Goal: Task Accomplishment & Management: Complete application form

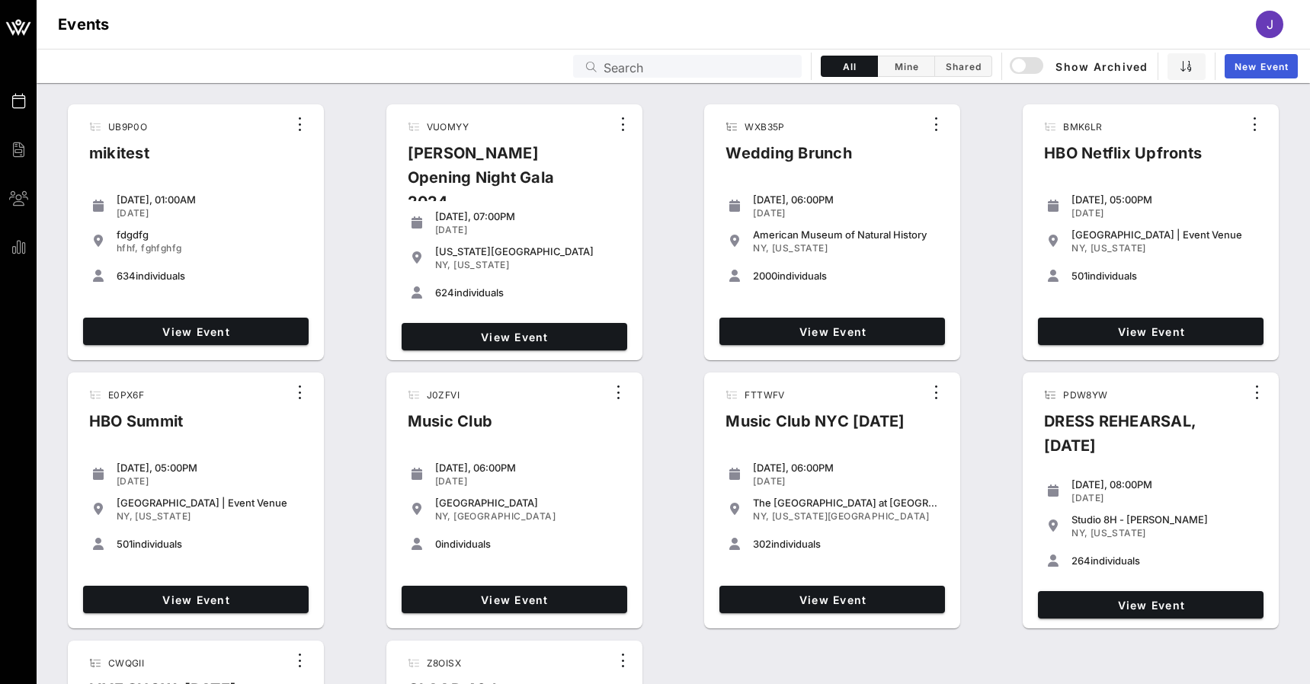
click at [1251, 69] on span "New Event" at bounding box center [1261, 66] width 55 height 11
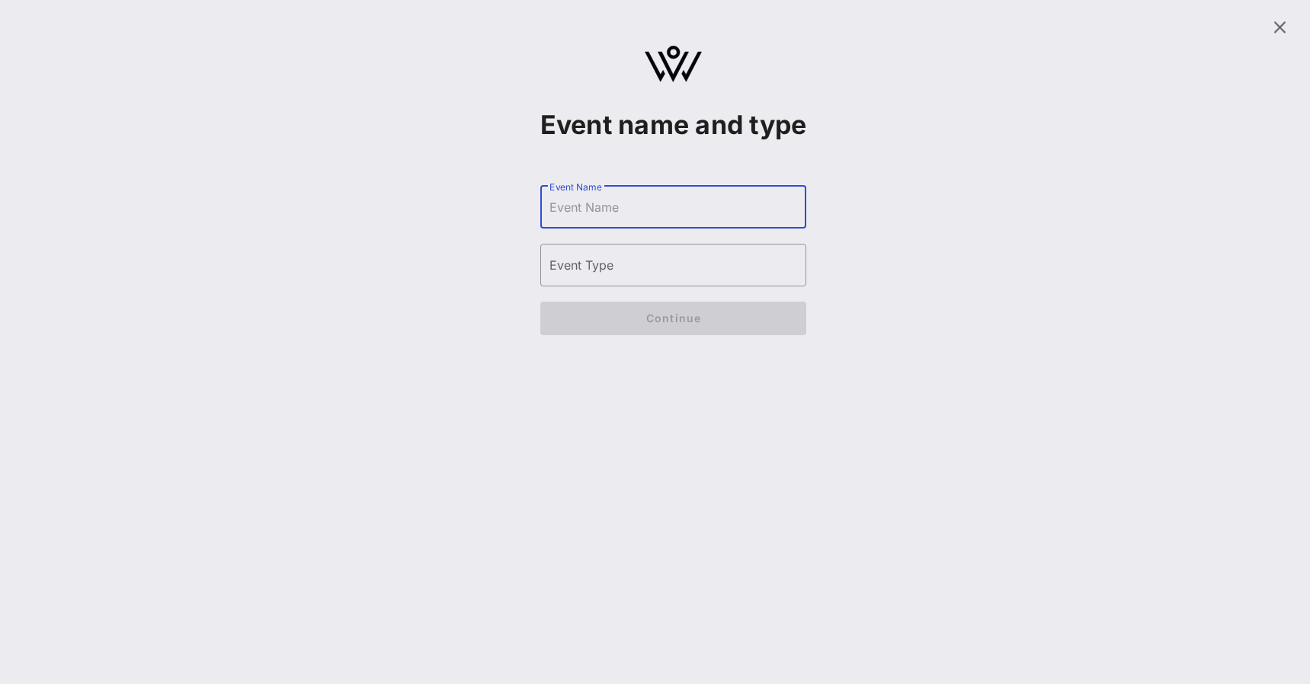
click at [701, 219] on input "Event Name" at bounding box center [673, 207] width 248 height 24
type input "HM Conference and Summit"
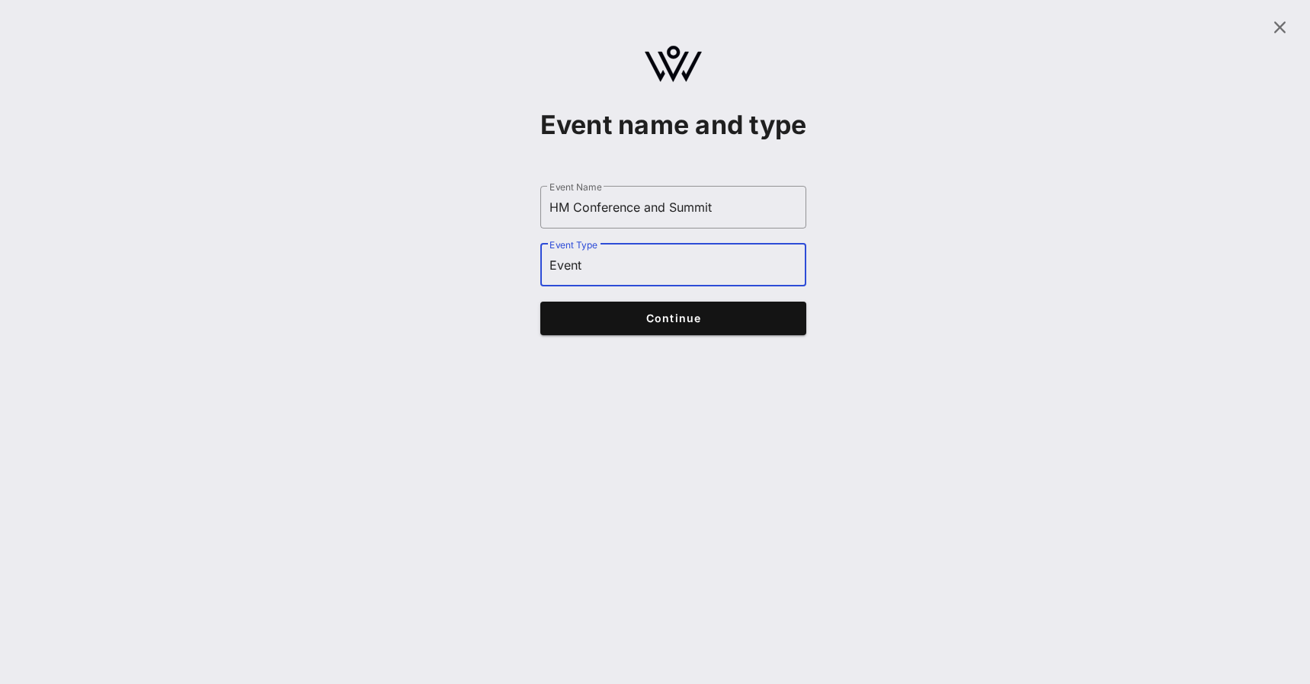
type input "Event"
click at [644, 325] on span "Continue" at bounding box center [673, 318] width 237 height 13
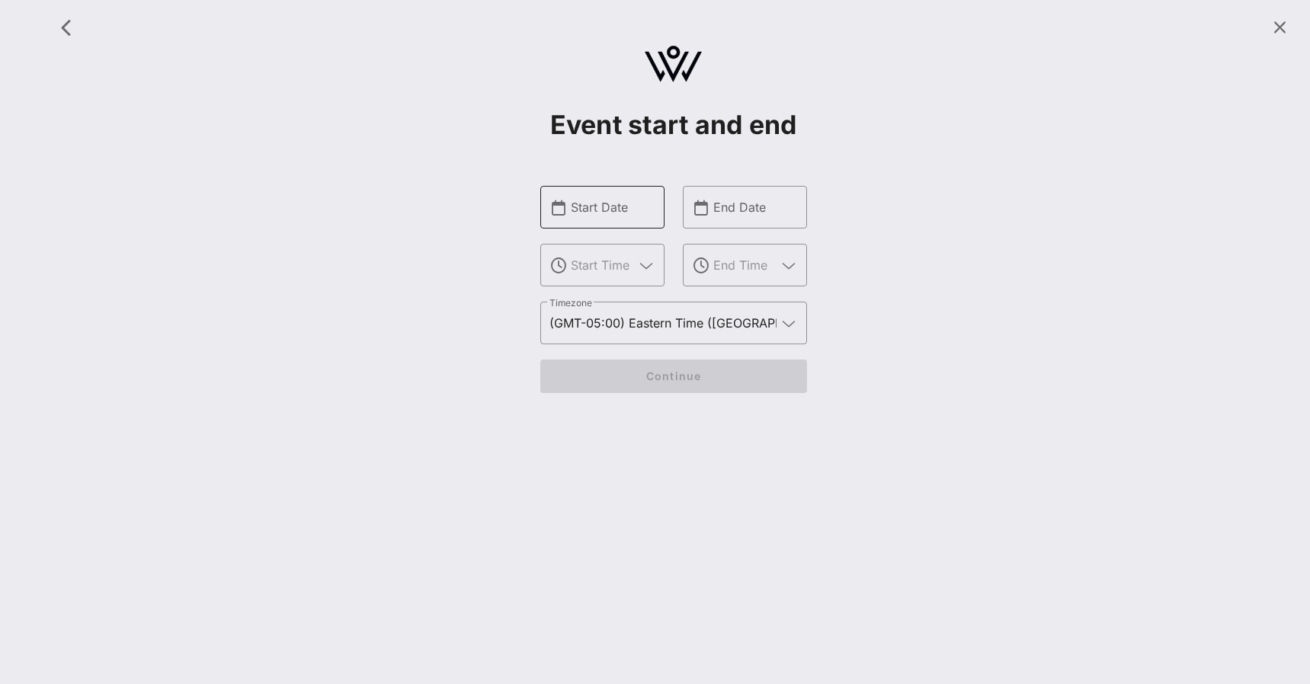
click at [610, 212] on input "Start Date" at bounding box center [613, 207] width 85 height 24
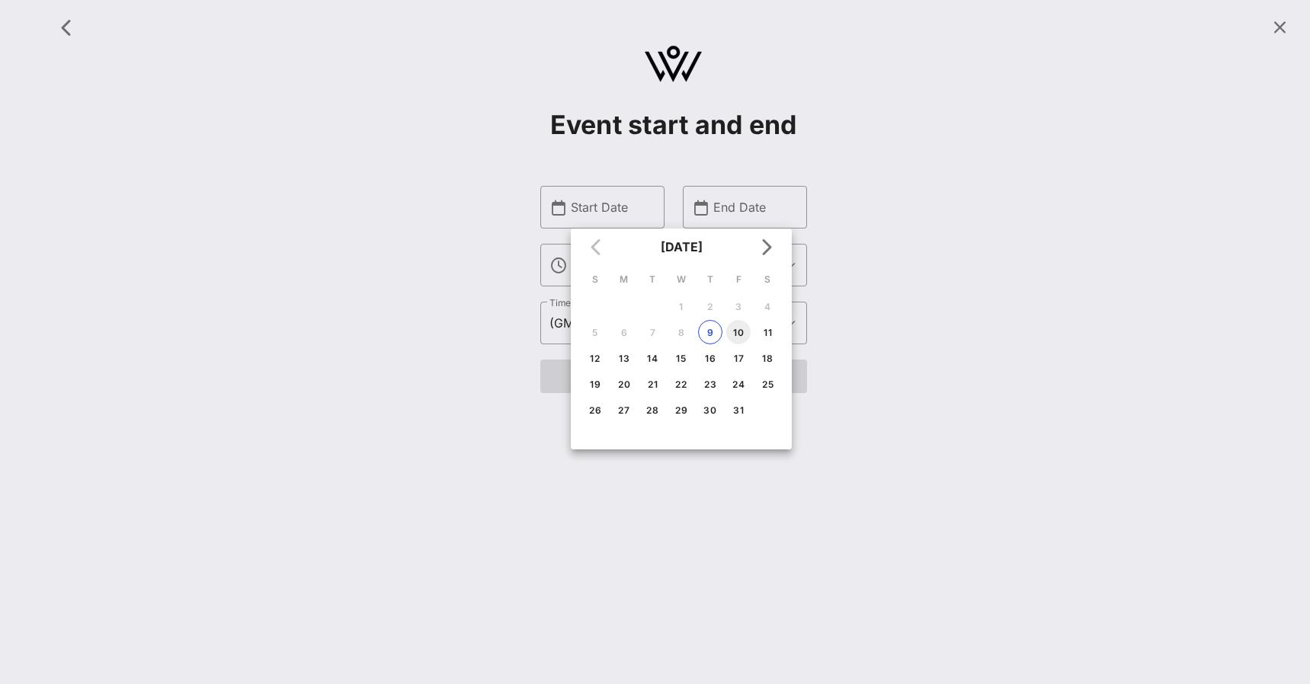
click at [740, 331] on div "10" at bounding box center [738, 332] width 24 height 11
type input "[DATE]"
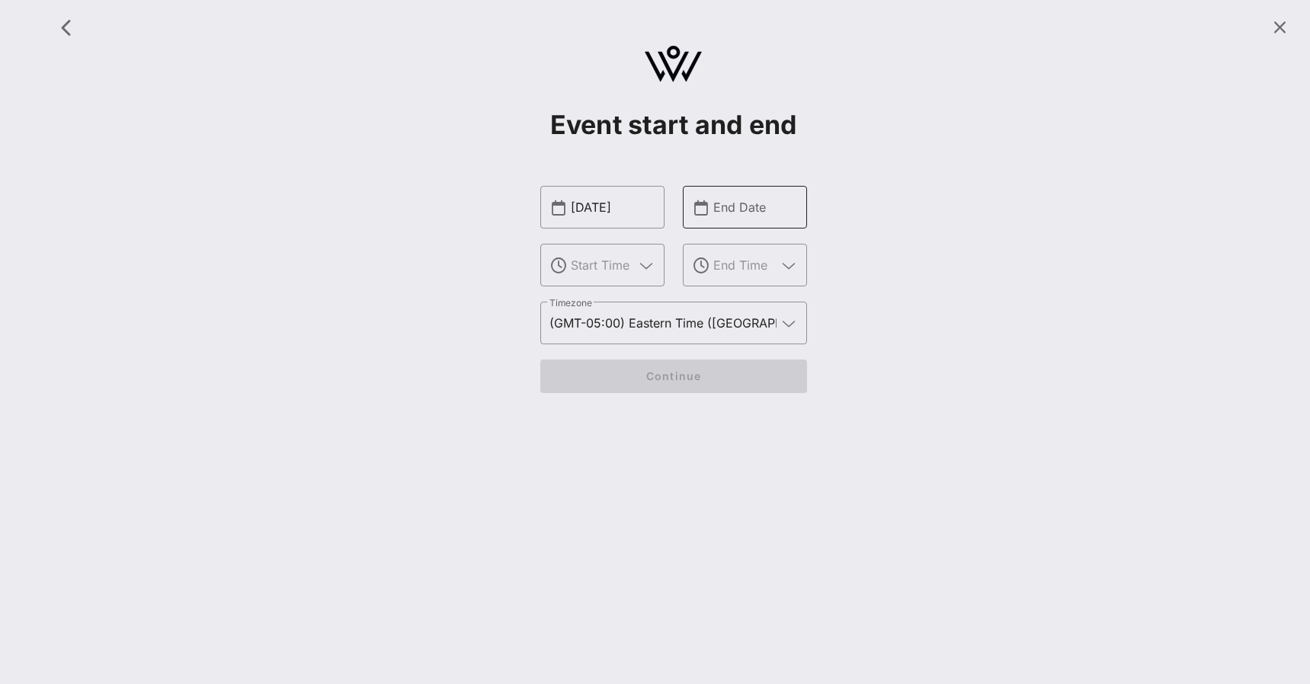
click at [751, 192] on div "End Date" at bounding box center [755, 207] width 85 height 43
click at [751, 207] on input "text" at bounding box center [755, 207] width 85 height 24
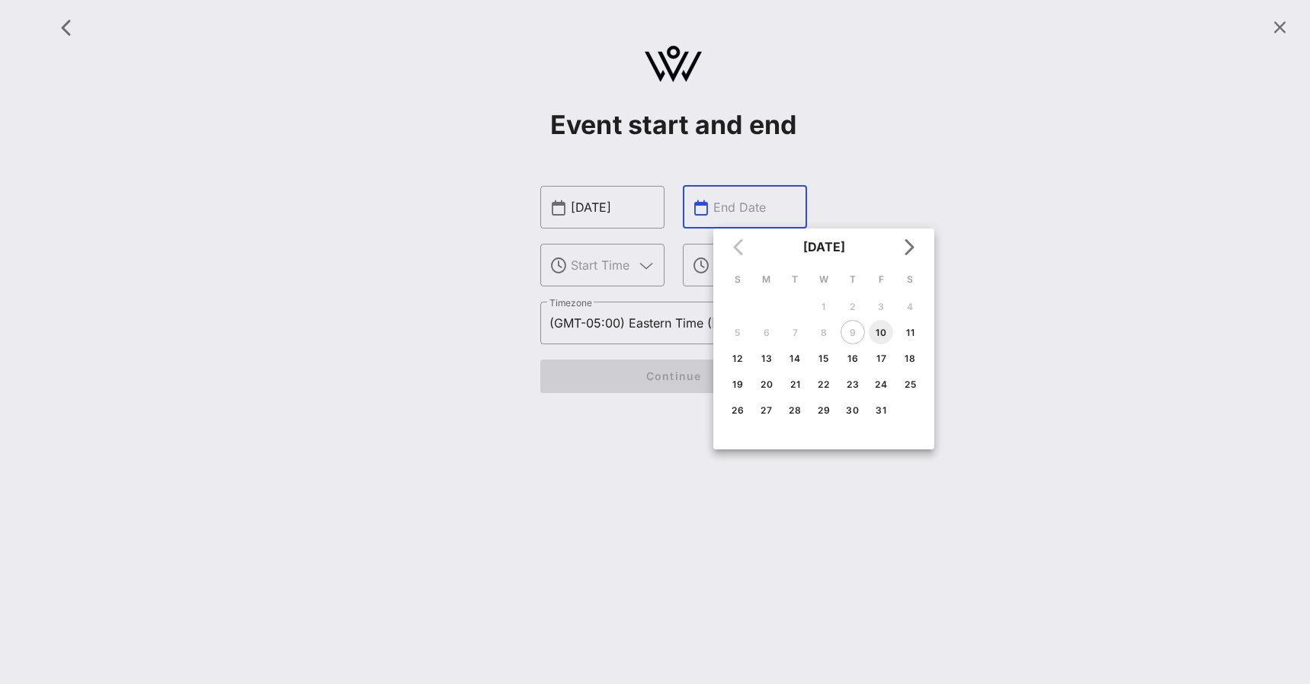
click at [878, 333] on div "10" at bounding box center [881, 332] width 24 height 11
type input "Oct 10, 2025"
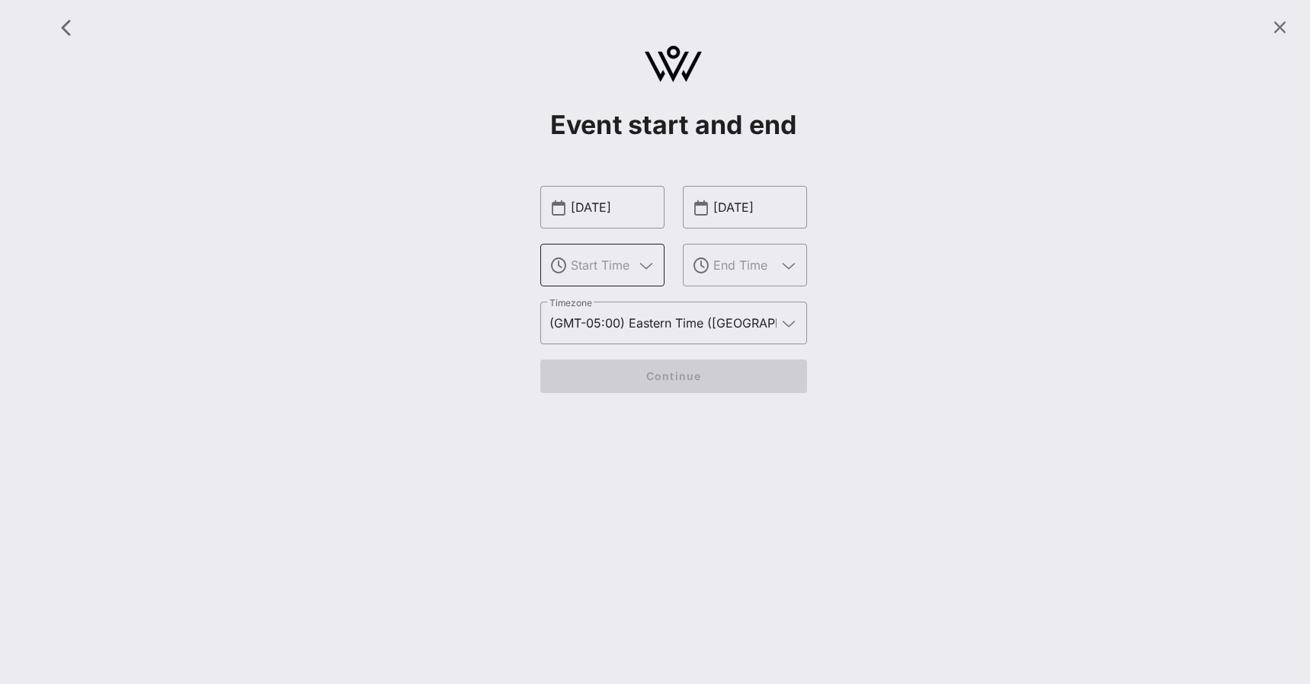
click at [589, 261] on input "text" at bounding box center [602, 265] width 63 height 24
click at [575, 344] on div "5 PM" at bounding box center [603, 348] width 100 height 14
type input "5 PM"
click at [749, 278] on div at bounding box center [755, 265] width 85 height 43
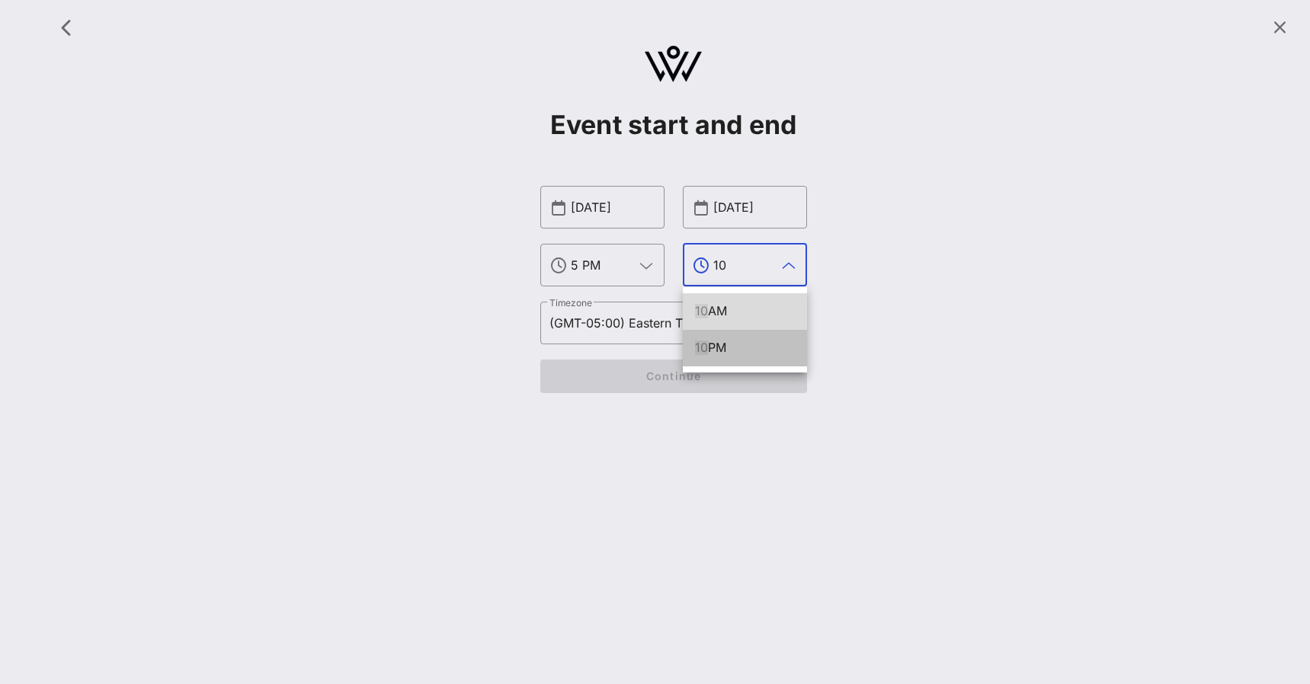
click at [739, 348] on div "10 PM" at bounding box center [745, 348] width 100 height 14
type input "10 PM"
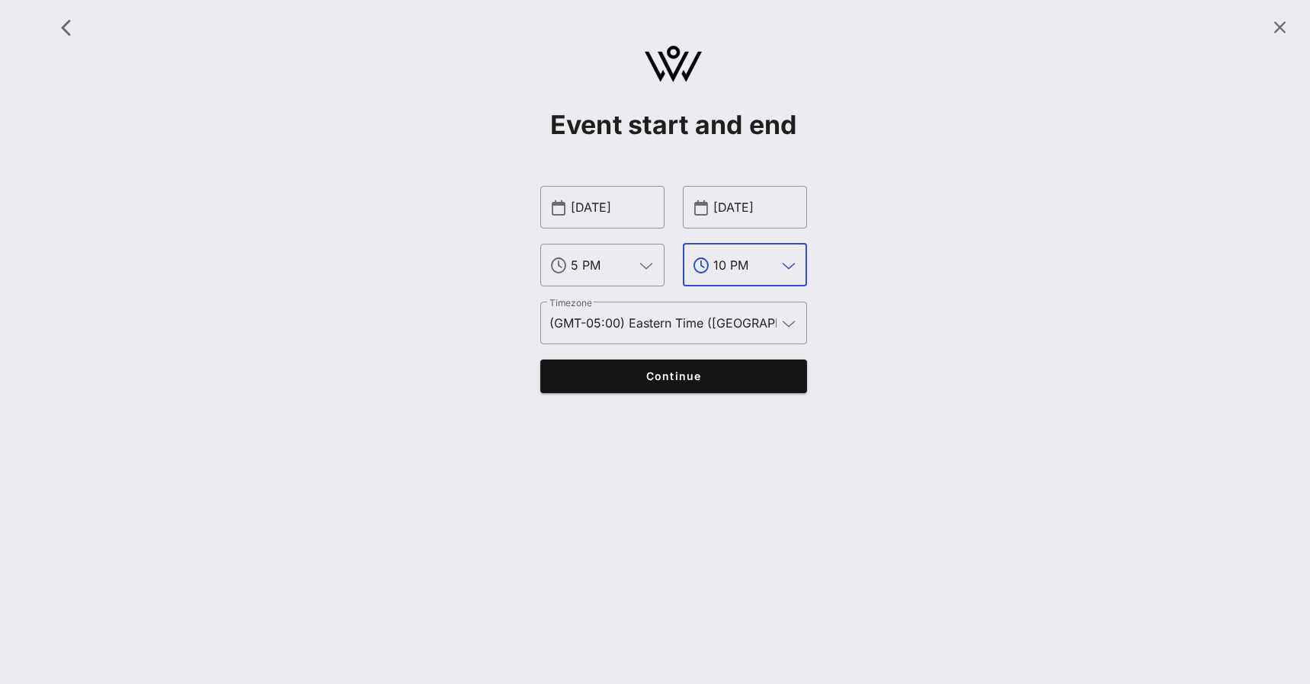
click at [625, 368] on button "Continue" at bounding box center [673, 377] width 267 height 34
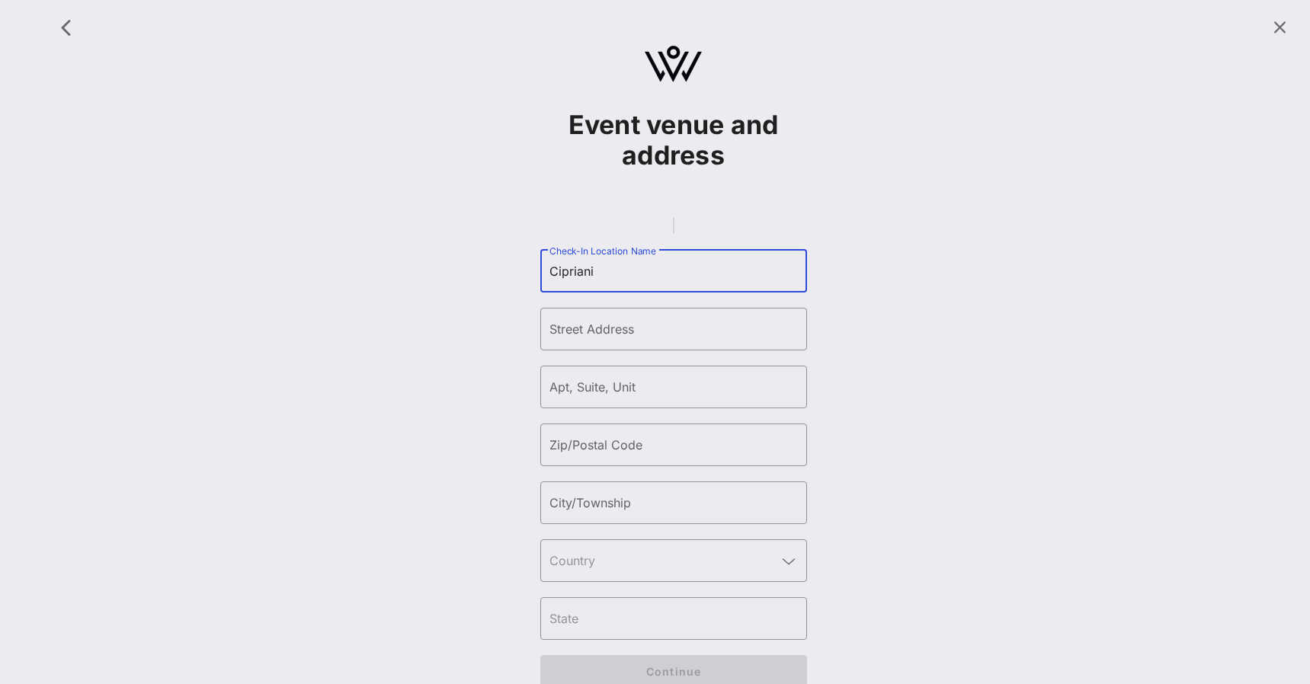
type input "Cipriani"
click at [673, 234] on gmp-place-autocomplete at bounding box center [674, 225] width 2 height 17
type input "Cipriani Wall Street | Event Venue"
type input "Wall Street"
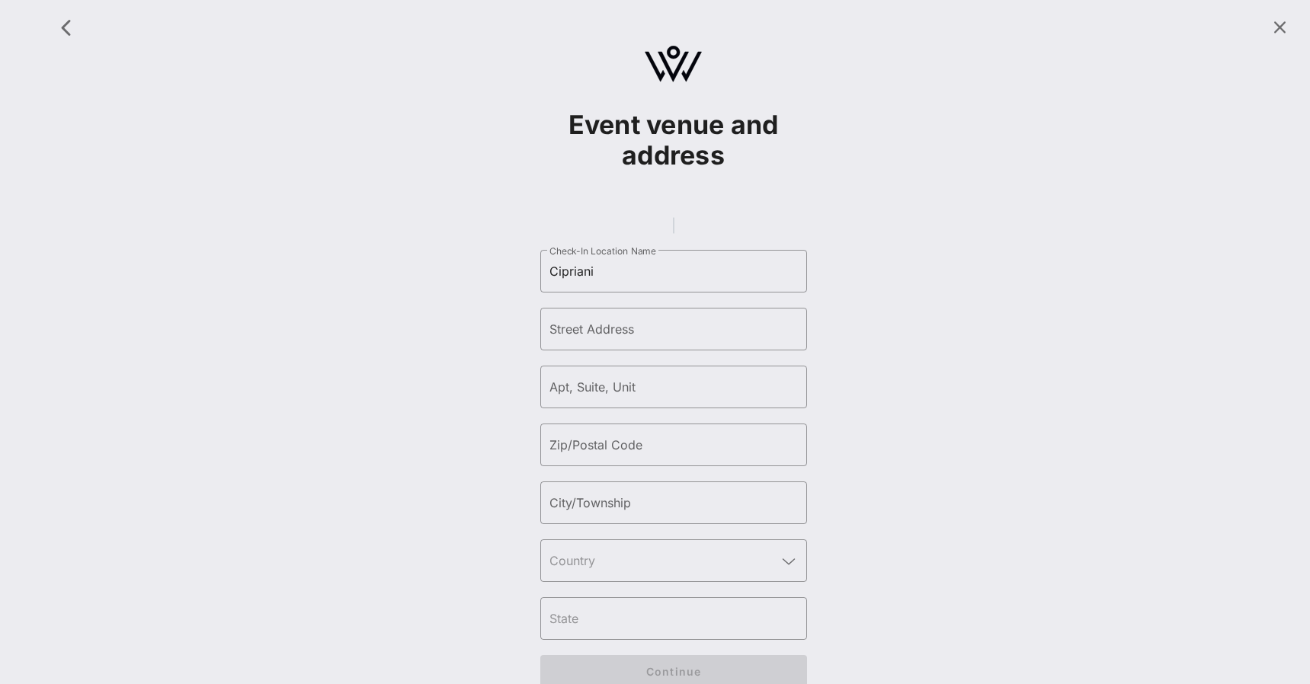
type input "55"
type input "10005"
type input "[US_STATE]"
type input "[GEOGRAPHIC_DATA]"
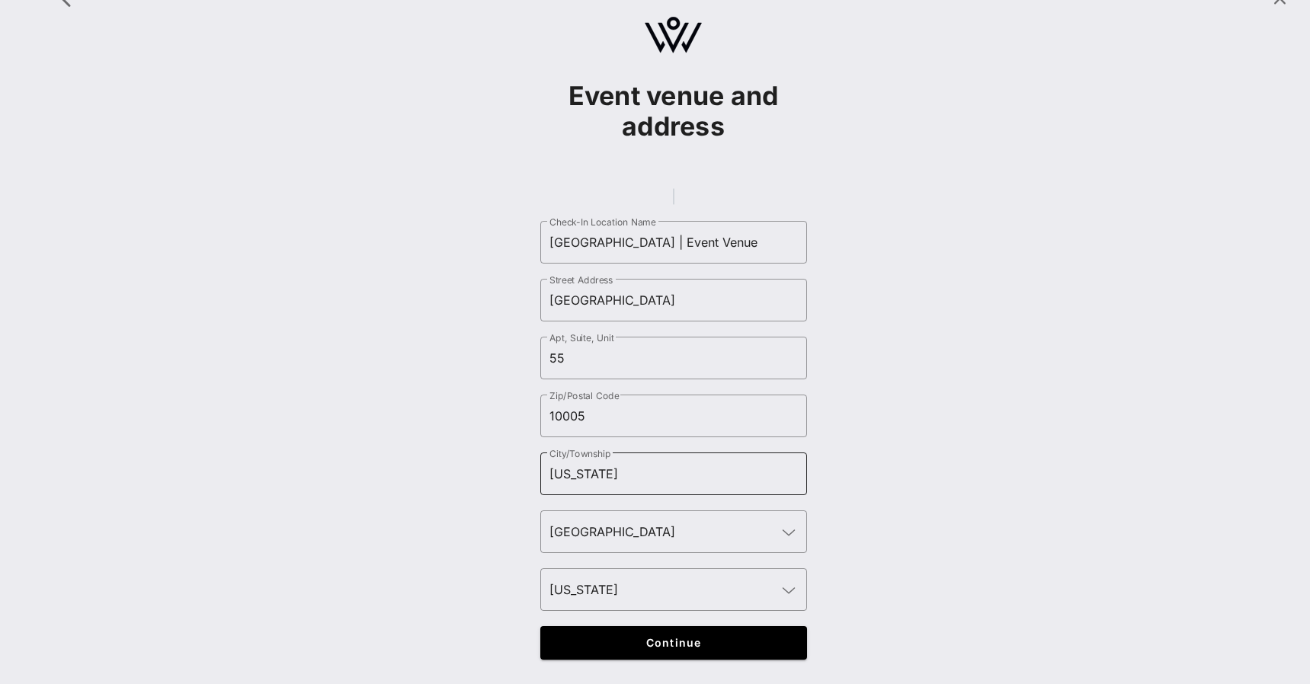
scroll to position [49, 0]
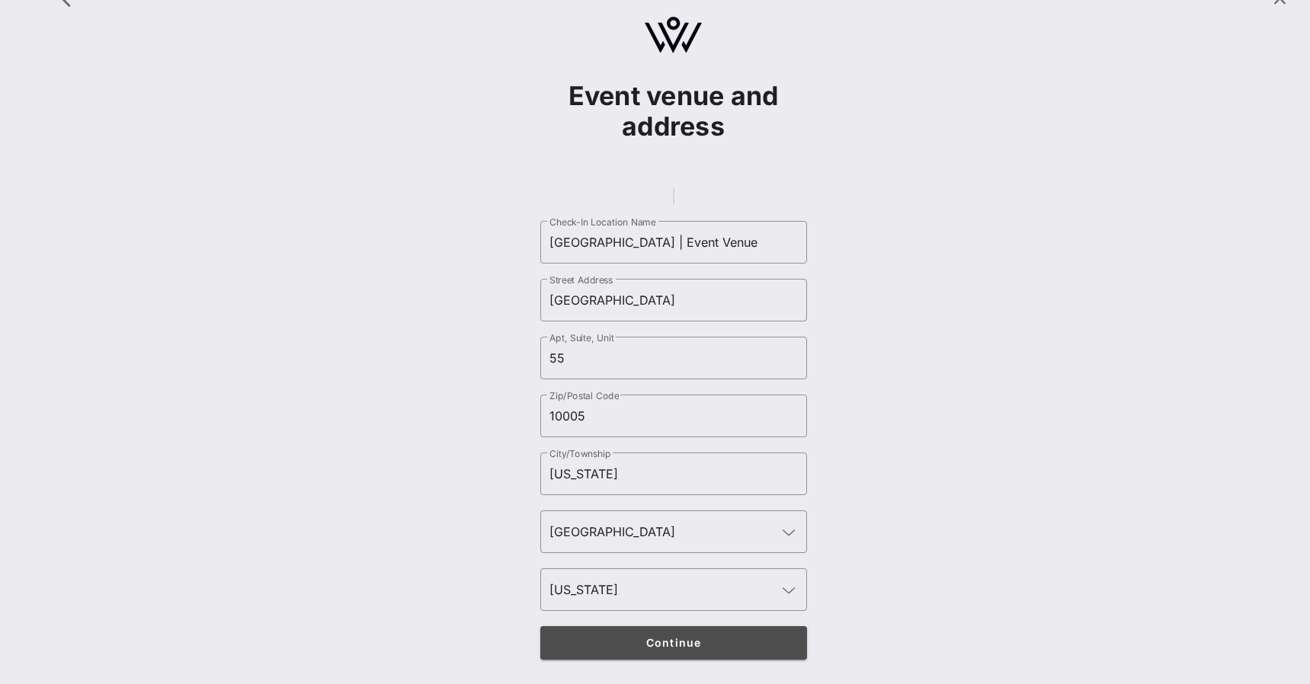
click at [692, 653] on button "Continue" at bounding box center [673, 643] width 267 height 34
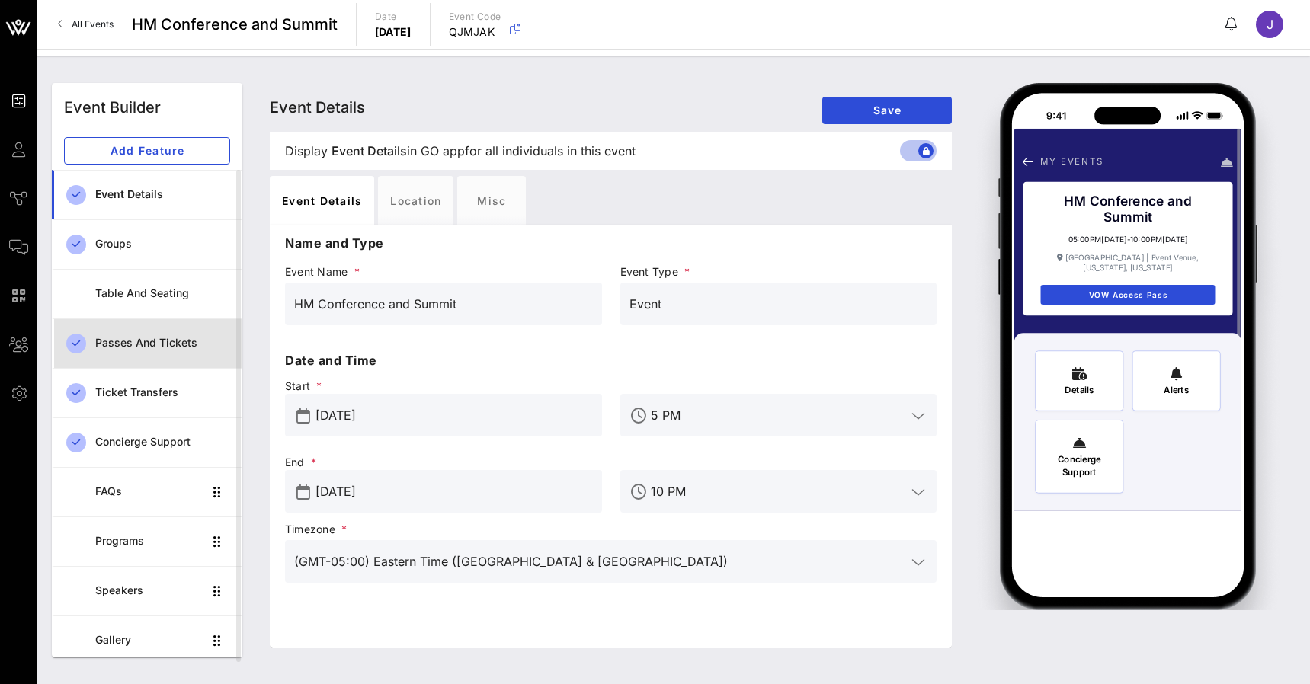
click at [151, 338] on div "Passes and Tickets" at bounding box center [162, 343] width 135 height 13
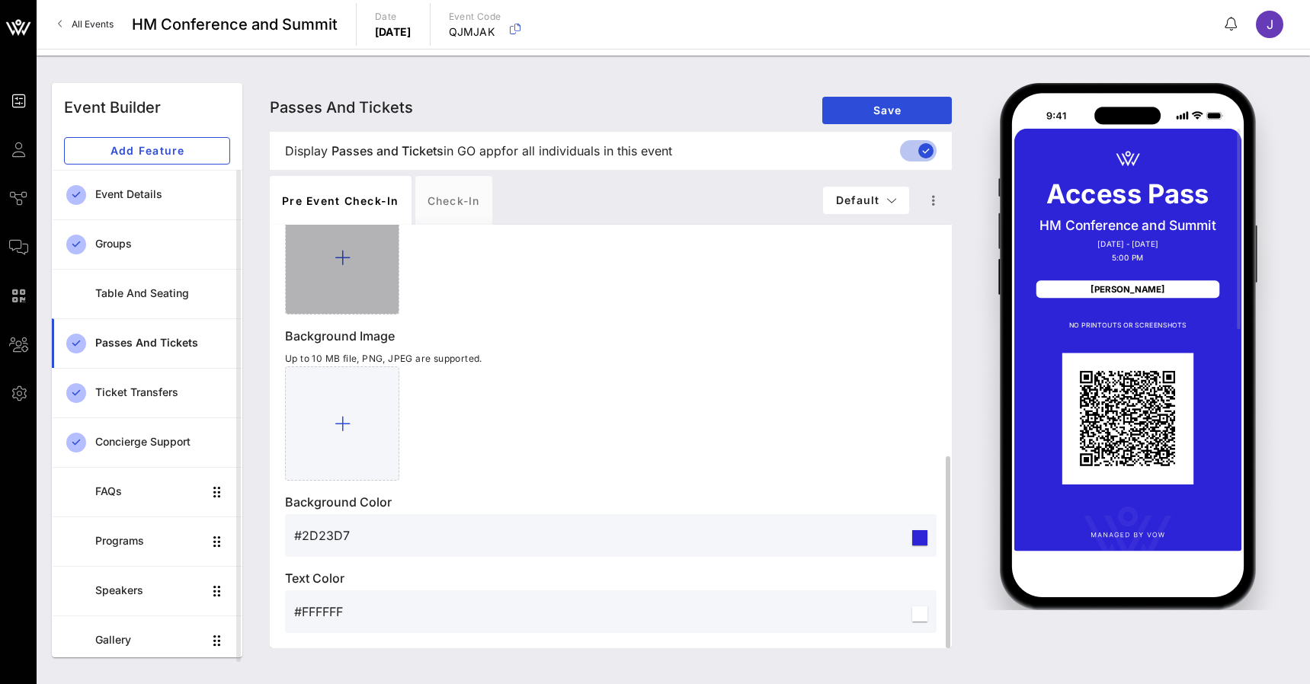
click at [352, 258] on div at bounding box center [342, 257] width 114 height 114
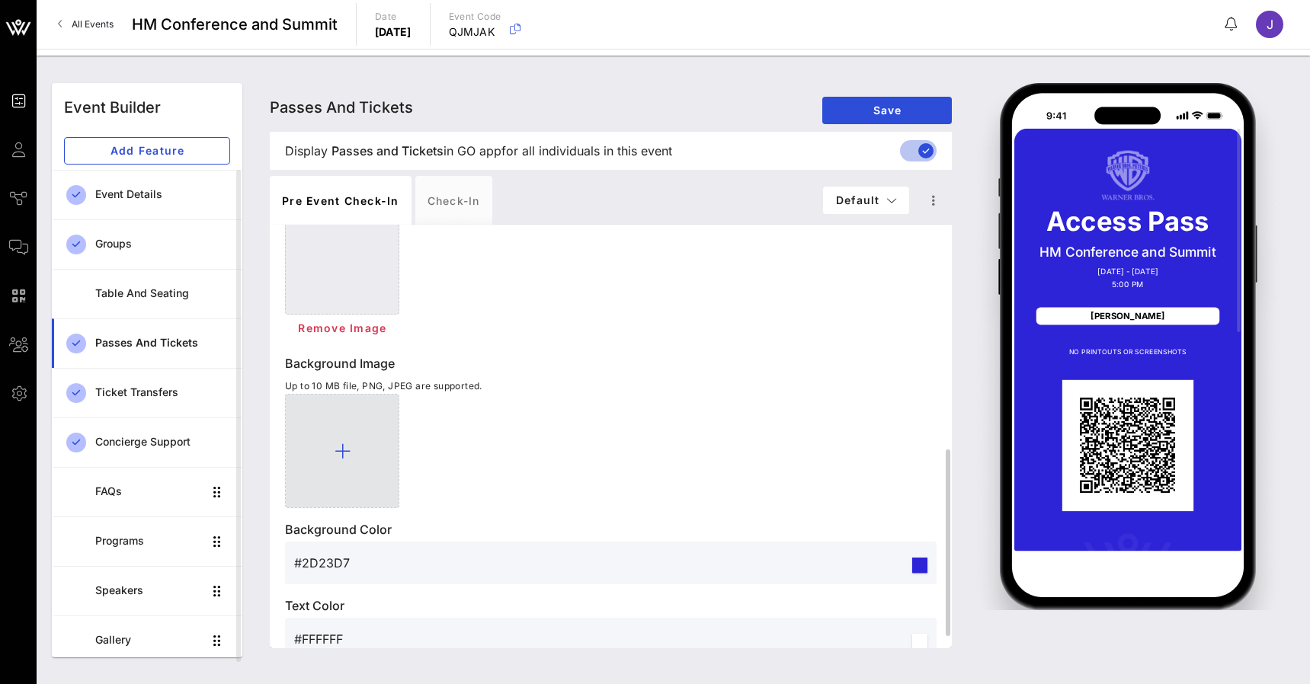
click at [337, 451] on icon at bounding box center [343, 451] width 16 height 18
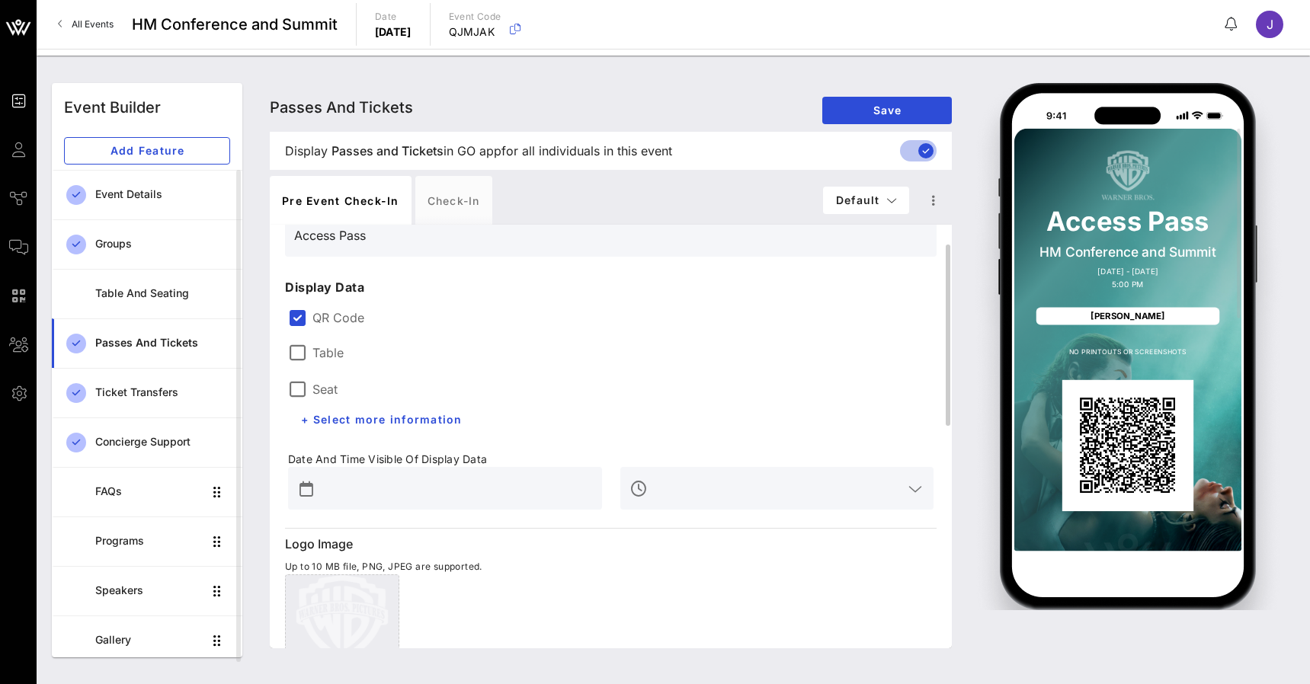
scroll to position [107, 0]
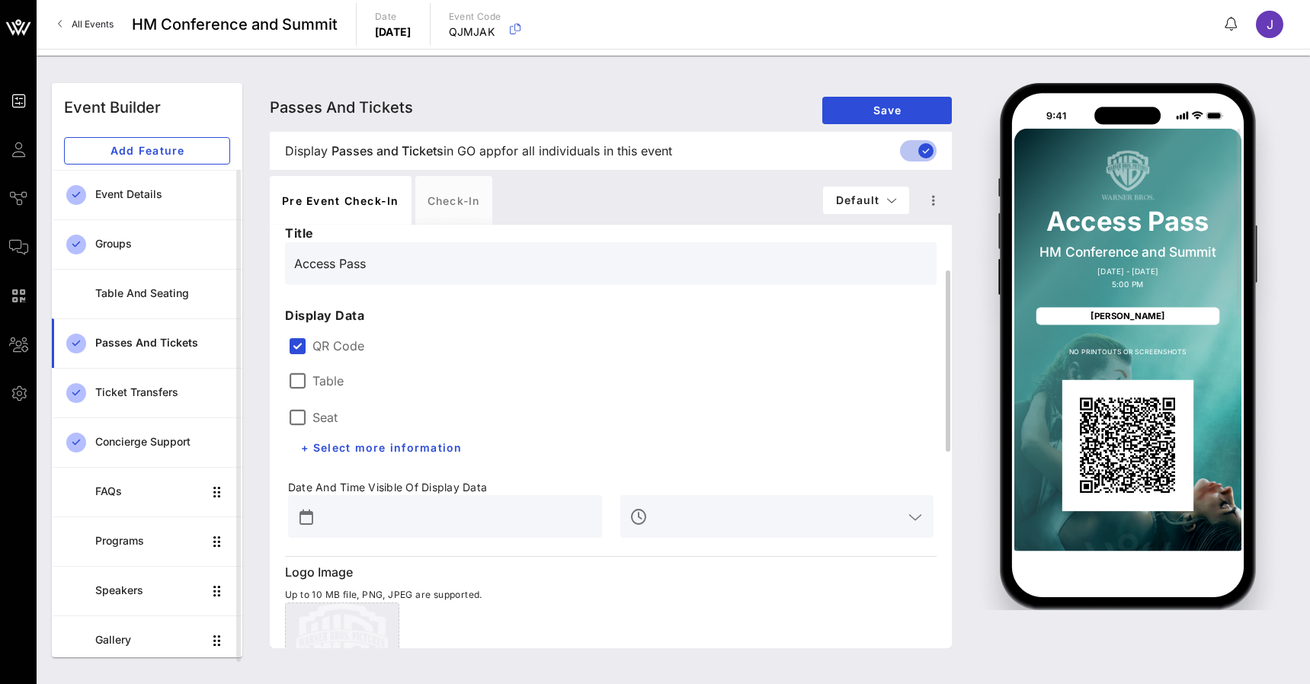
click at [350, 348] on label "QR Code" at bounding box center [622, 345] width 621 height 15
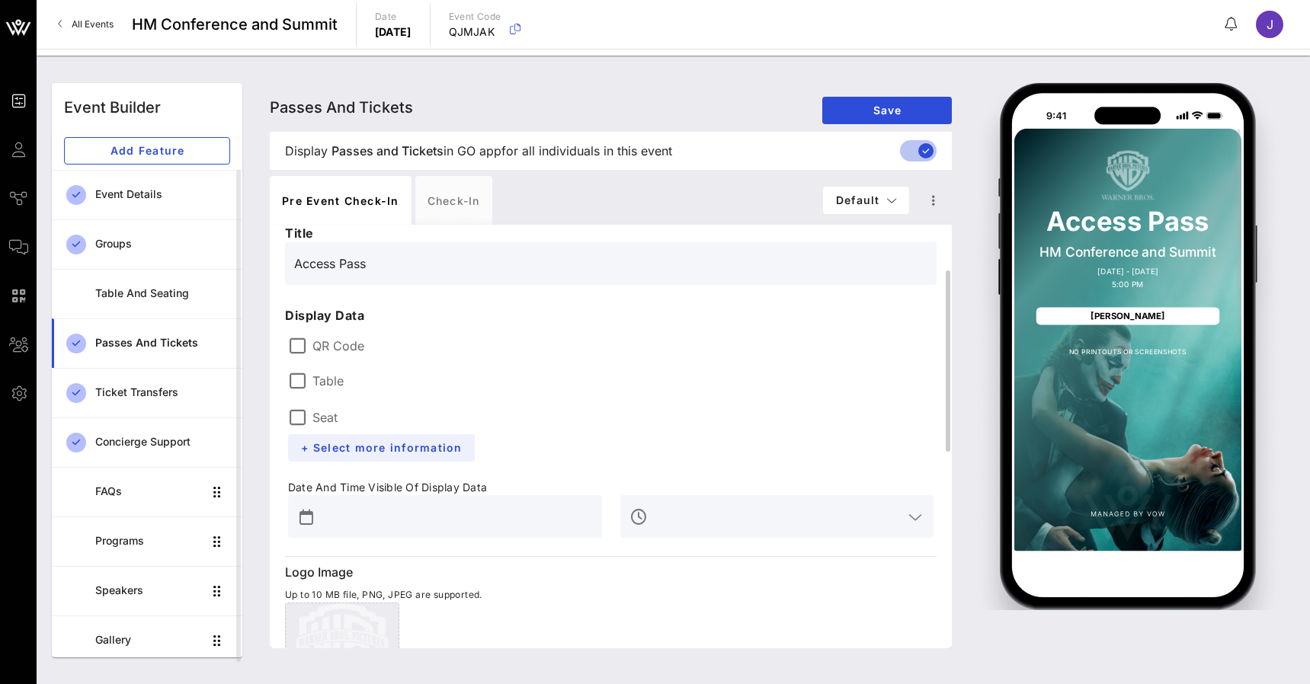
click at [377, 443] on span "+ Select more information" at bounding box center [381, 447] width 162 height 13
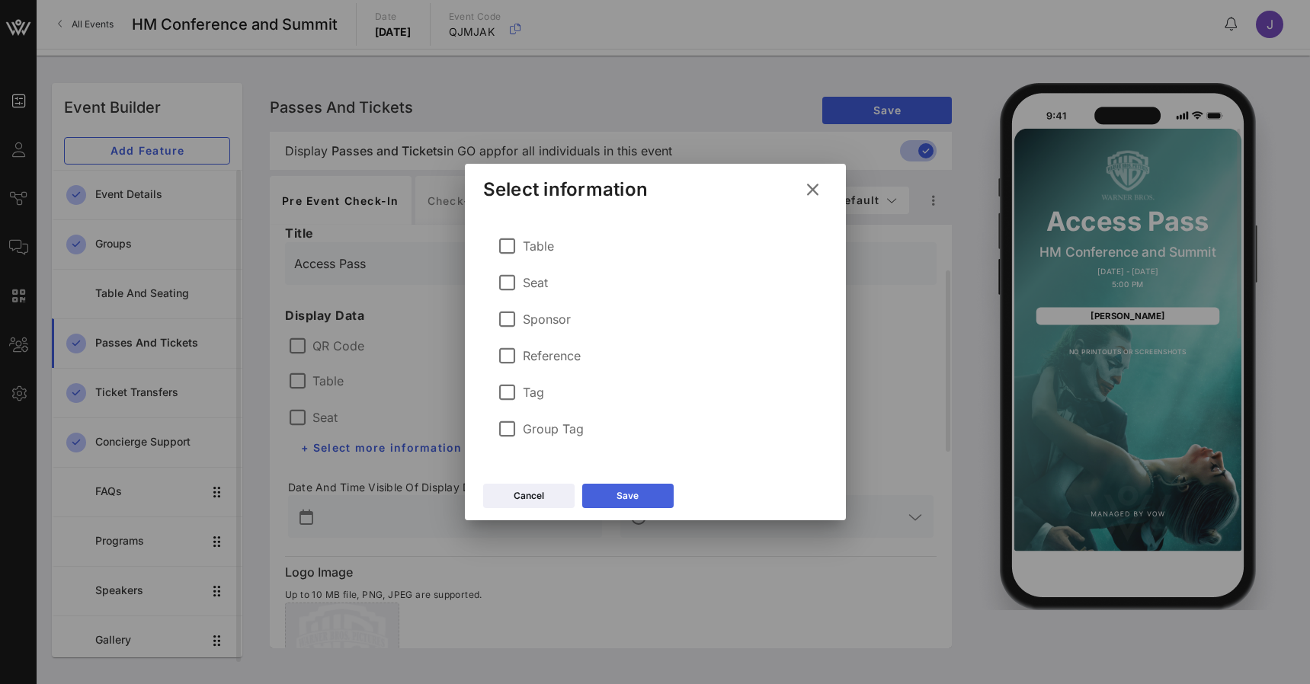
click at [646, 485] on button "Save" at bounding box center [627, 496] width 91 height 24
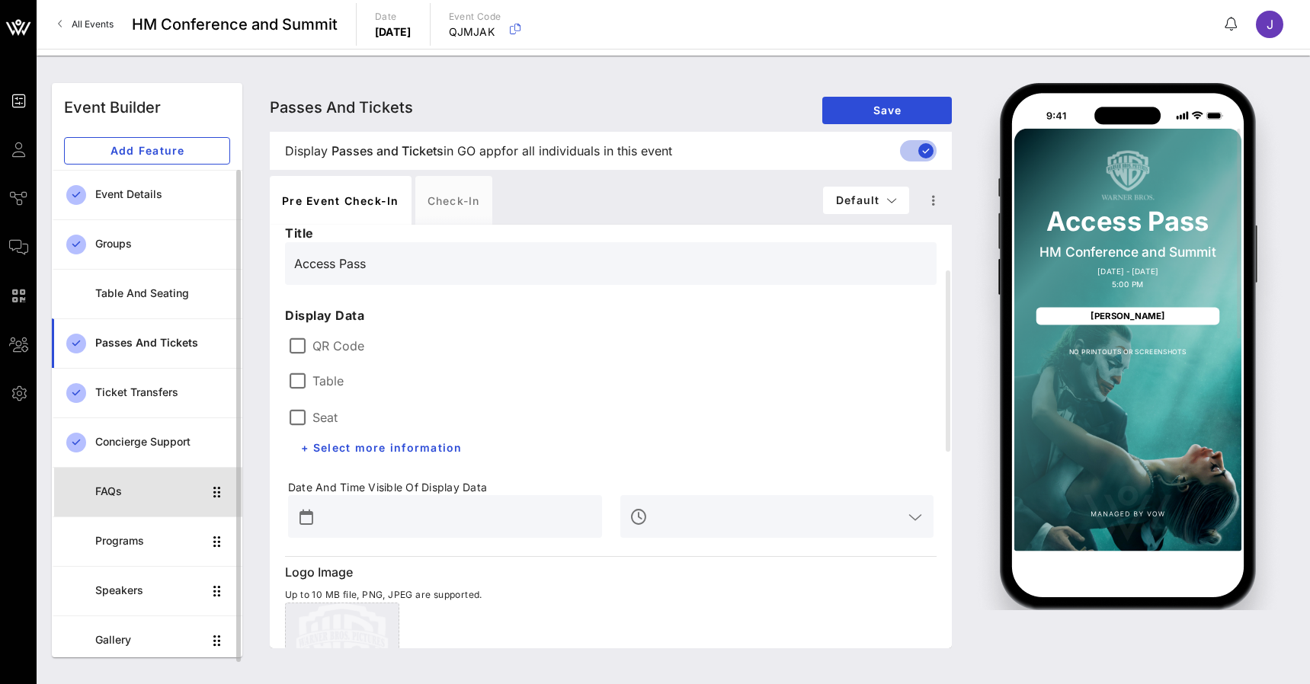
click at [127, 492] on div "FAQs" at bounding box center [148, 491] width 107 height 13
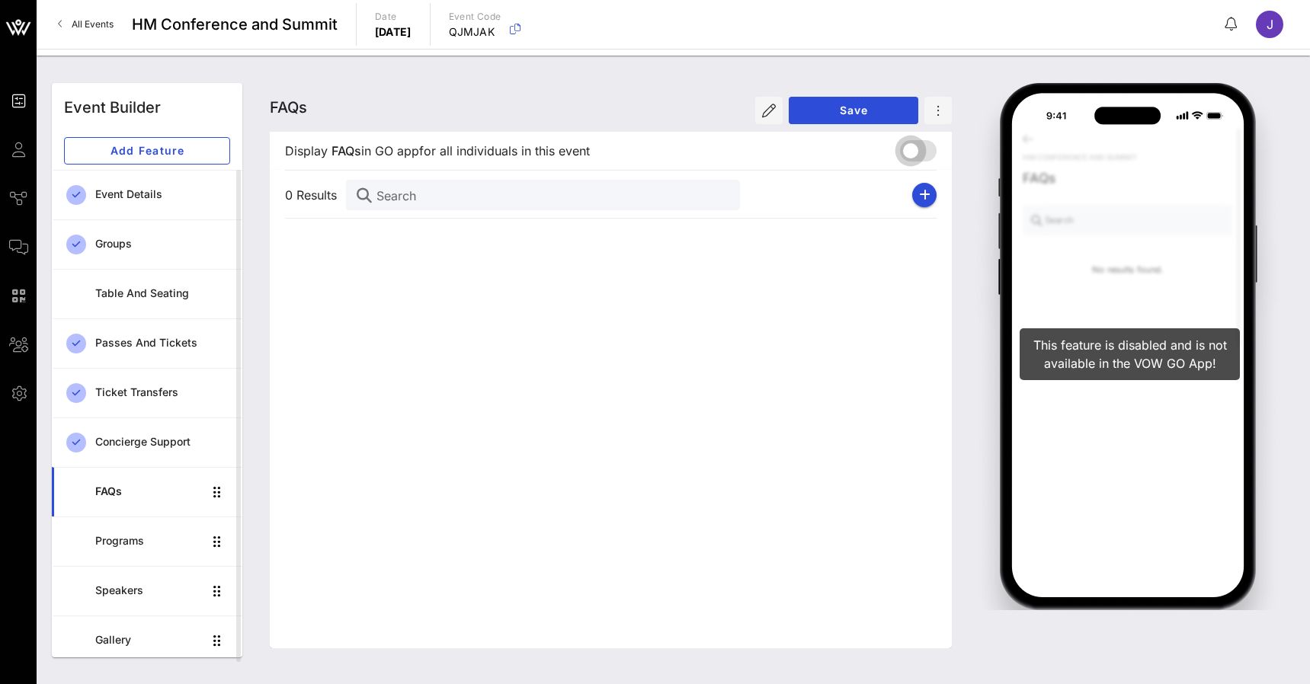
click at [918, 150] on div at bounding box center [911, 151] width 26 height 26
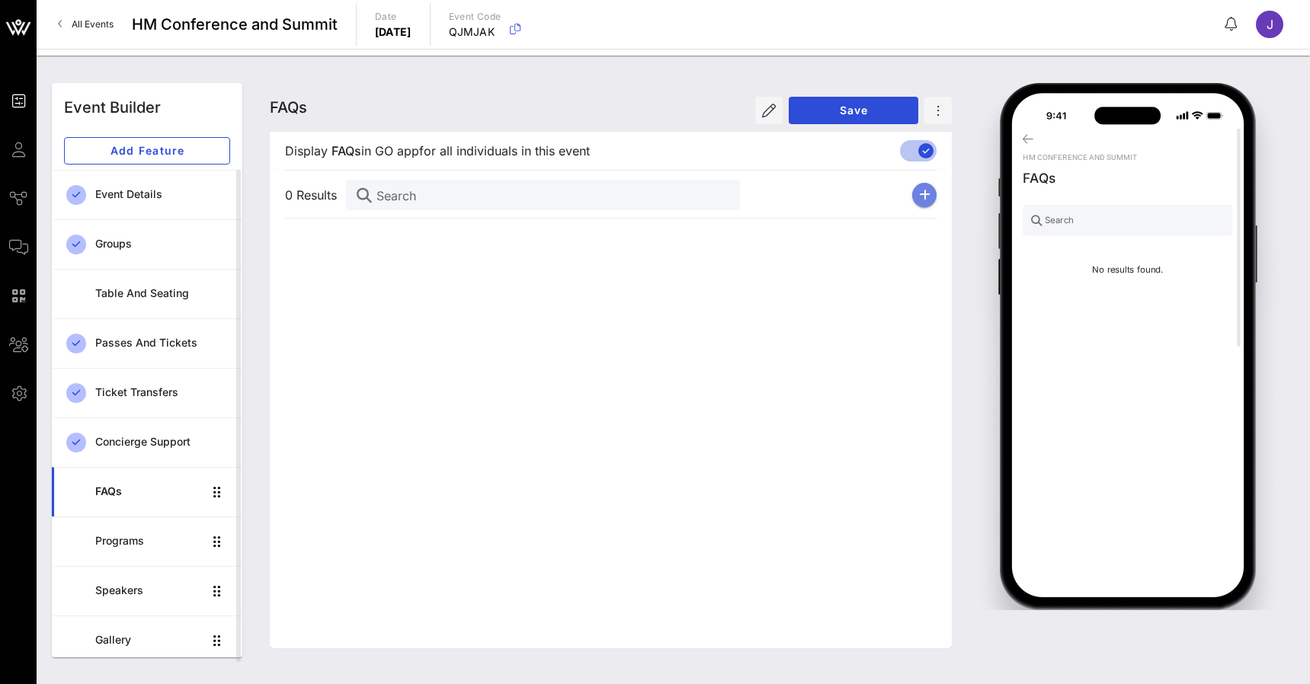
click at [928, 197] on icon "button" at bounding box center [924, 195] width 11 height 12
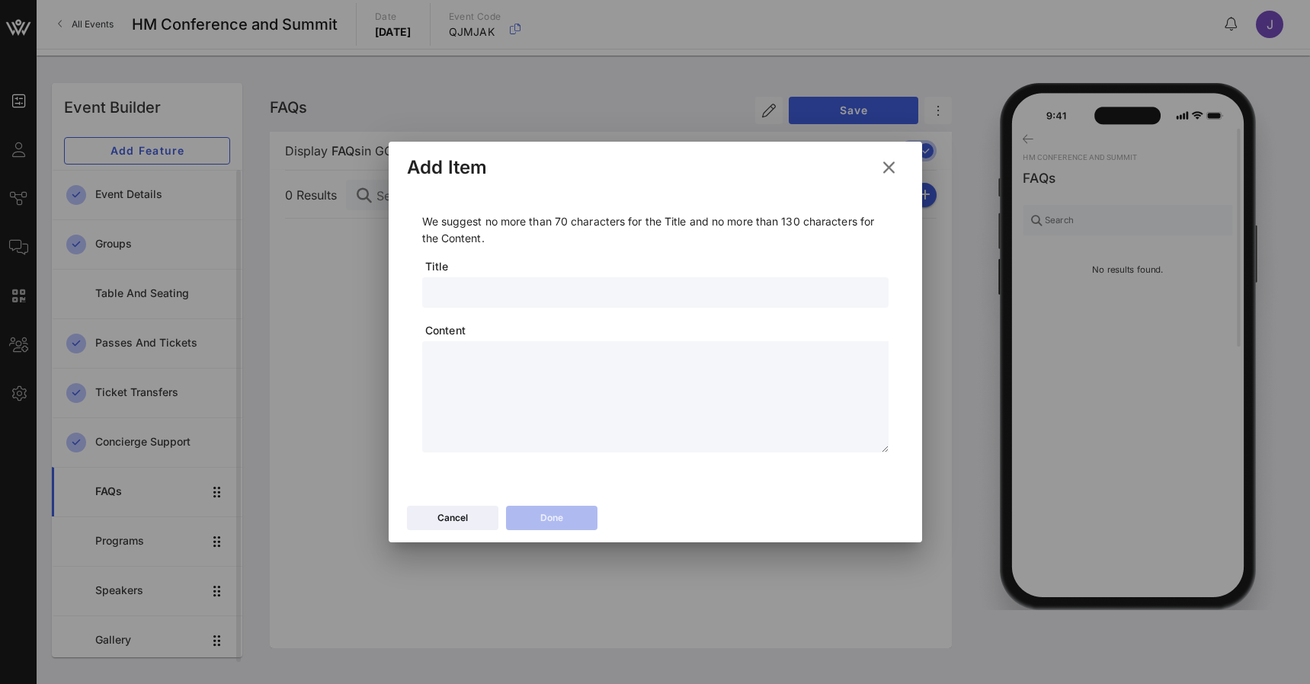
click at [549, 293] on input "text" at bounding box center [655, 293] width 448 height 20
type input "Where is golf"
type textarea "**********"
click at [547, 516] on icon at bounding box center [551, 518] width 11 height 9
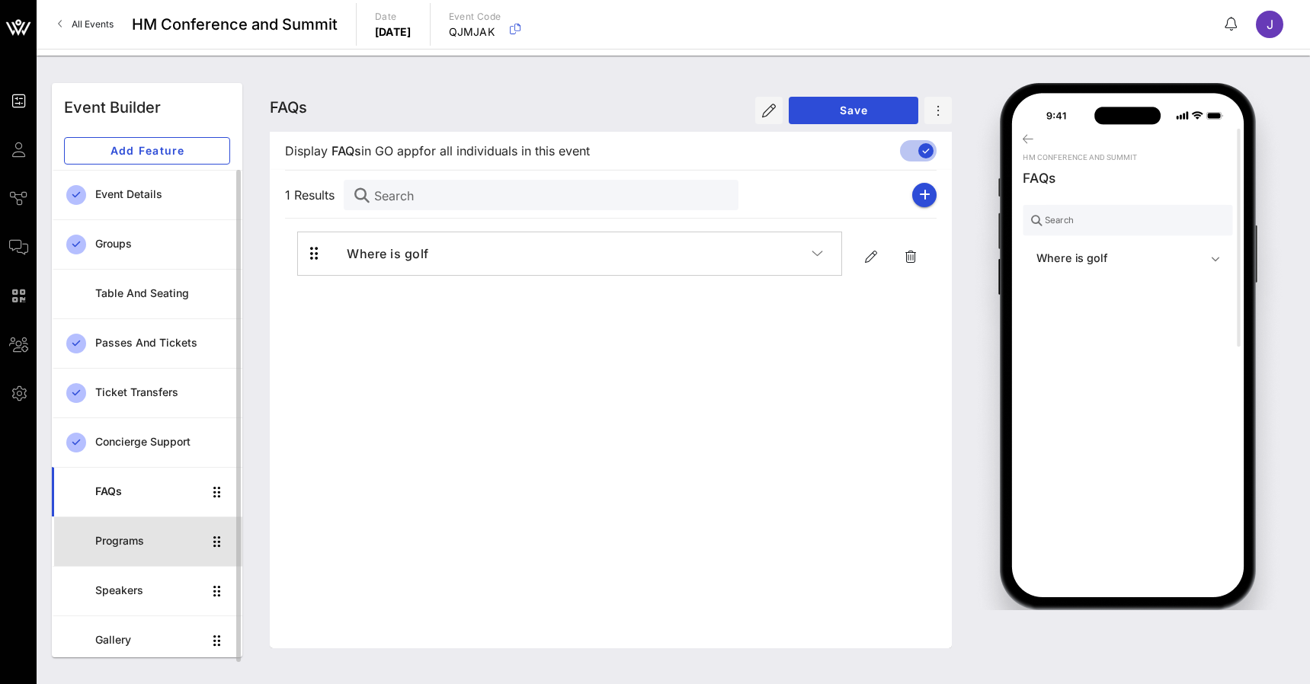
click at [146, 553] on div "Programs" at bounding box center [148, 541] width 107 height 31
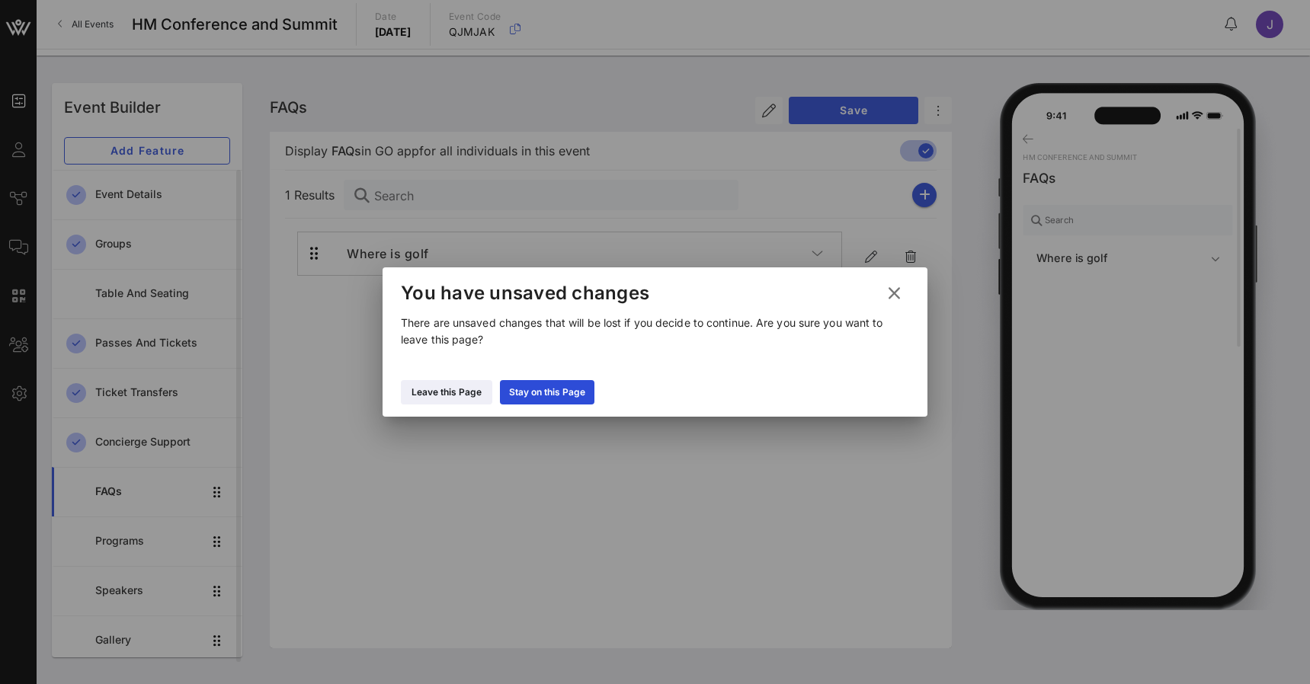
click at [895, 295] on icon at bounding box center [894, 293] width 21 height 18
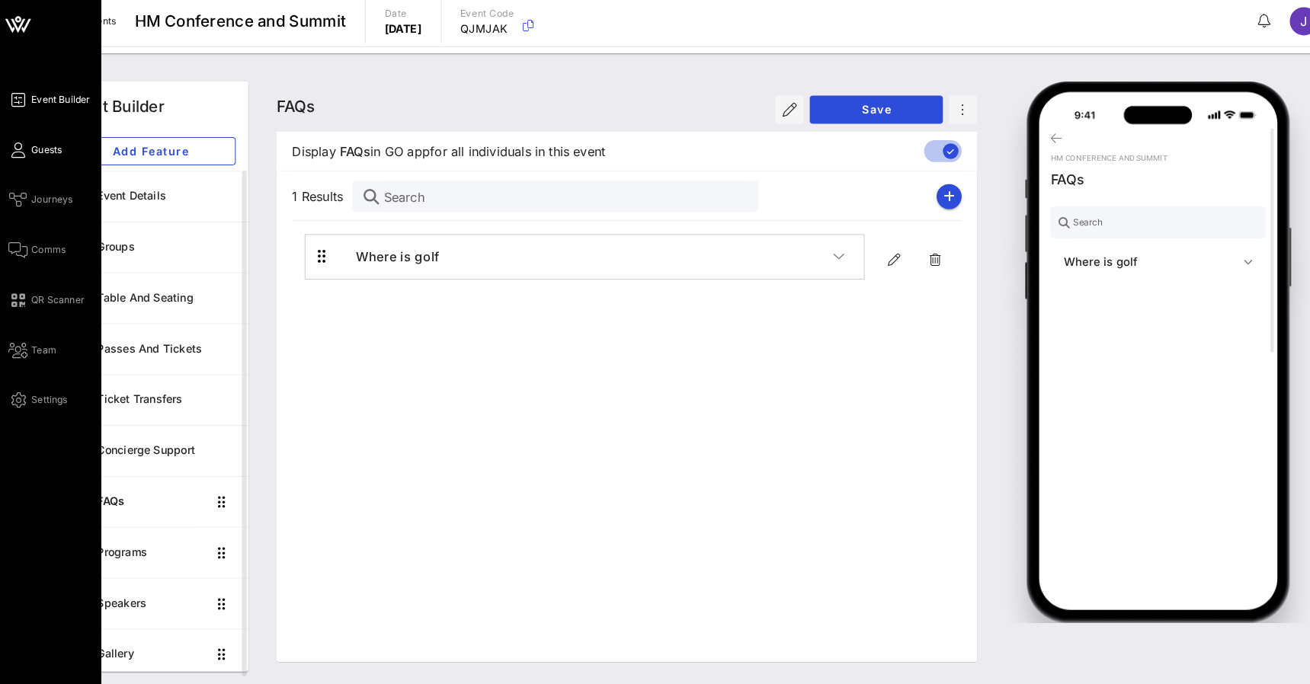
click at [31, 143] on span "Guests" at bounding box center [46, 150] width 30 height 14
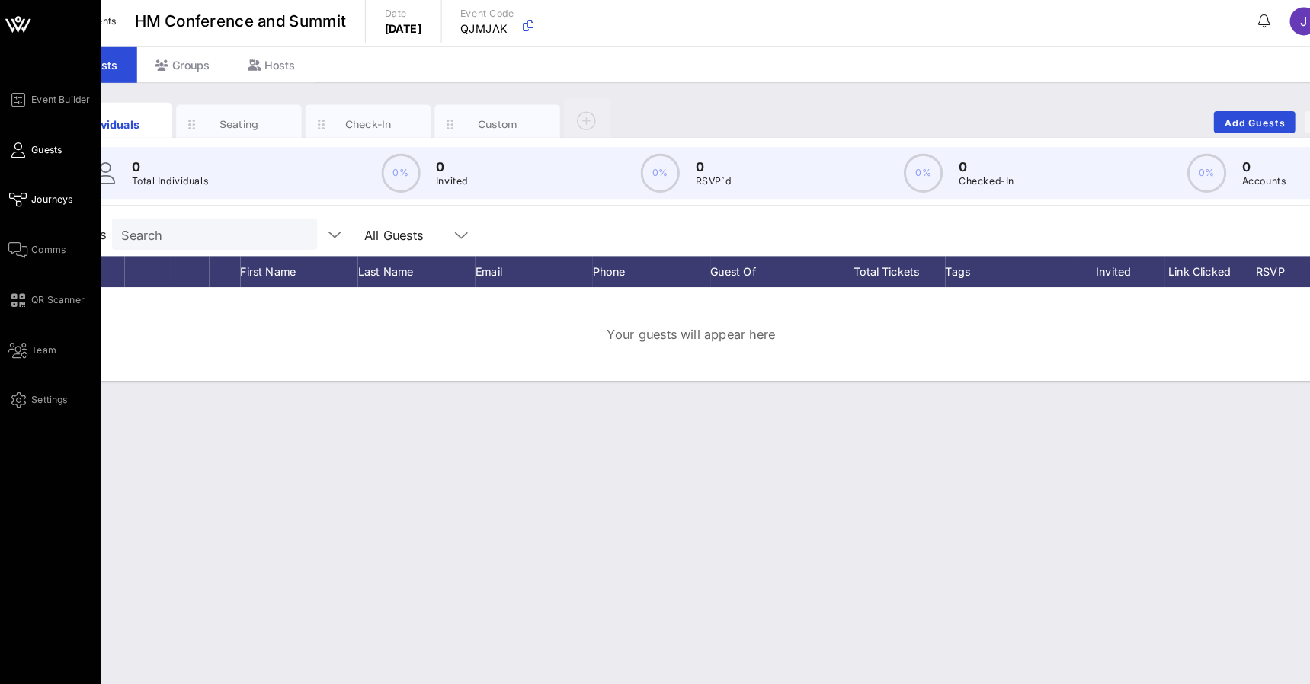
click at [26, 197] on icon at bounding box center [18, 198] width 19 height 2
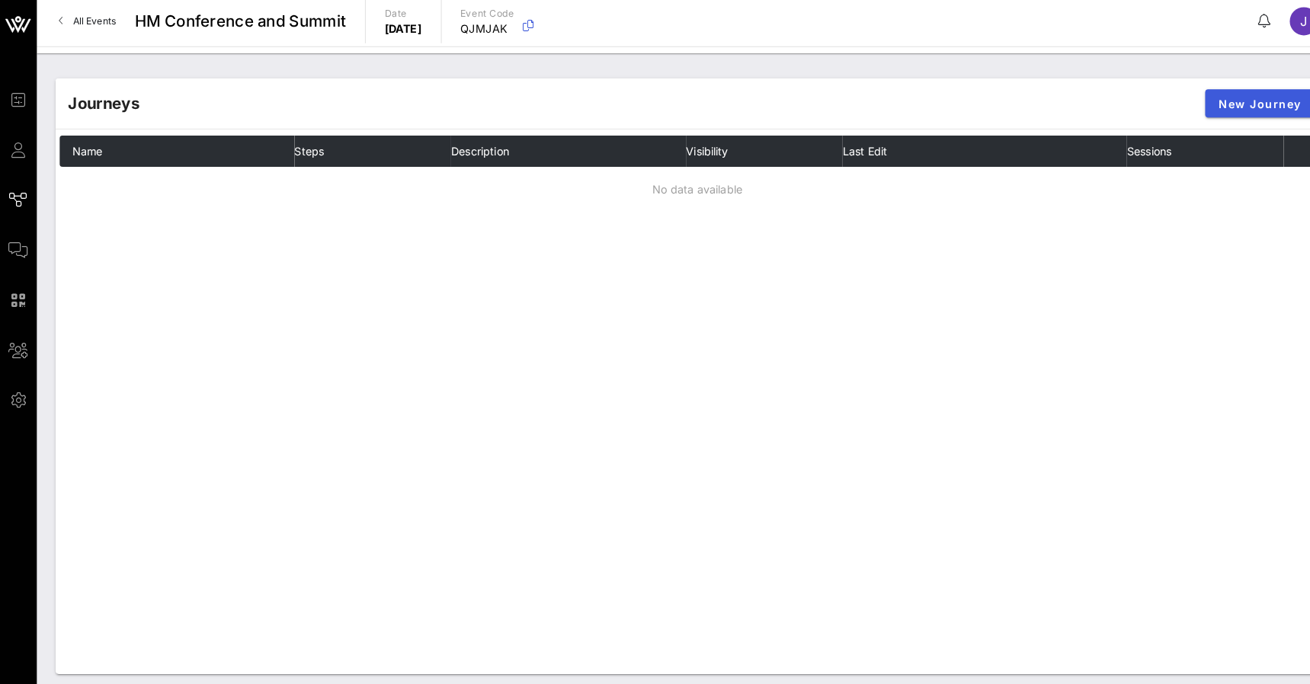
click at [1229, 105] on span "New Journey" at bounding box center [1227, 104] width 82 height 13
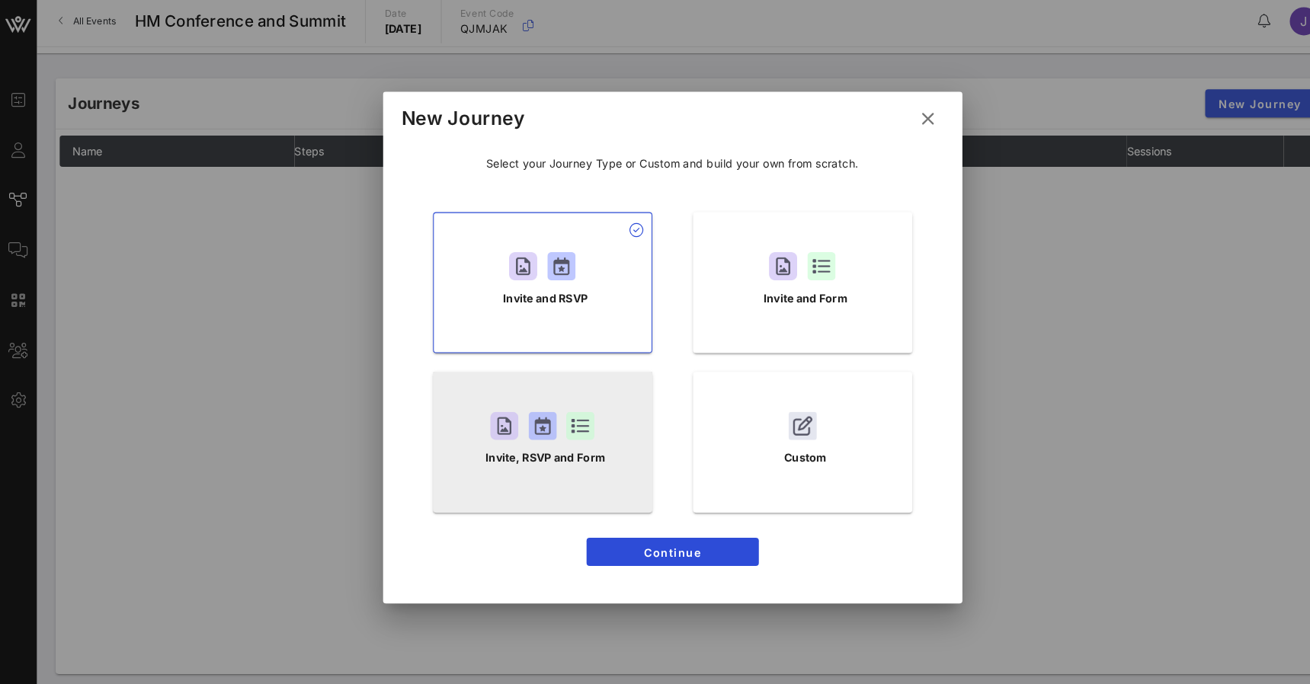
click at [573, 406] on div at bounding box center [565, 418] width 27 height 27
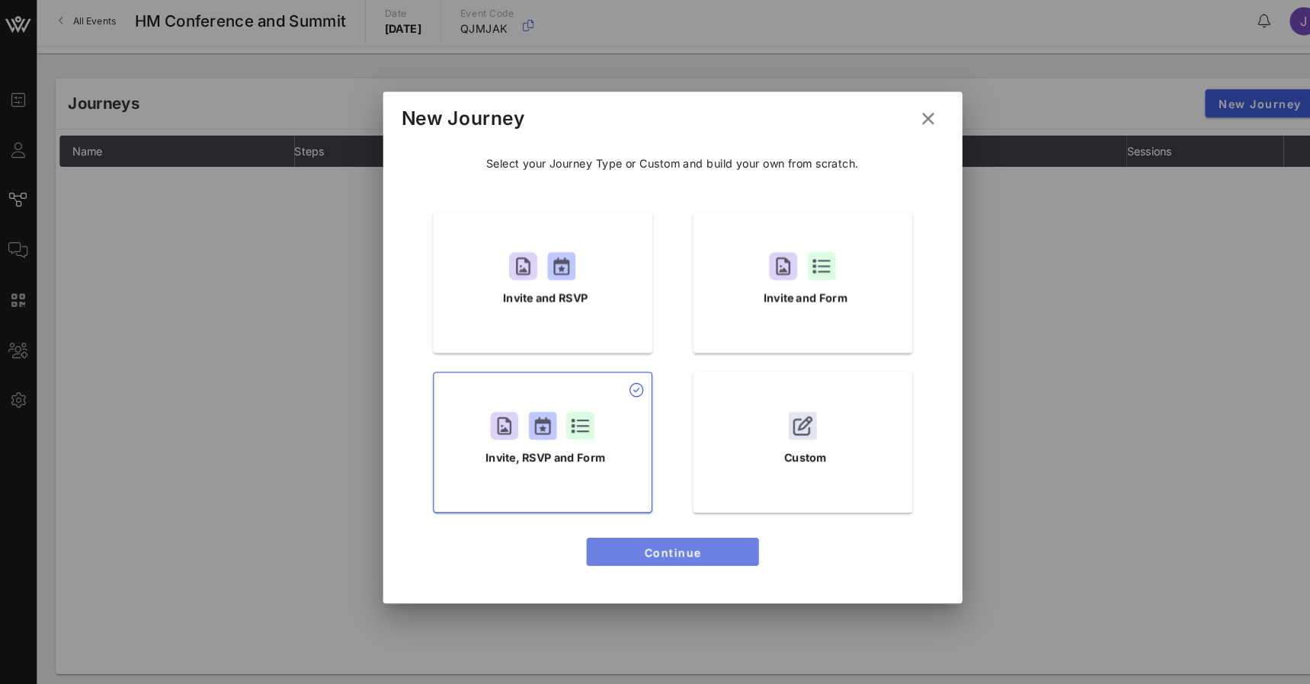
click at [676, 539] on span "Continue" at bounding box center [655, 541] width 143 height 13
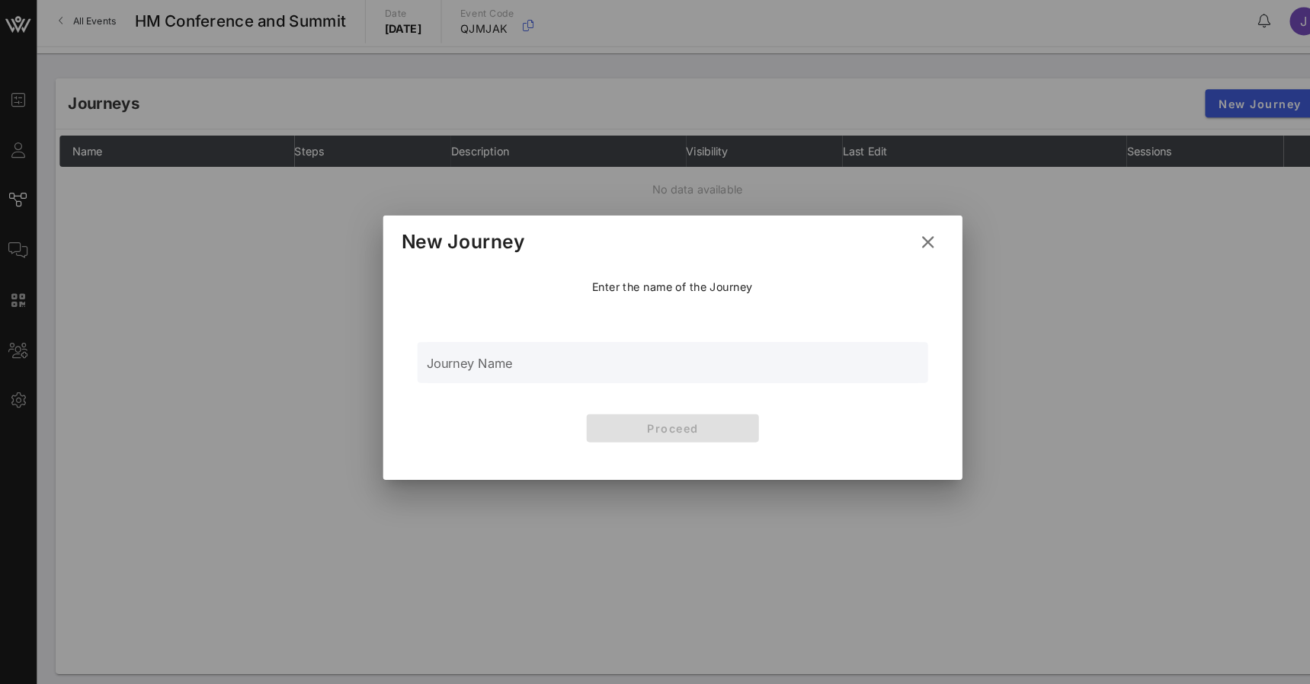
click at [553, 362] on input "Journey Name" at bounding box center [655, 365] width 479 height 23
type input "Main Invite"
click at [637, 409] on button "Proceed" at bounding box center [656, 420] width 168 height 27
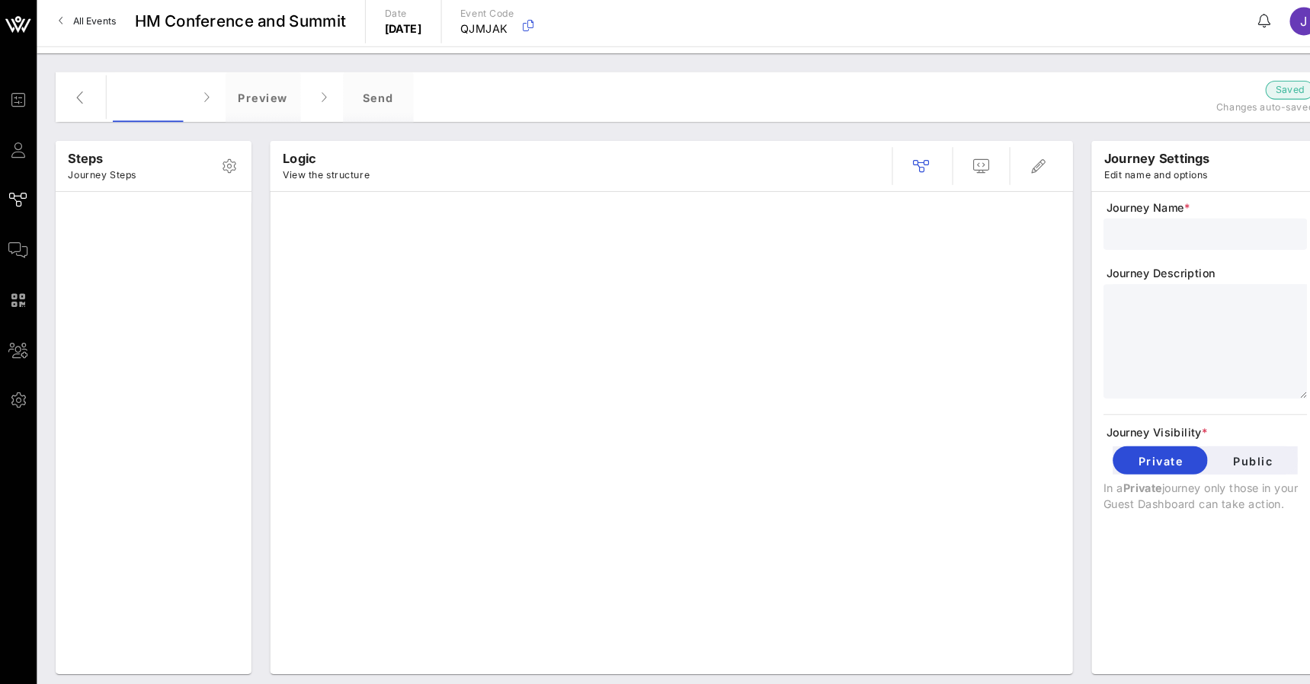
type input "Main Invite"
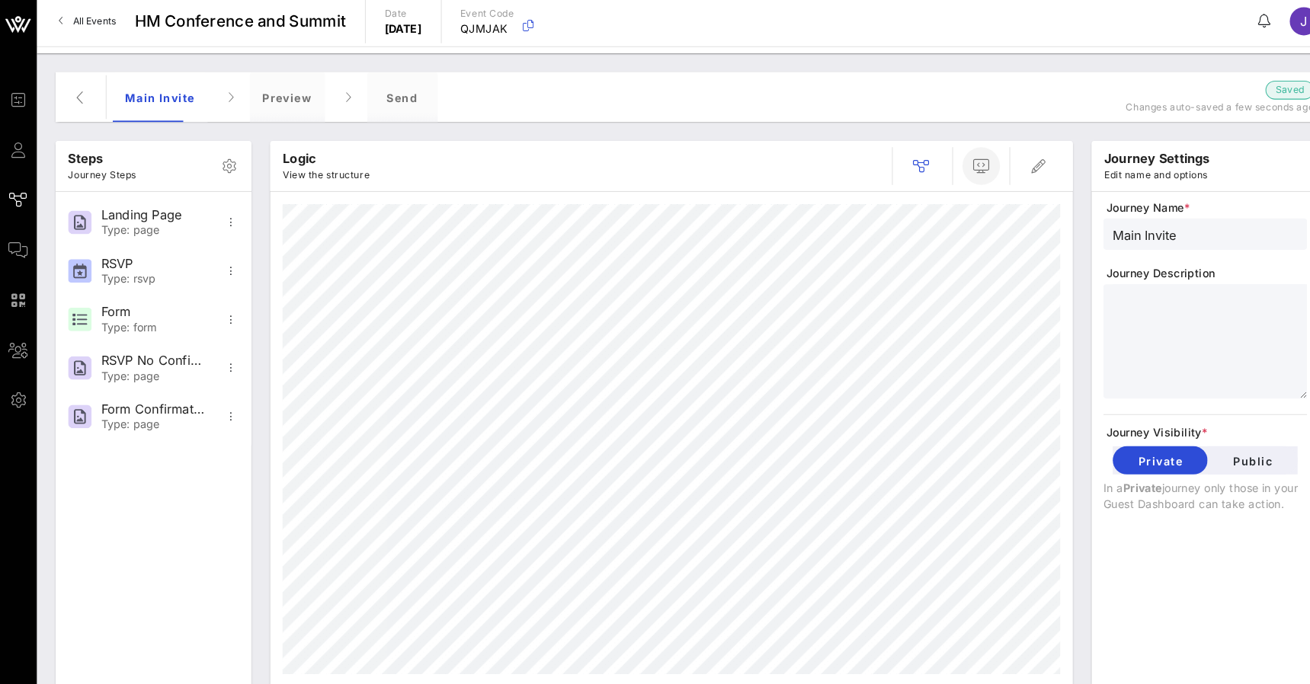
drag, startPoint x: 637, startPoint y: 409, endPoint x: 963, endPoint y: 159, distance: 411.0
click at [963, 159] on icon "button" at bounding box center [956, 165] width 18 height 18
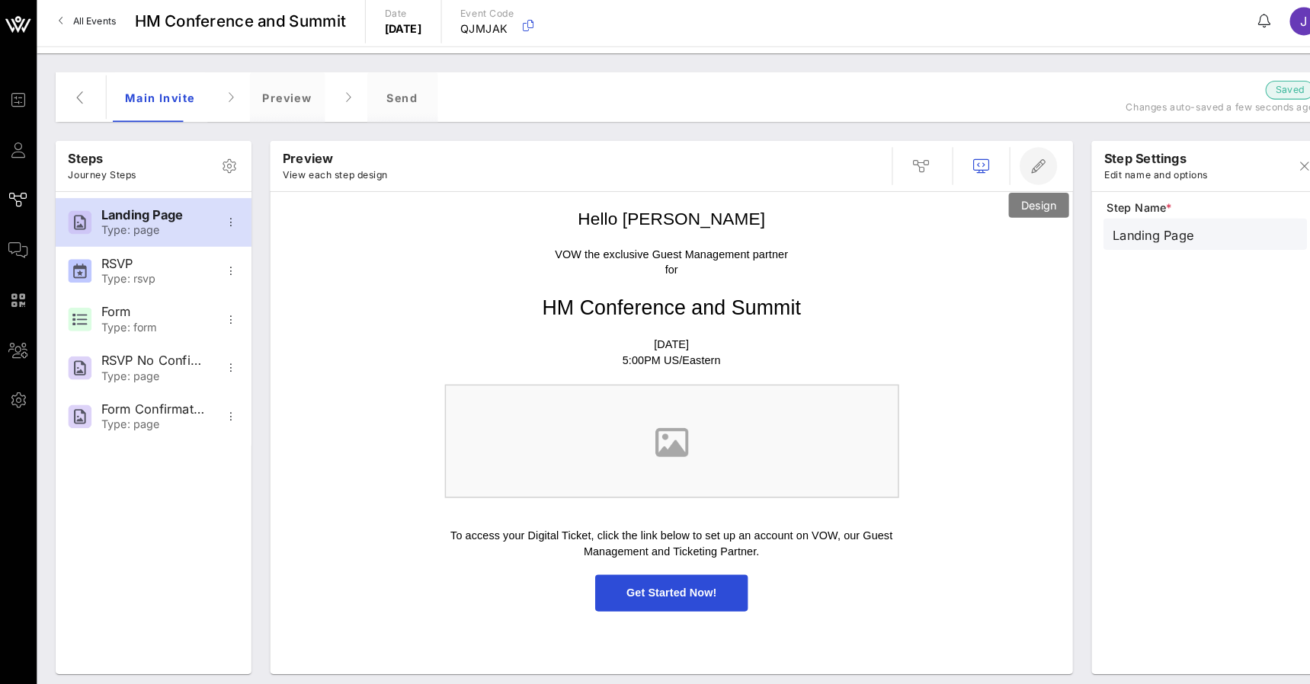
click at [1006, 165] on icon "button" at bounding box center [1011, 165] width 18 height 18
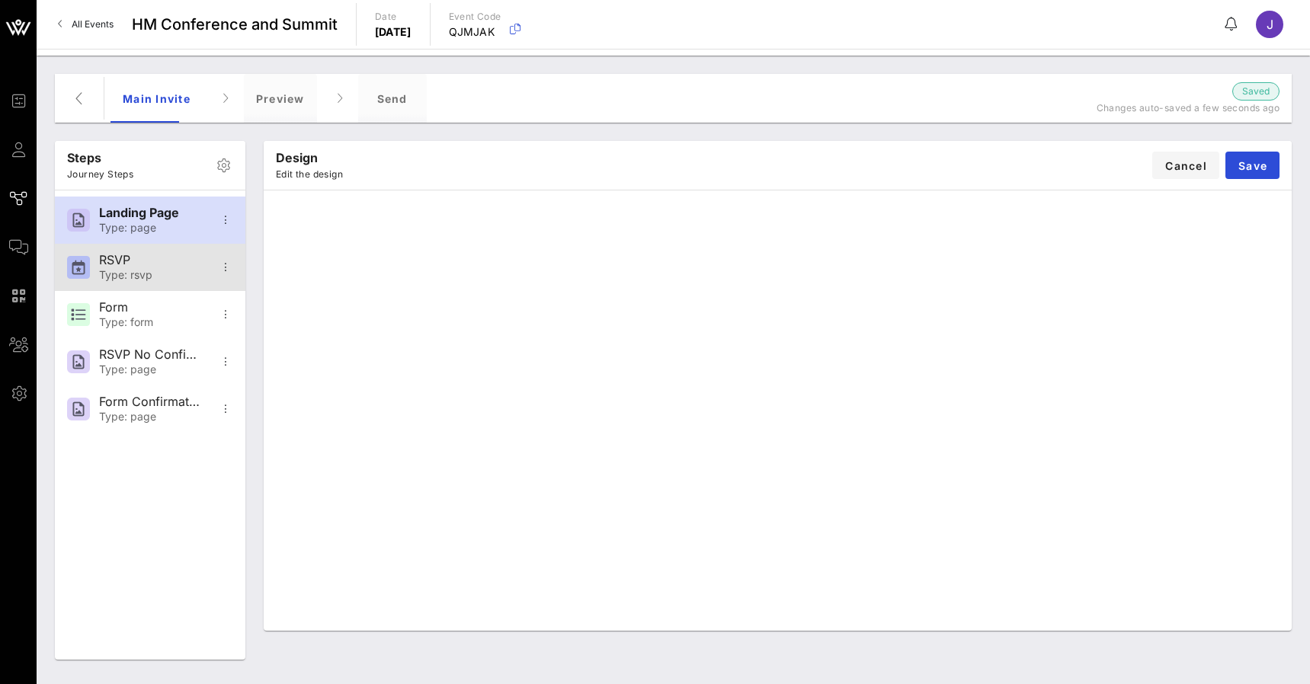
click at [168, 264] on div "RSVP" at bounding box center [149, 260] width 101 height 14
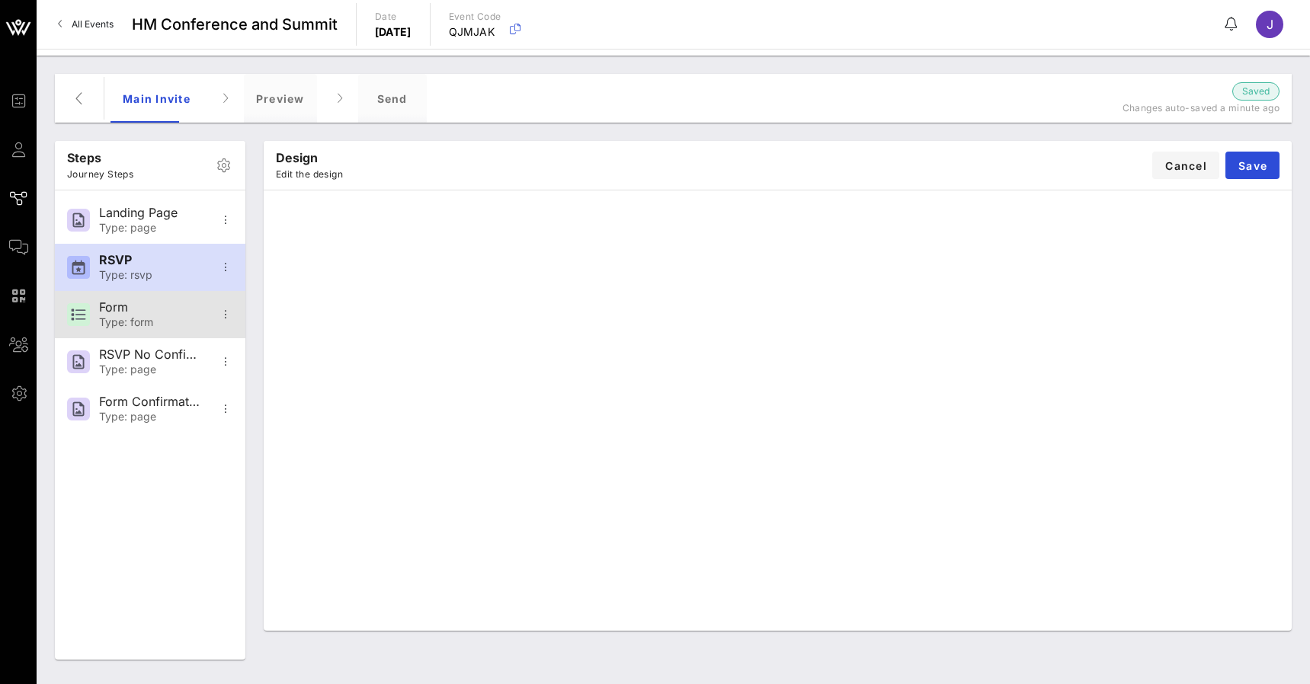
click at [141, 315] on div "Form" at bounding box center [149, 307] width 101 height 14
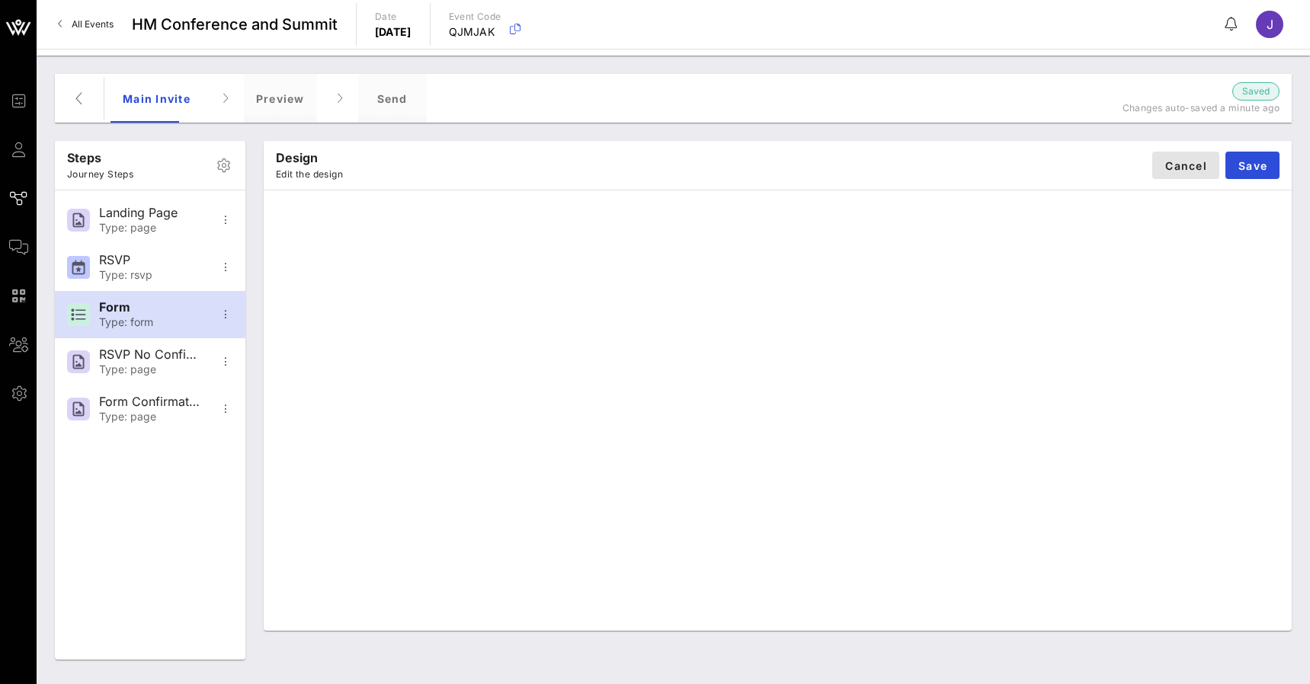
click at [1174, 161] on span "Cancel" at bounding box center [1186, 165] width 43 height 13
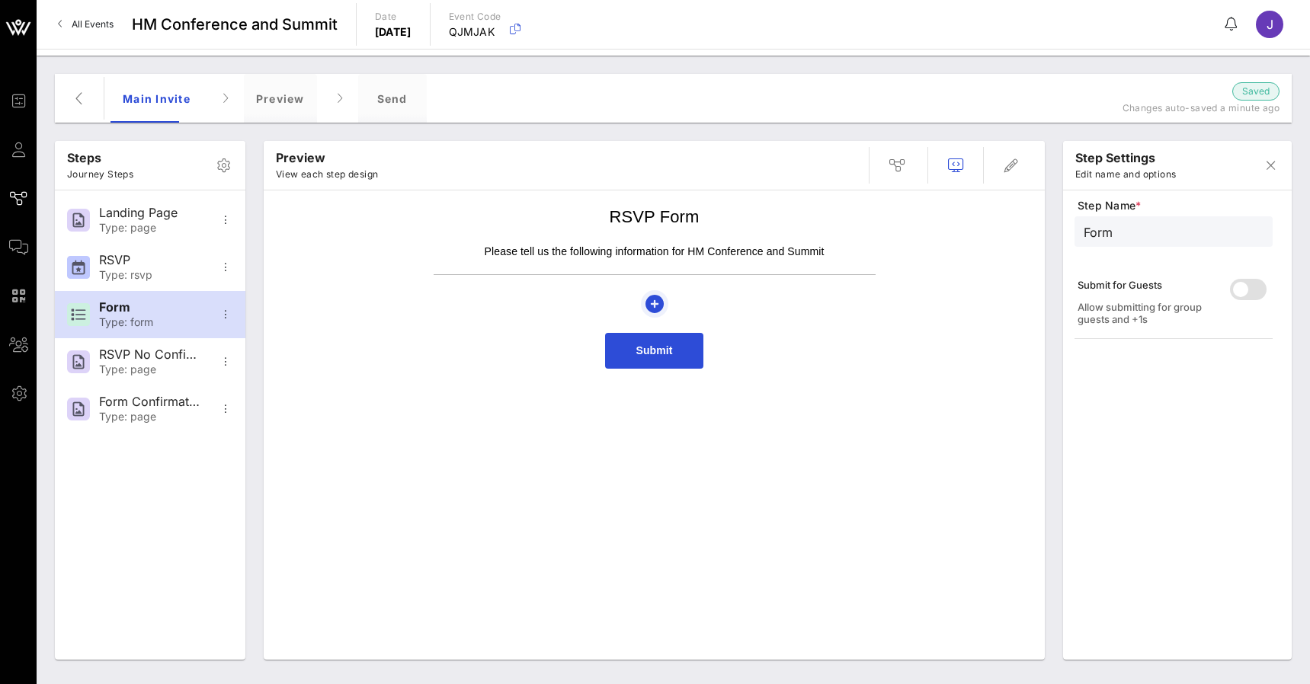
click at [651, 297] on icon "button" at bounding box center [655, 304] width 18 height 18
click at [687, 337] on input "Search" at bounding box center [715, 345] width 113 height 20
type input "Dietary"
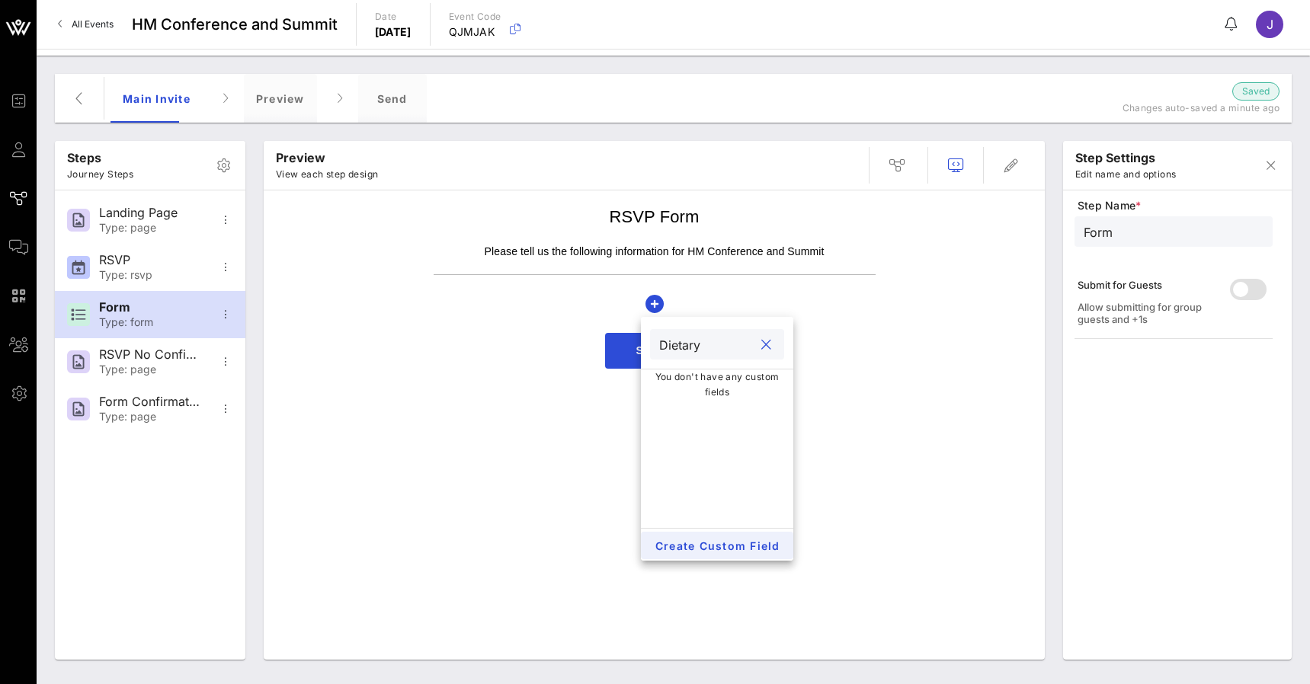
click at [724, 551] on span "Create Custom Field" at bounding box center [717, 546] width 128 height 13
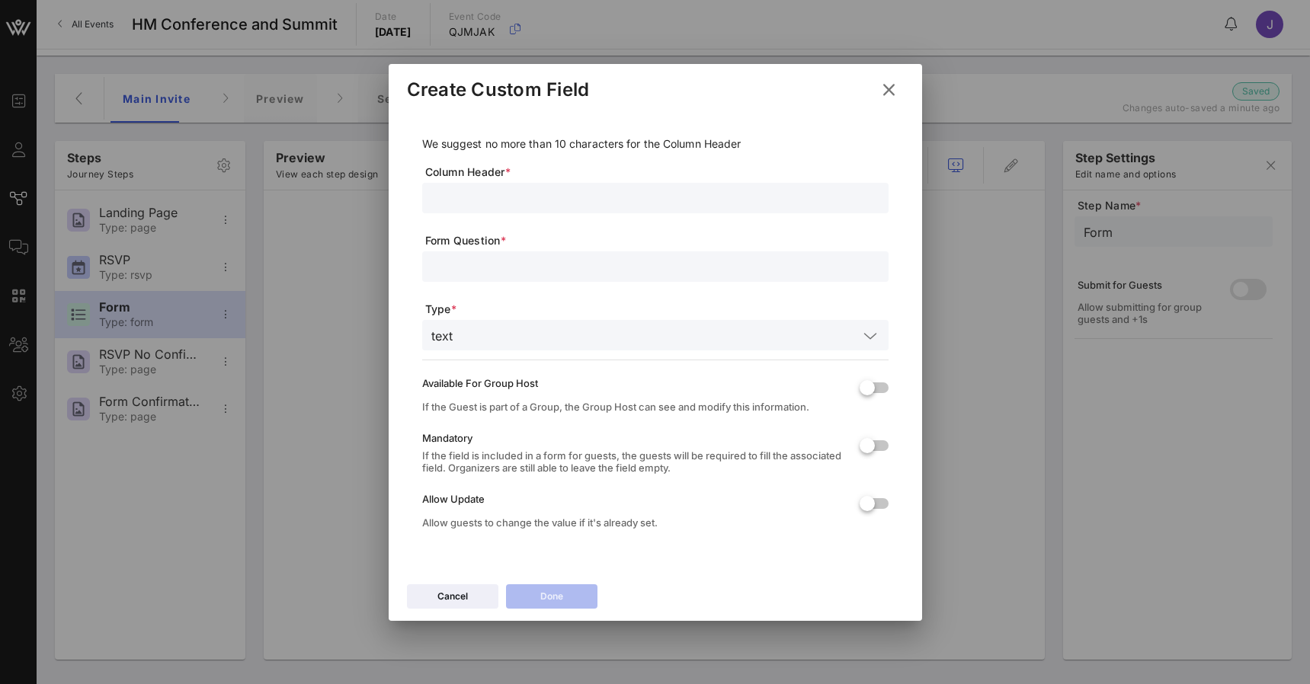
click at [514, 179] on span "Column Header *" at bounding box center [656, 172] width 463 height 15
click at [512, 187] on div at bounding box center [655, 198] width 448 height 30
type input "What are your allergies"
click at [521, 252] on div at bounding box center [655, 267] width 448 height 30
type input "Allergies"
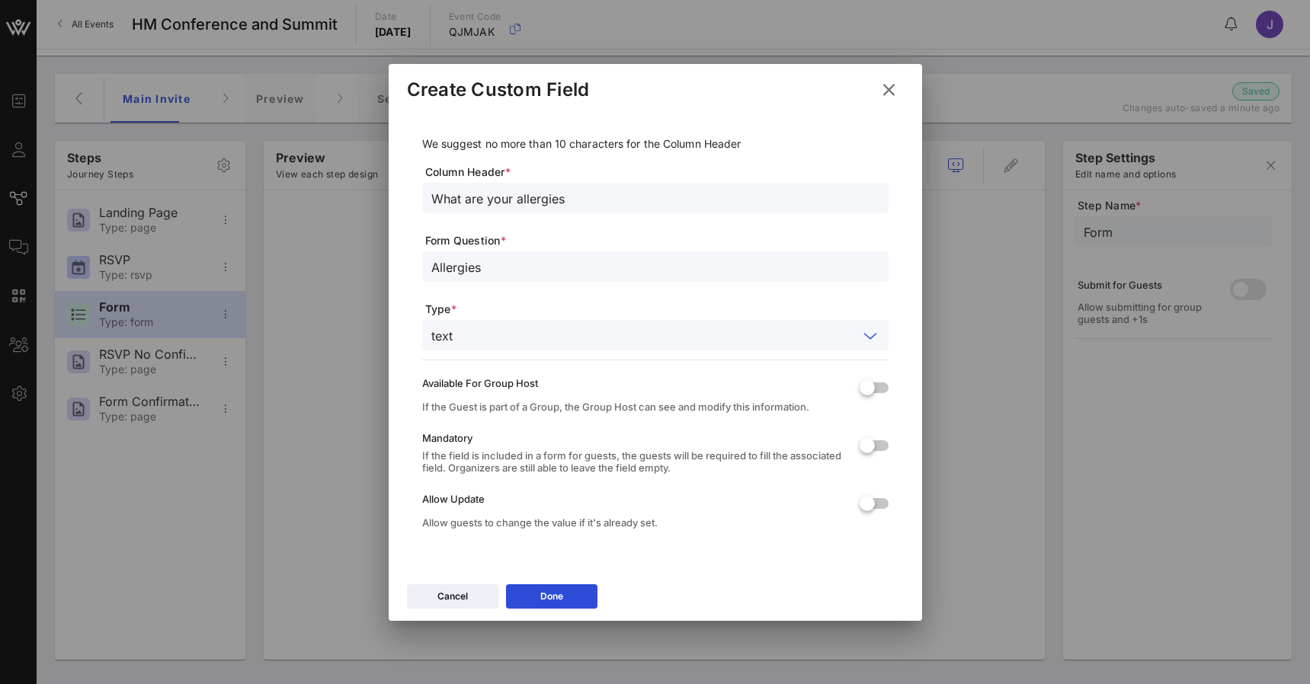
click at [526, 339] on input "text" at bounding box center [658, 335] width 399 height 20
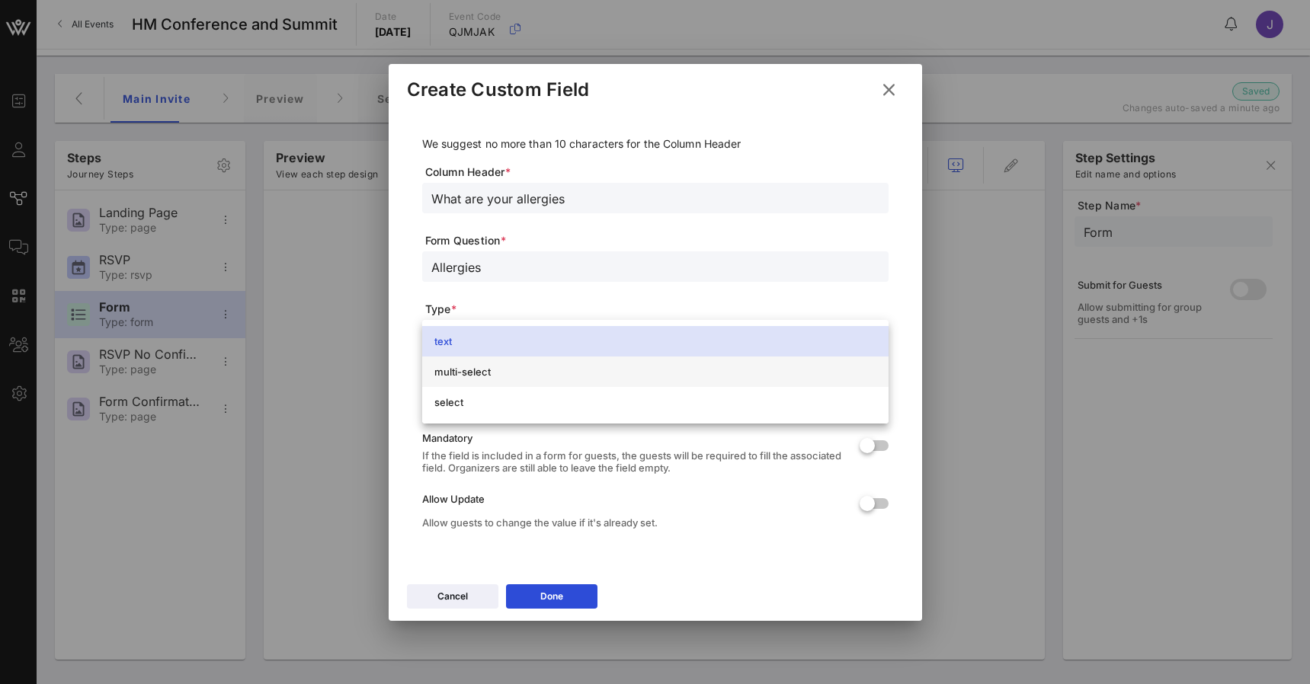
click at [498, 375] on div "multi-select" at bounding box center [655, 372] width 442 height 12
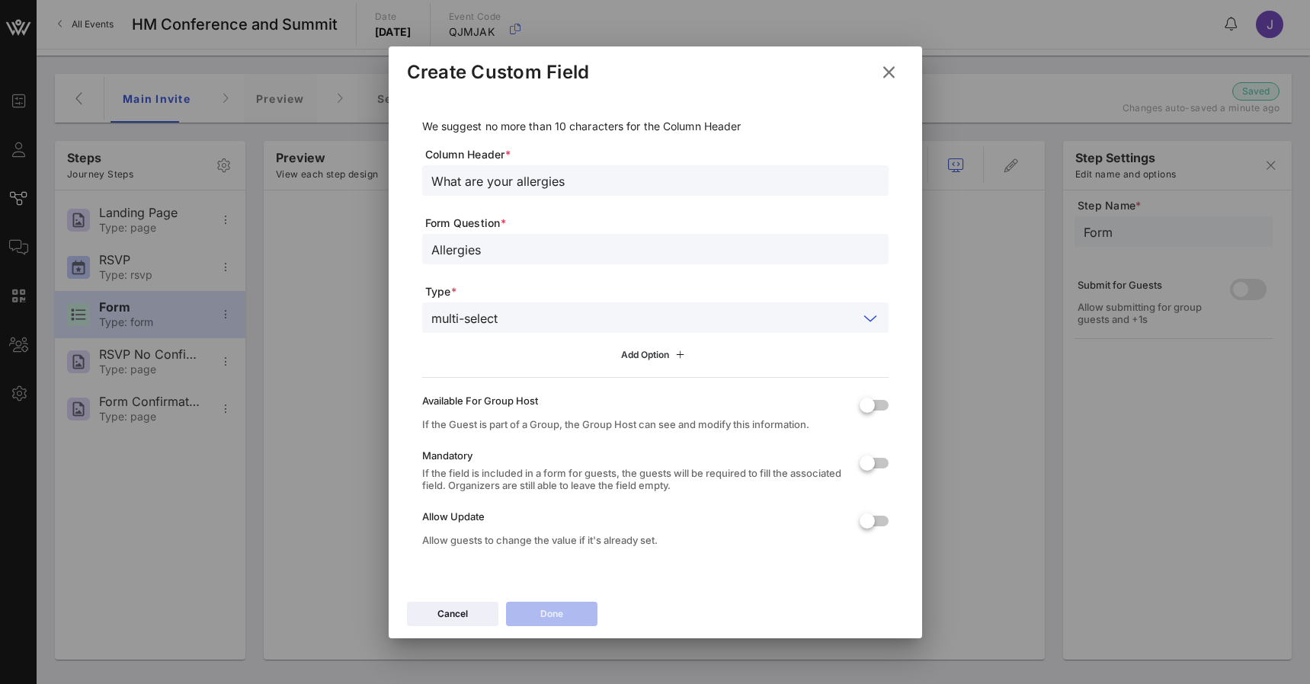
click at [646, 356] on div "Add Option" at bounding box center [655, 355] width 68 height 17
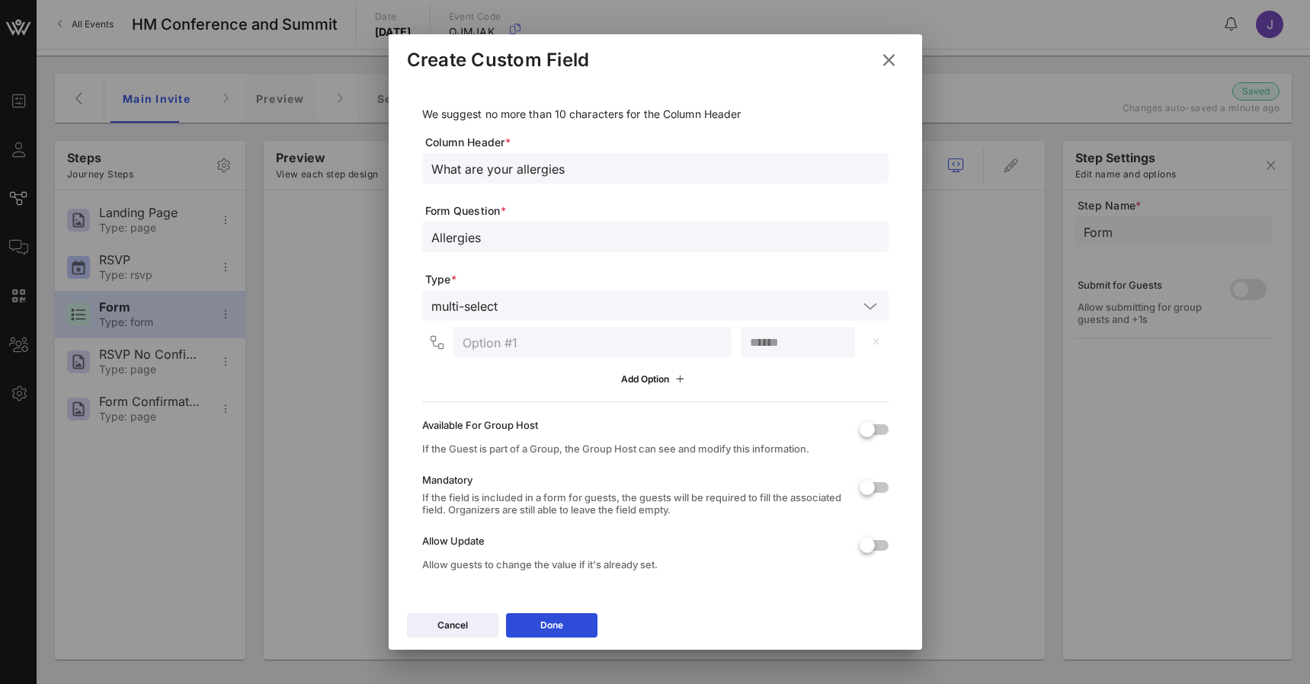
click at [601, 349] on input "text" at bounding box center [593, 342] width 260 height 20
type input "Vegan"
click at [649, 377] on button "Add Option" at bounding box center [655, 380] width 86 height 26
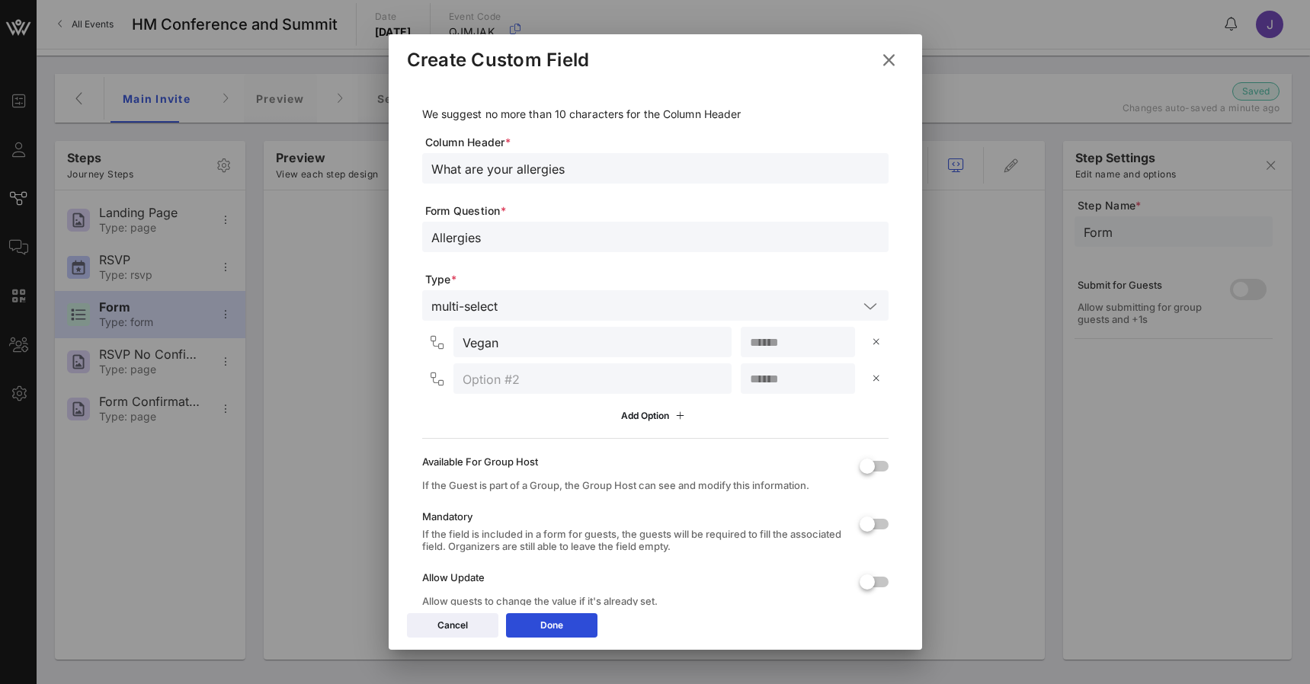
click at [633, 379] on input "text" at bounding box center [593, 379] width 260 height 20
type input "Guten"
click at [574, 629] on button "Done" at bounding box center [551, 626] width 91 height 24
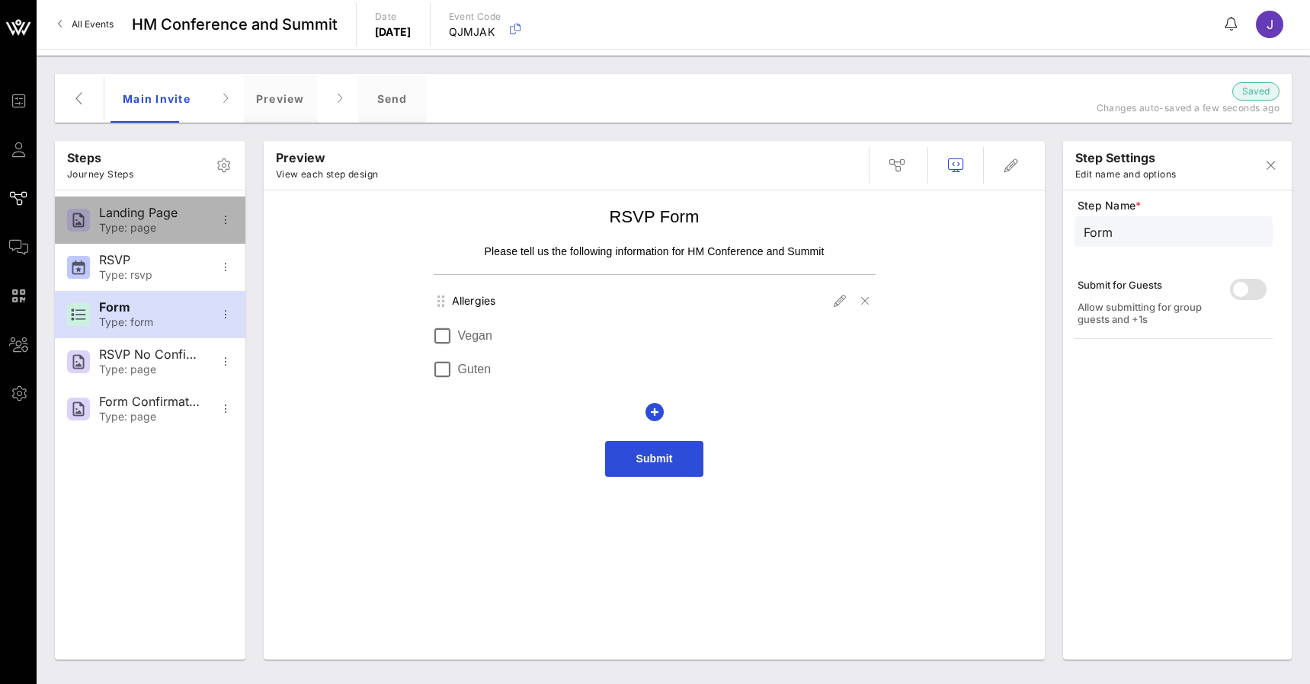
click at [155, 216] on div "Landing Page" at bounding box center [149, 213] width 101 height 14
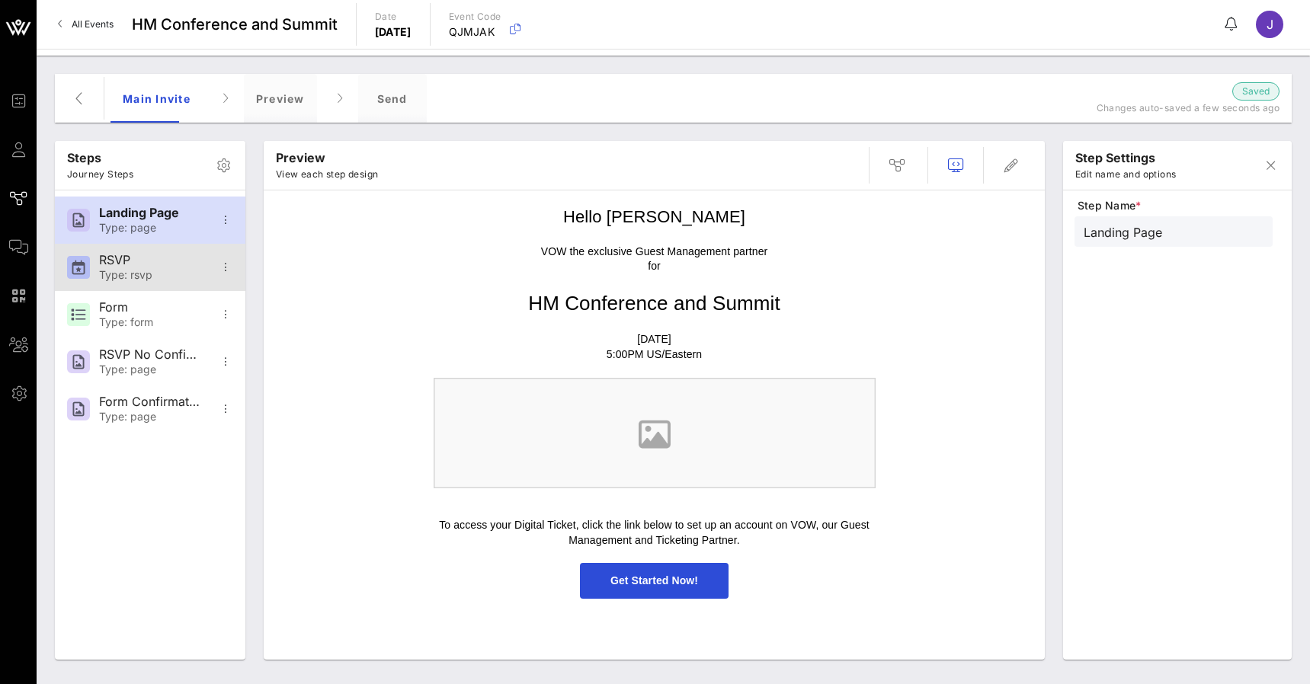
click at [149, 246] on div "RSVP Type: rsvp" at bounding box center [149, 267] width 101 height 47
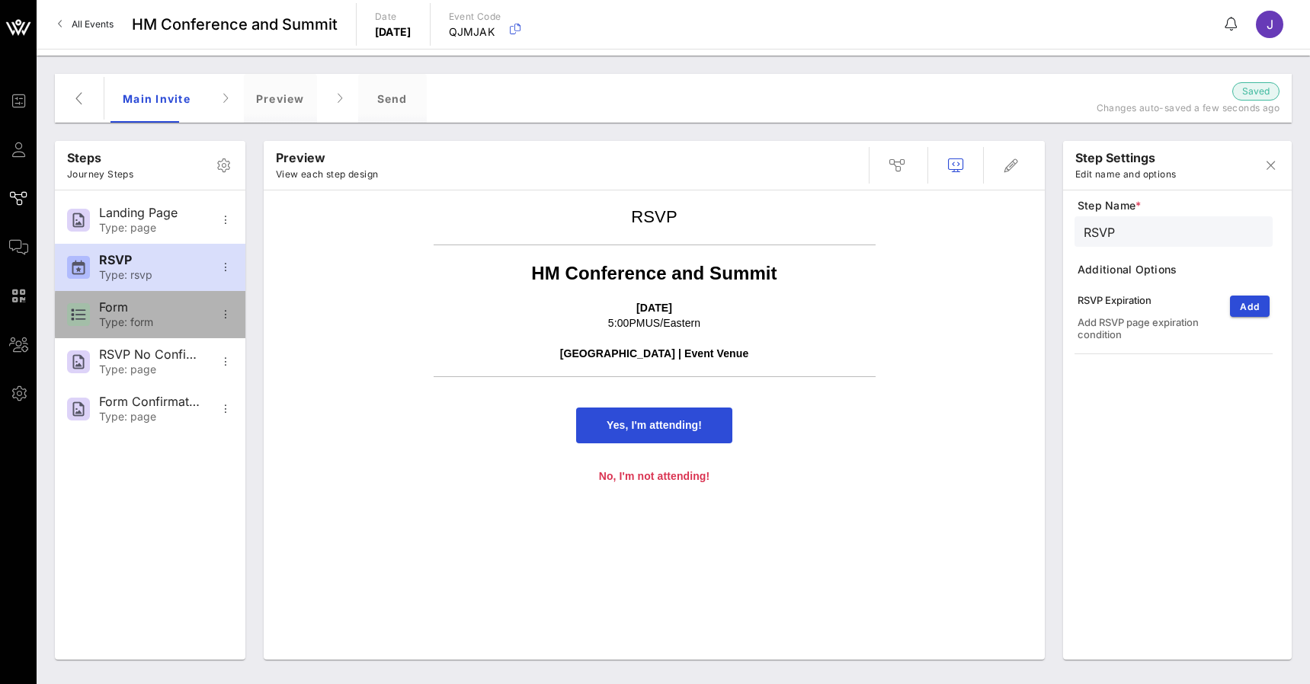
click at [146, 295] on div "Form Type: form" at bounding box center [149, 314] width 101 height 47
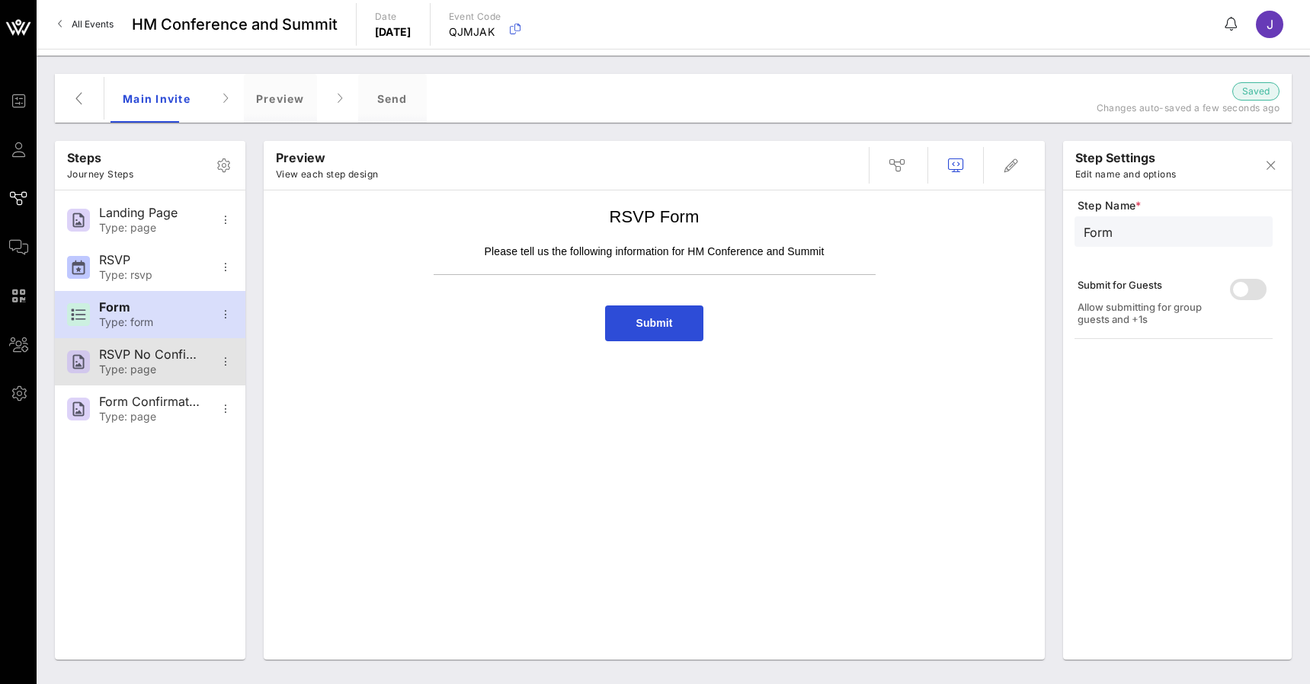
click at [150, 348] on div "RSVP No Confirmation" at bounding box center [149, 355] width 101 height 14
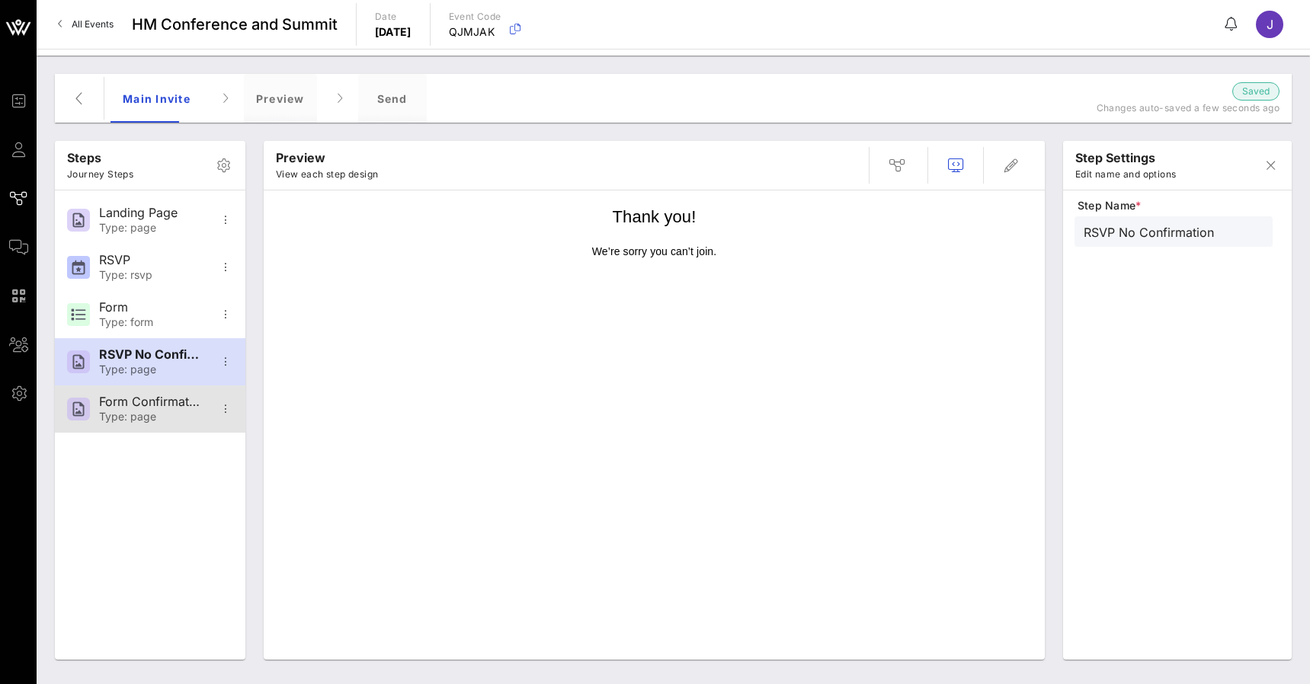
click at [152, 393] on div "Form Confirmation Type: page" at bounding box center [149, 409] width 101 height 47
type input "Form Confirmation"
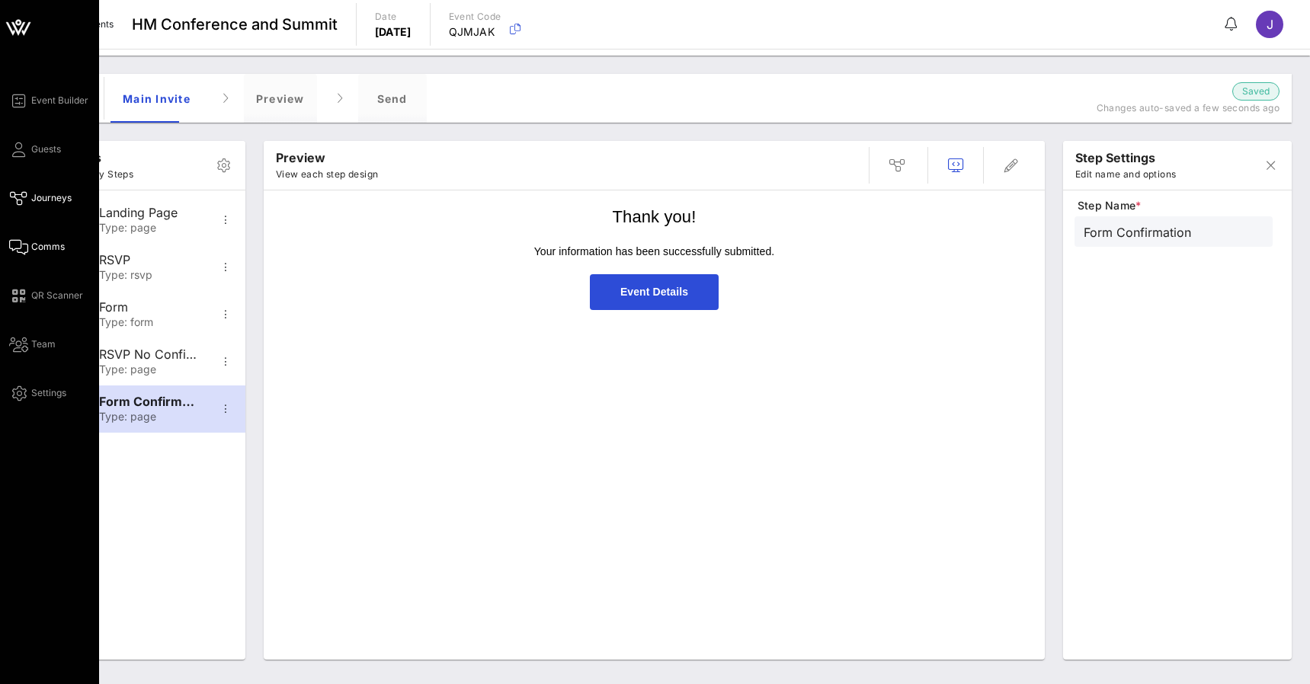
click at [37, 244] on span "Comms" at bounding box center [48, 247] width 34 height 14
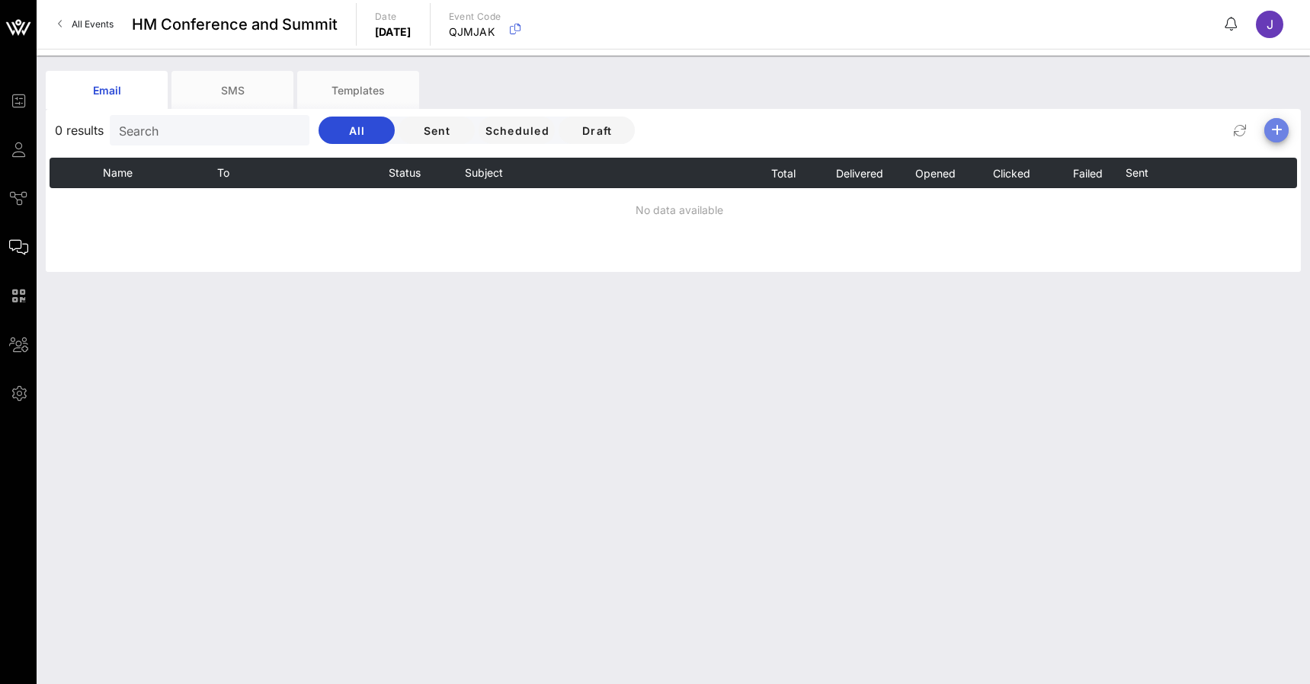
click at [1282, 128] on icon "button" at bounding box center [1276, 130] width 18 height 18
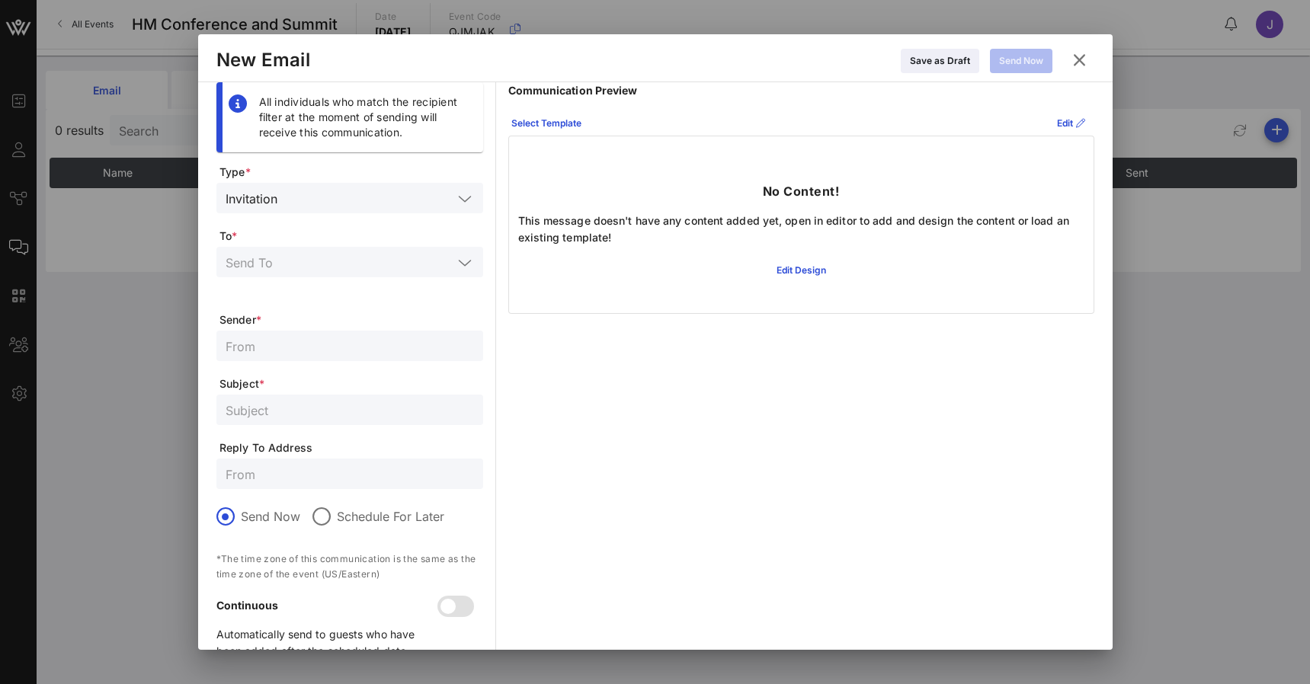
click at [277, 200] on div "Invitation" at bounding box center [252, 199] width 52 height 14
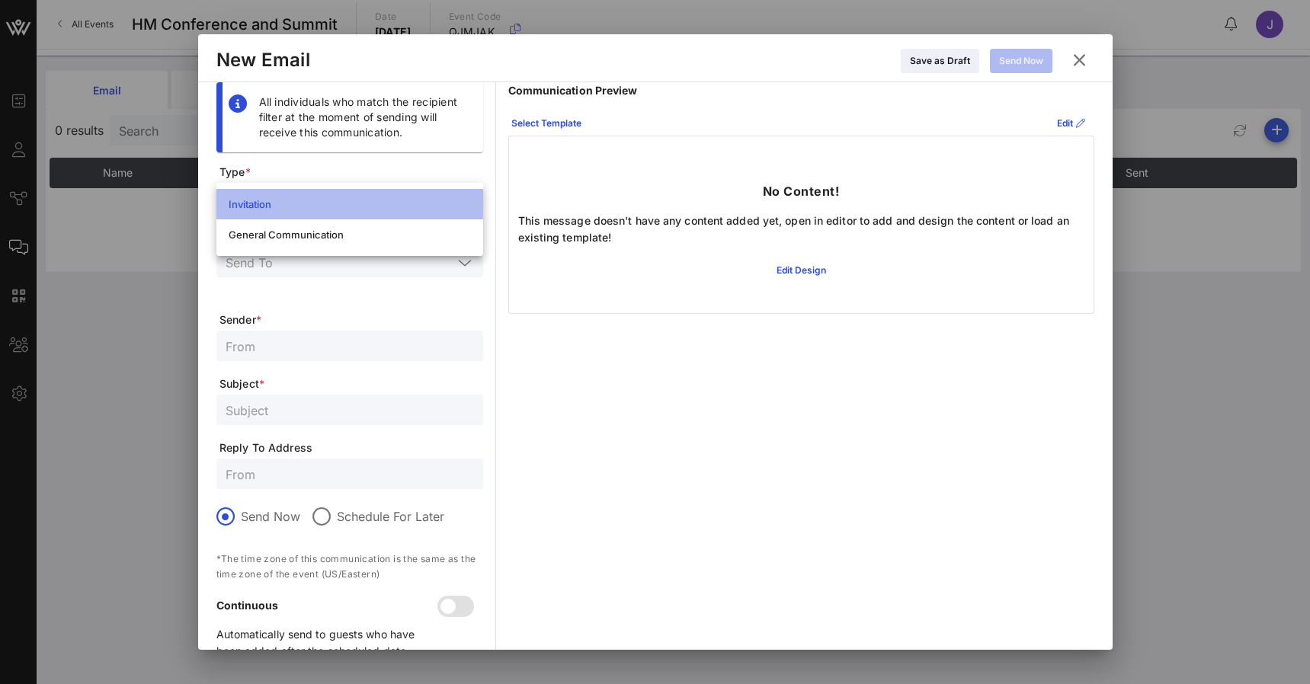
click at [277, 200] on div "Invitation" at bounding box center [350, 204] width 242 height 12
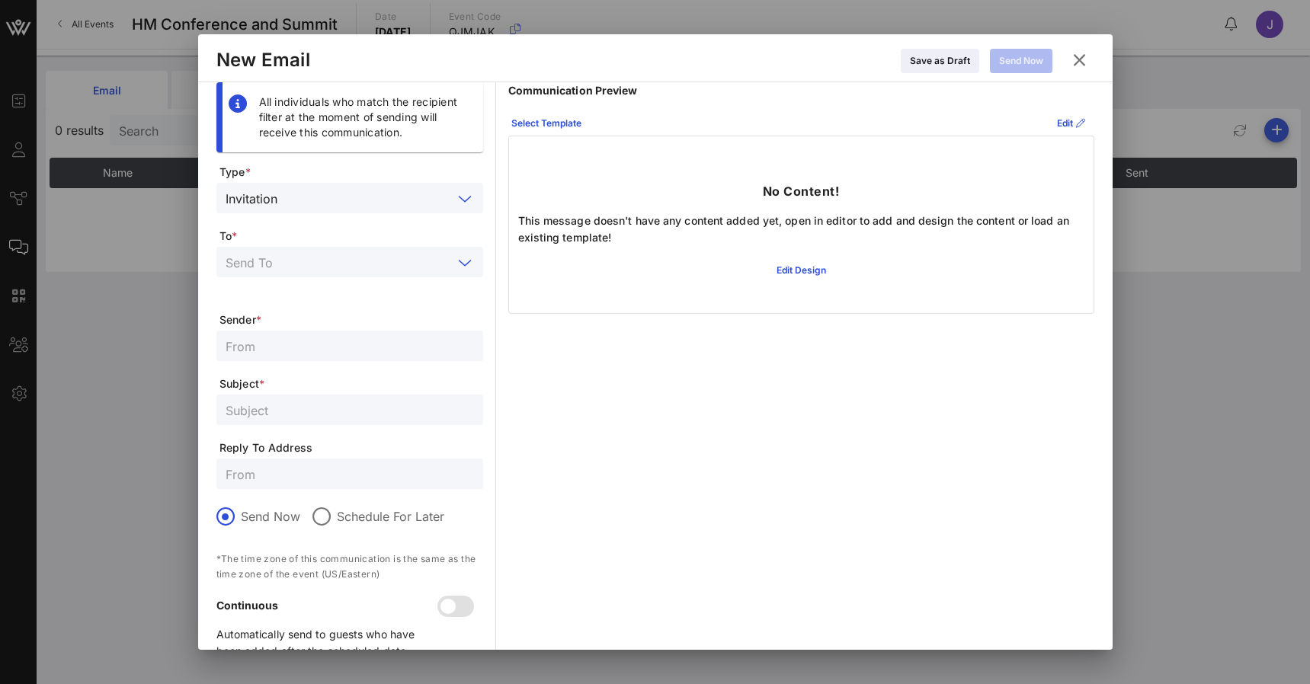
click at [433, 263] on input "text" at bounding box center [339, 262] width 227 height 20
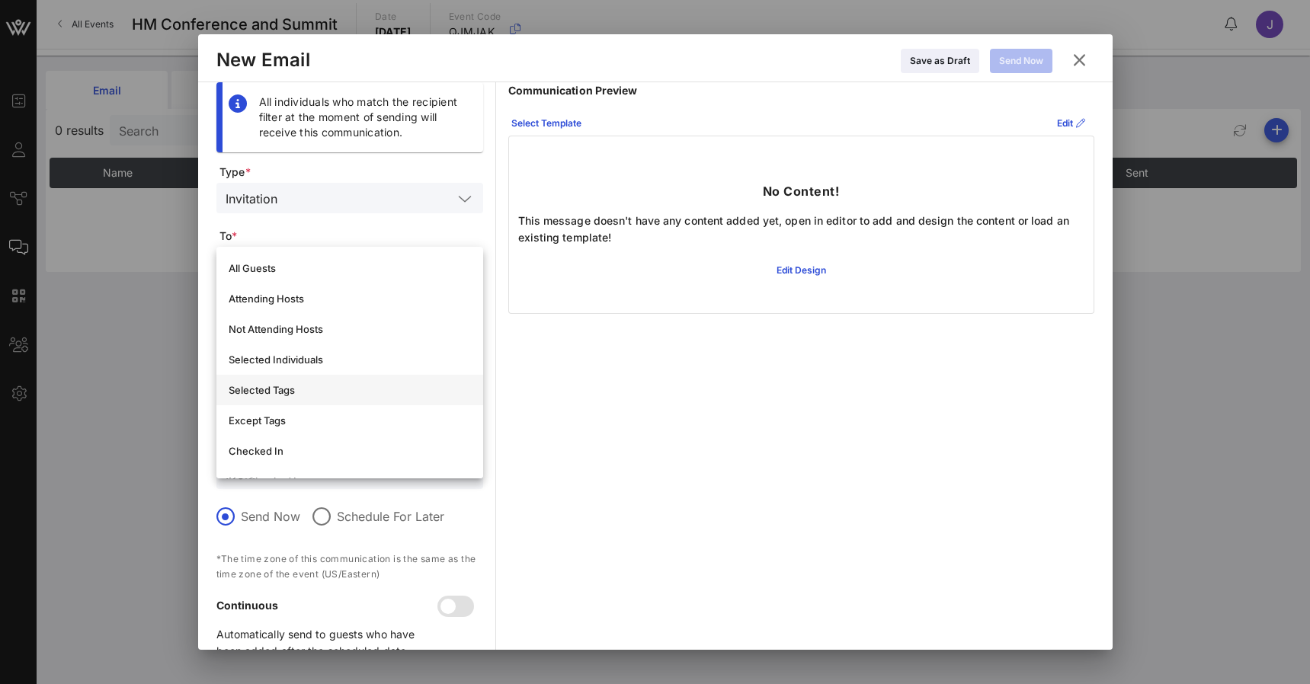
click at [258, 397] on div "Selected Tags" at bounding box center [350, 390] width 242 height 24
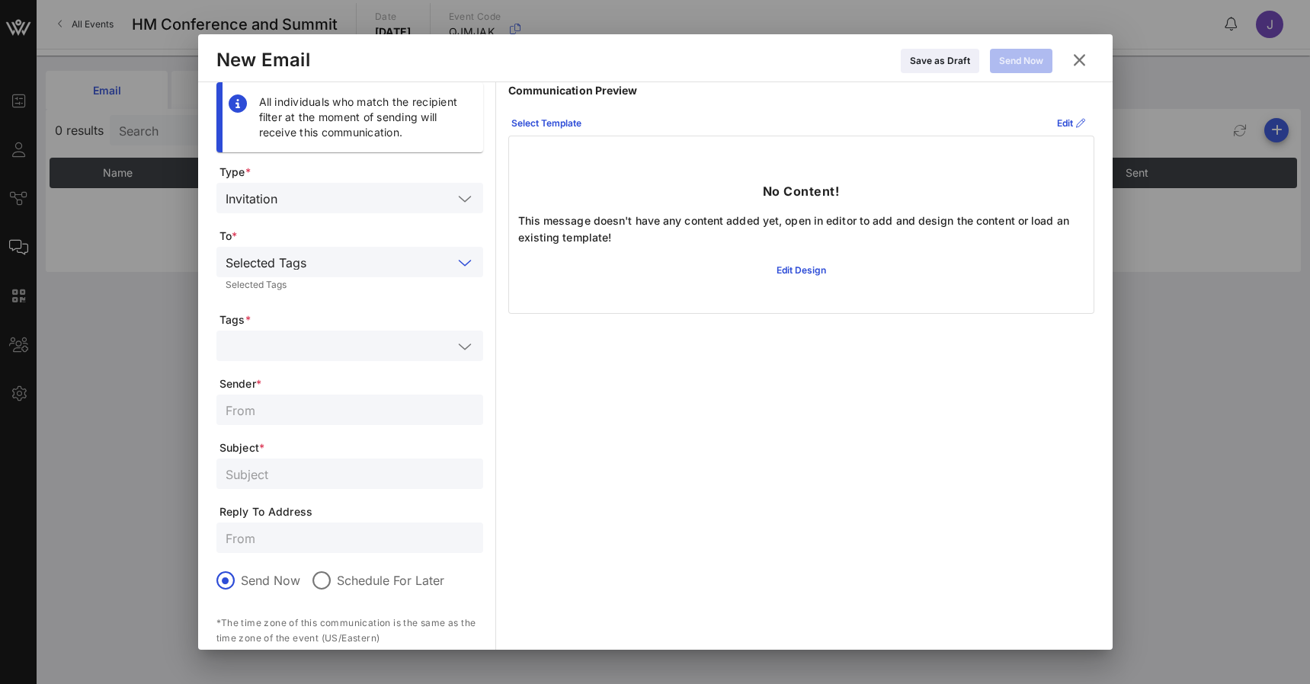
click at [304, 342] on input "text" at bounding box center [339, 346] width 227 height 20
click at [505, 391] on div "All individuals who match the recipient filter at the moment of sending will re…" at bounding box center [655, 409] width 878 height 654
click at [354, 409] on input "text" at bounding box center [350, 410] width 248 height 20
type input "Kailee says to RSVP"
type input "RSVP now"
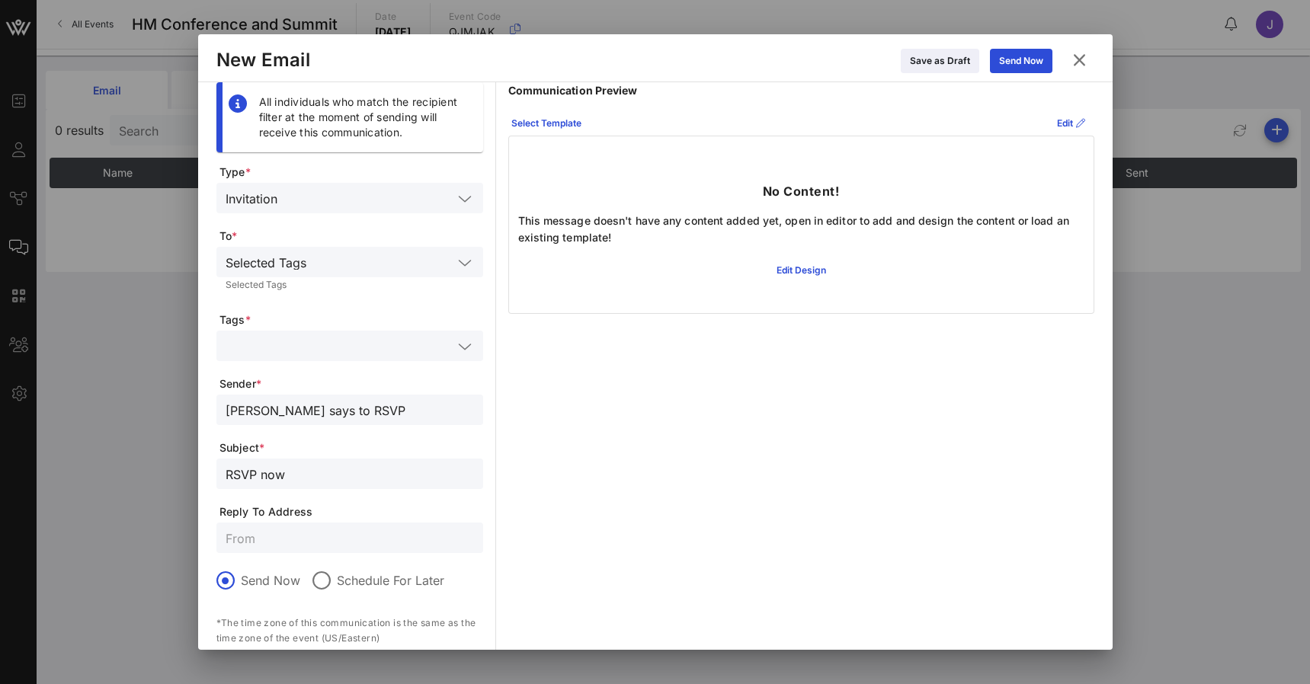
click at [367, 530] on input "text" at bounding box center [350, 538] width 248 height 20
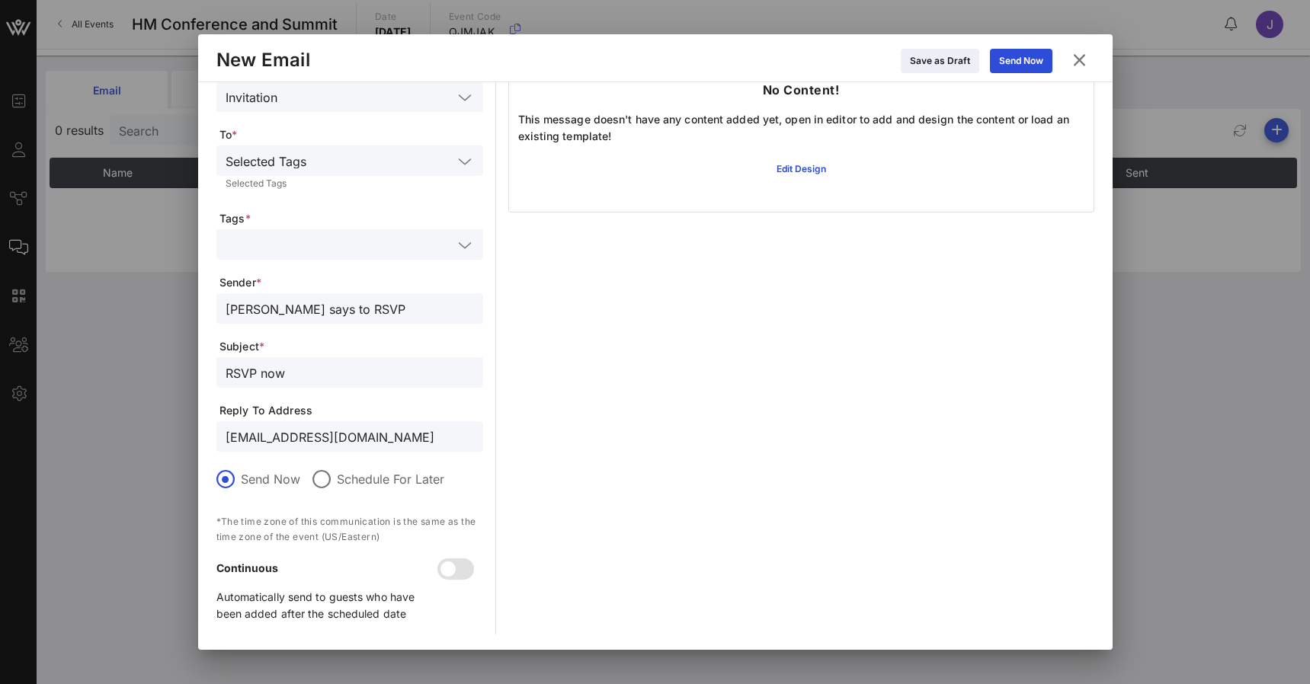
scroll to position [101, 0]
type input "events@nm.com"
click at [326, 479] on div at bounding box center [322, 479] width 26 height 26
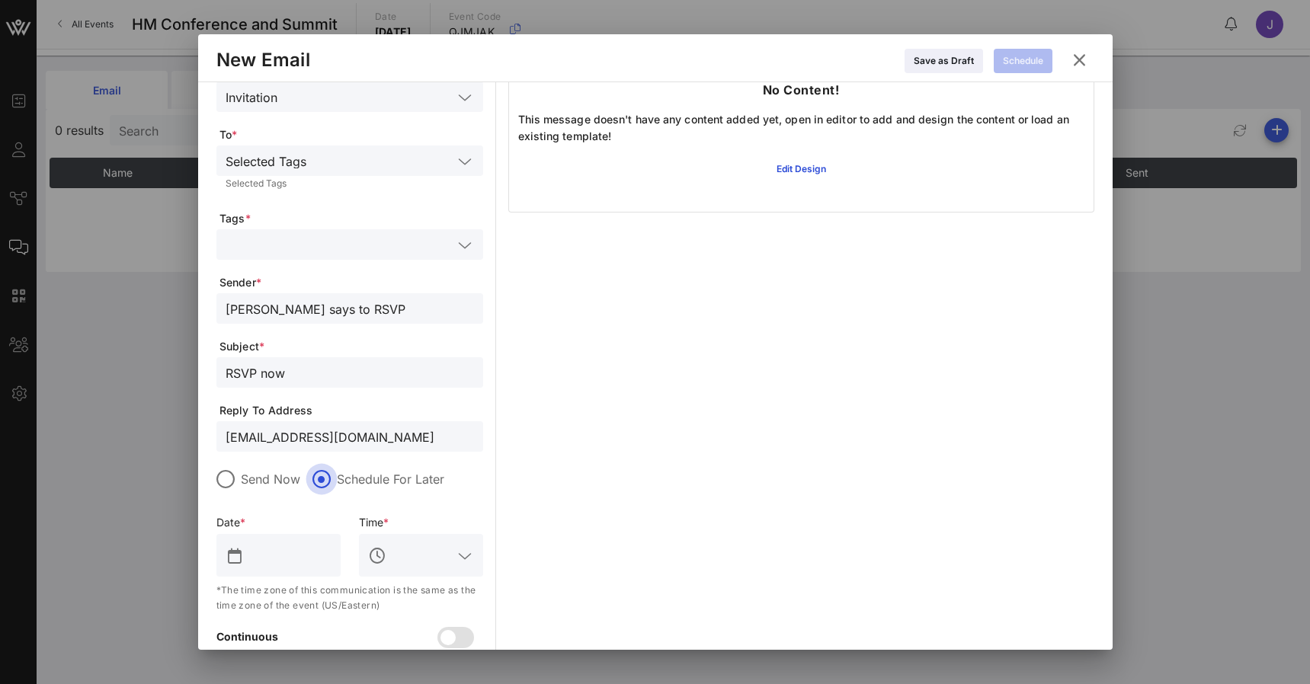
scroll to position [119, 0]
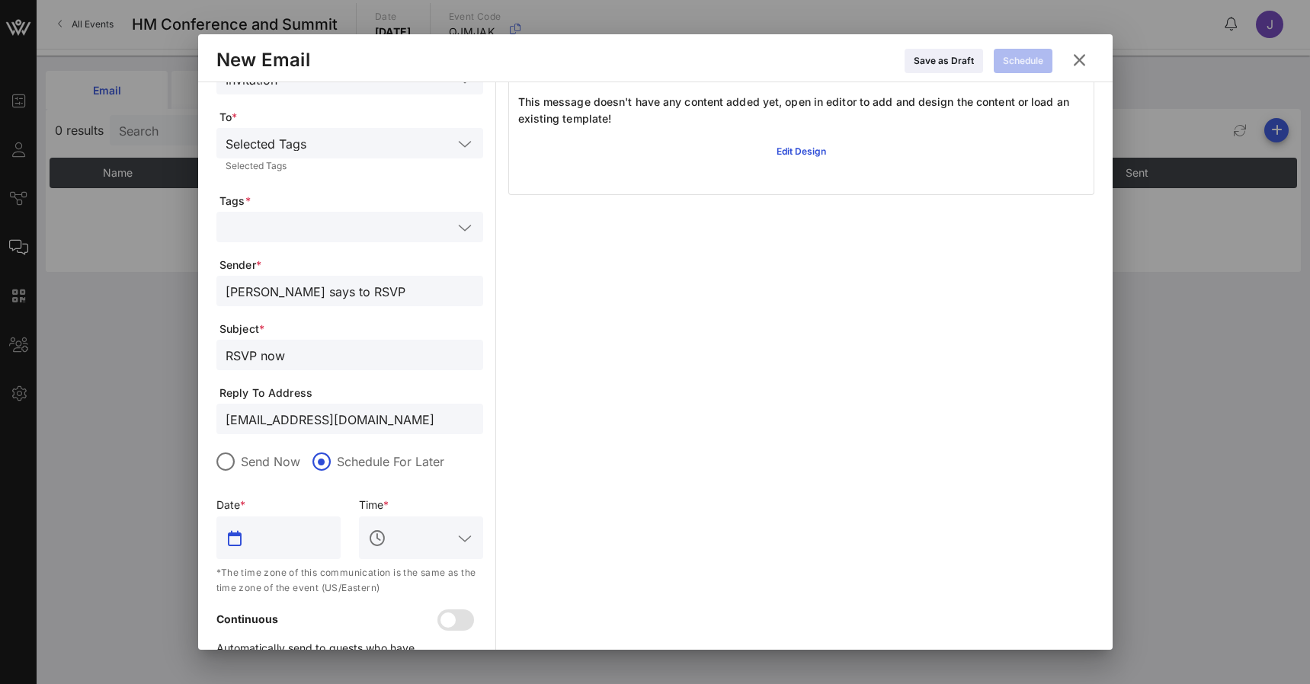
click at [300, 533] on input "text" at bounding box center [289, 538] width 85 height 24
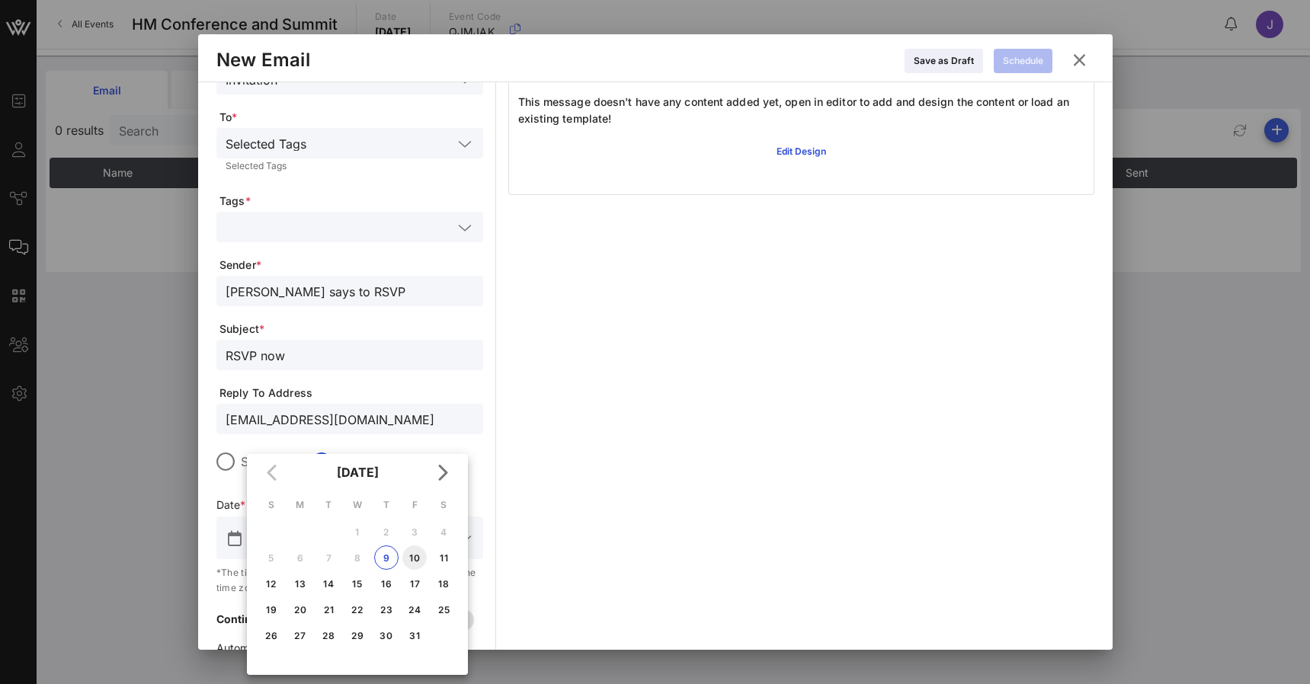
click at [413, 558] on div "10" at bounding box center [414, 558] width 24 height 11
type input "Oct 10, 2025"
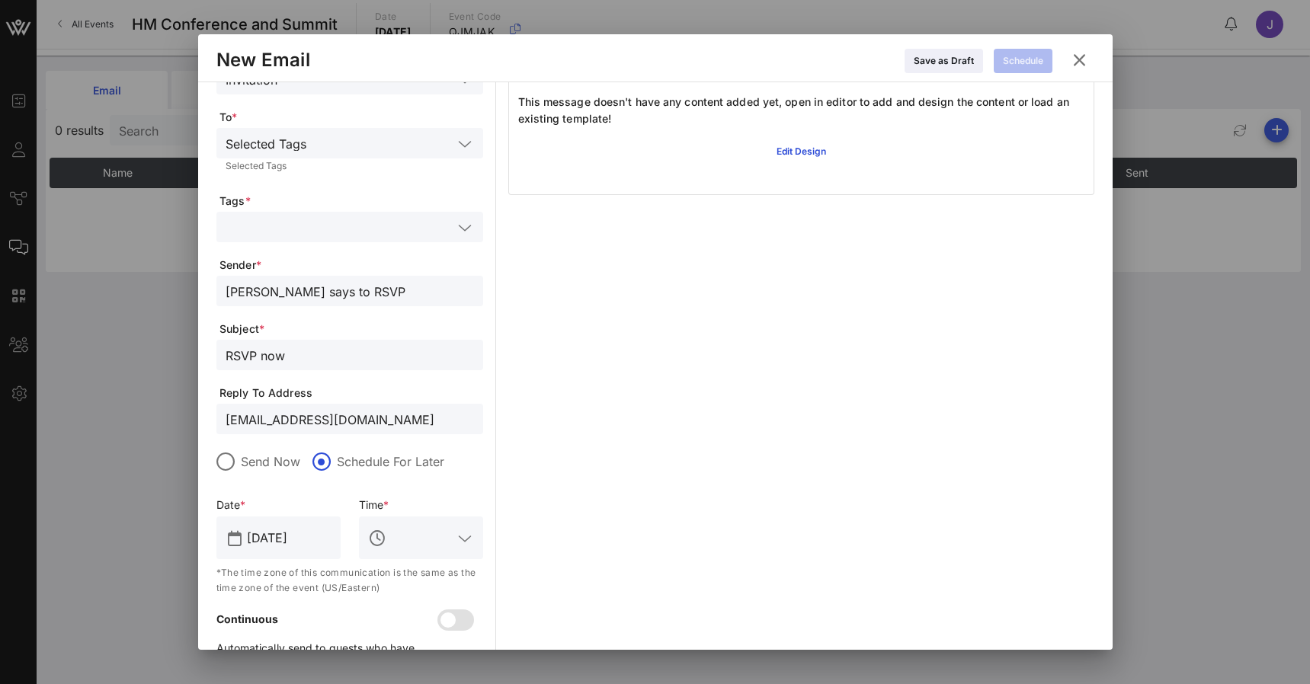
click at [413, 524] on div at bounding box center [431, 538] width 85 height 43
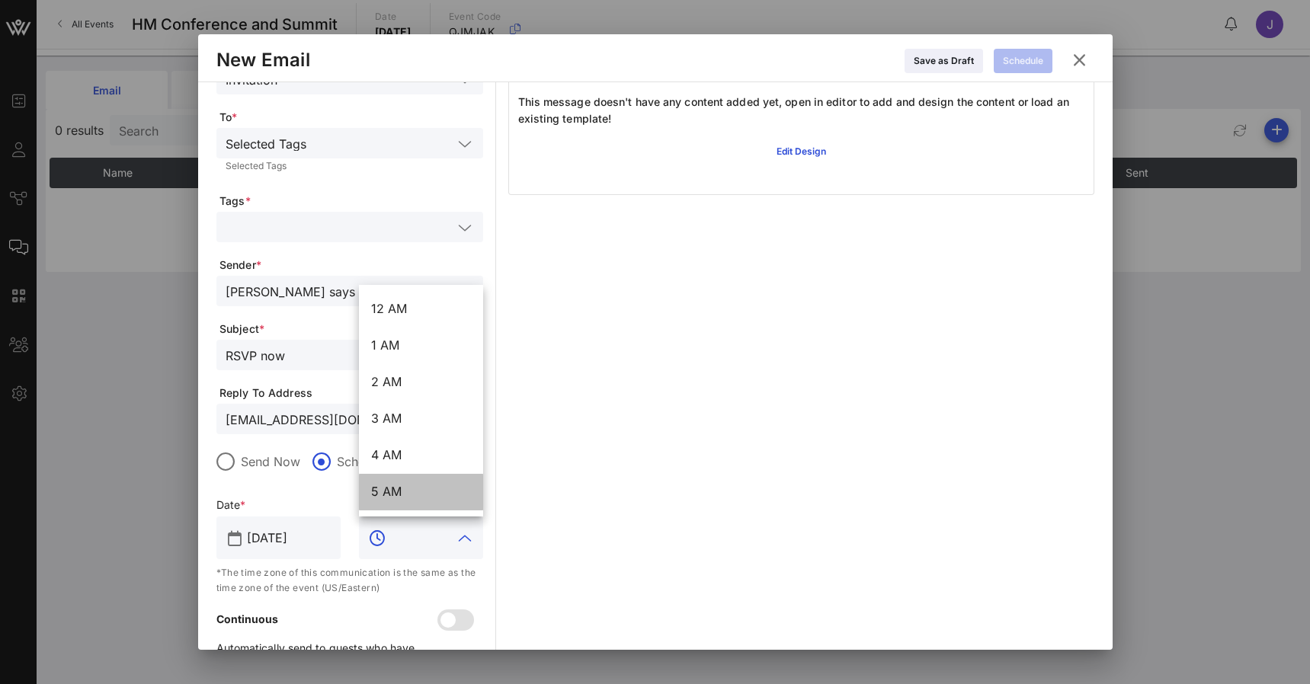
click at [405, 489] on div "5 AM" at bounding box center [421, 492] width 100 height 14
type input "5 AM"
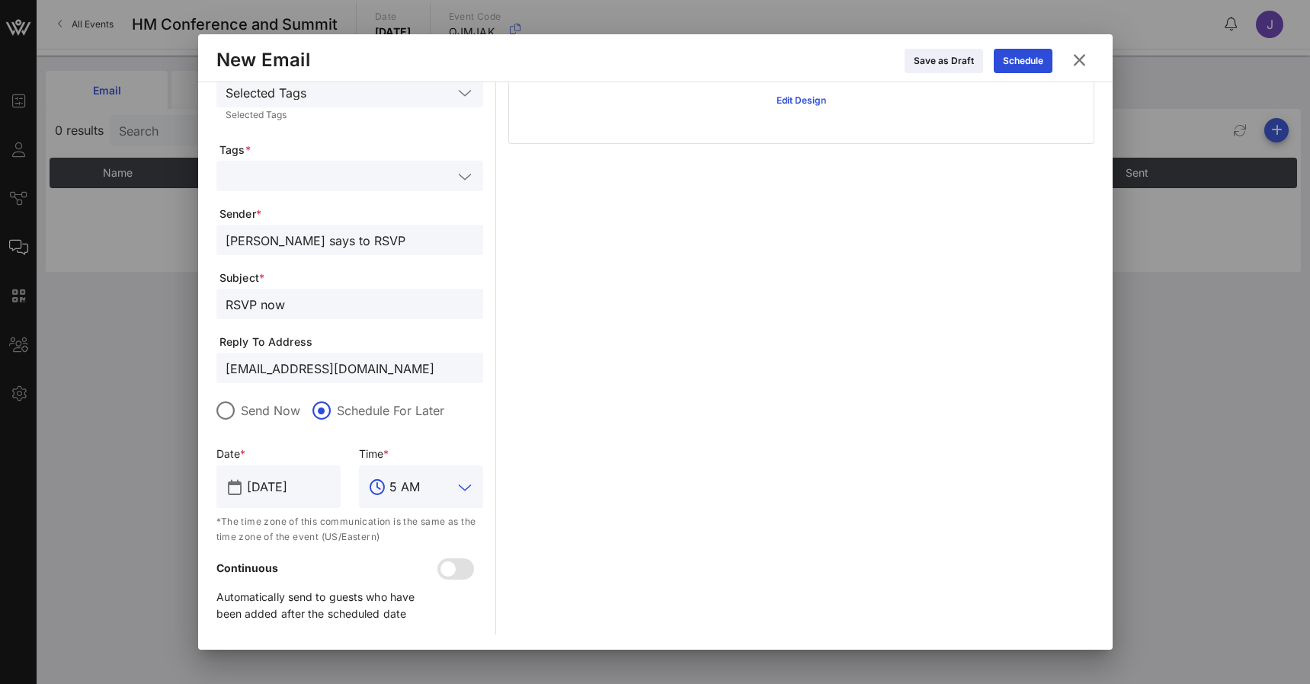
scroll to position [170, 0]
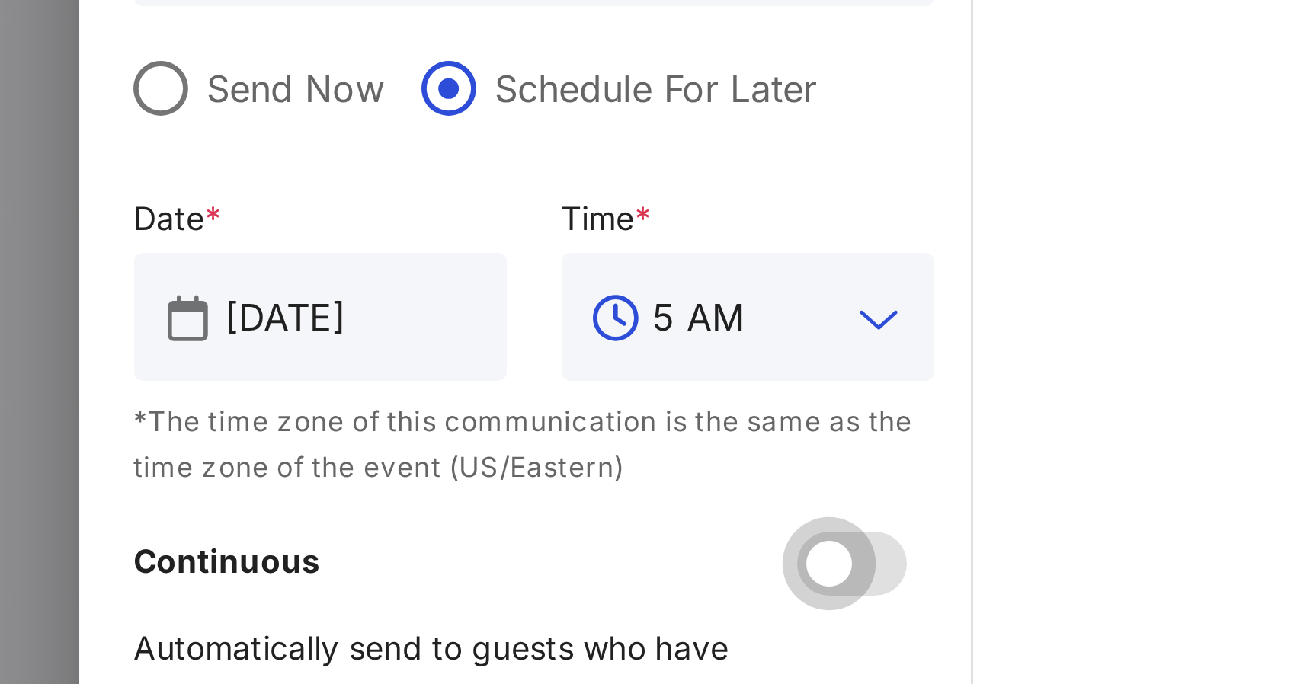
click at [435, 556] on div at bounding box center [448, 569] width 26 height 26
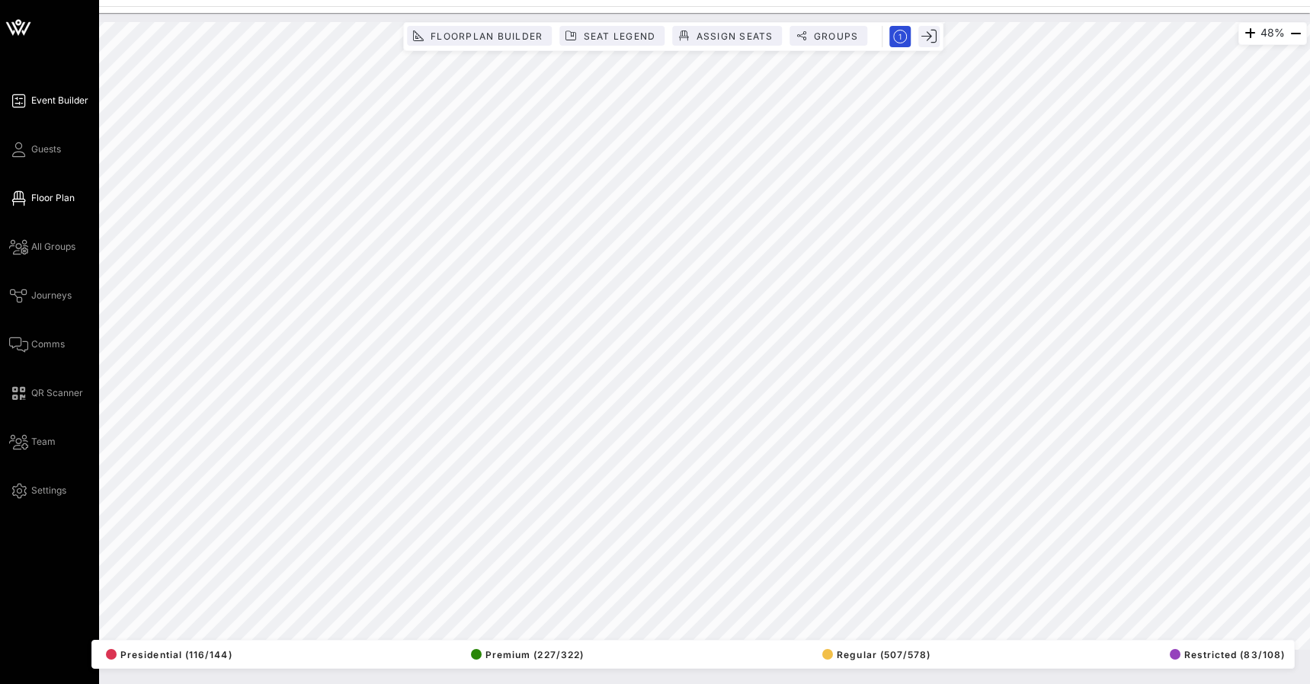
click at [54, 103] on span "Event Builder" at bounding box center [59, 101] width 57 height 14
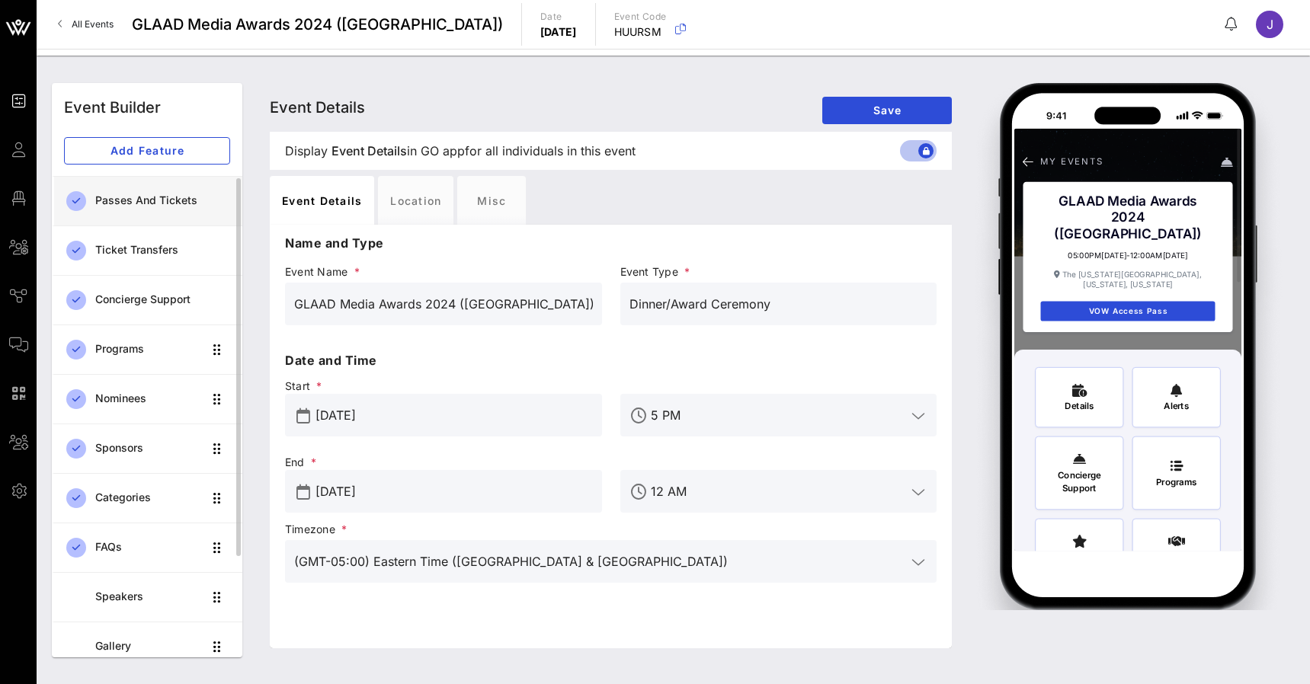
scroll to position [149, 0]
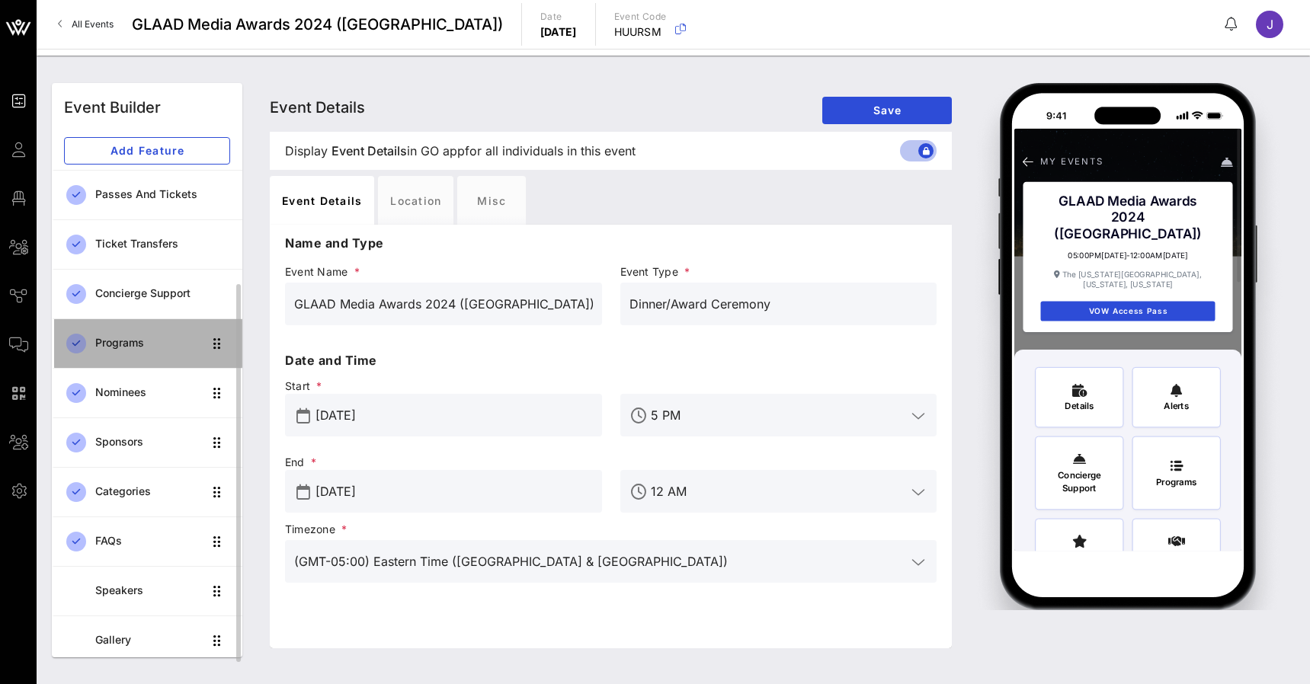
click at [150, 348] on div "Programs" at bounding box center [148, 343] width 107 height 13
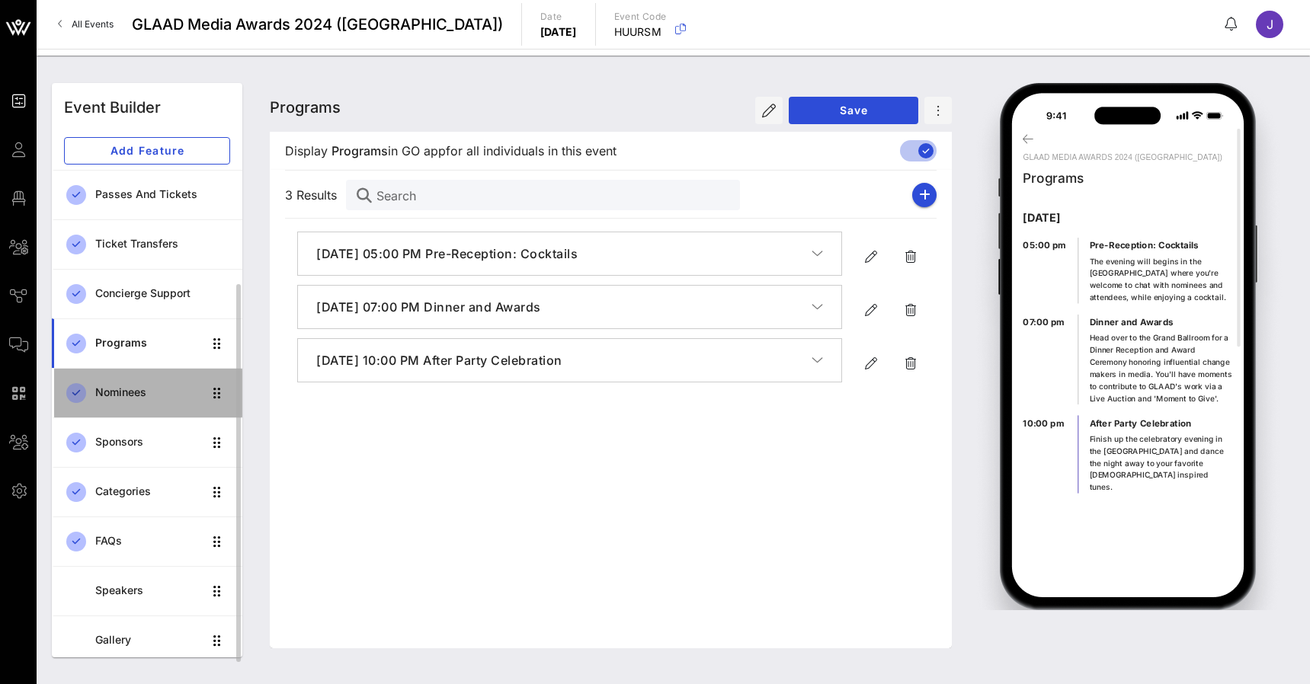
click at [131, 399] on div "Nominees" at bounding box center [148, 392] width 107 height 31
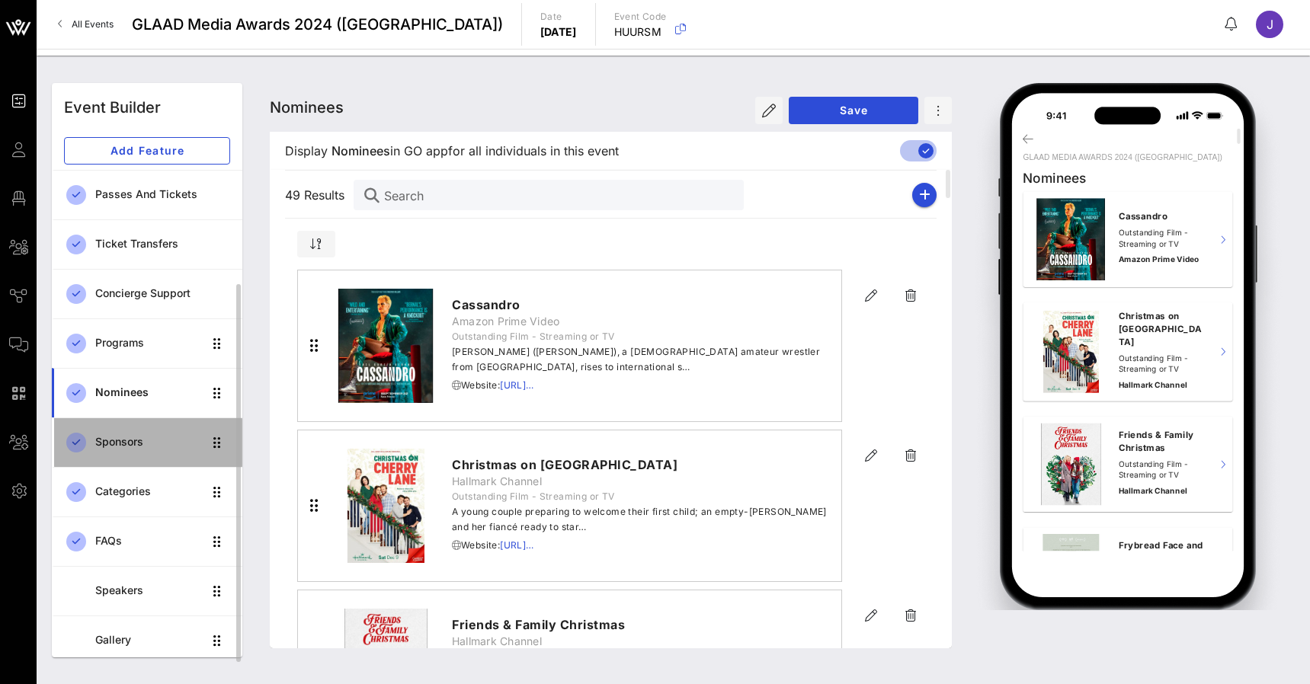
click at [121, 444] on div "Sponsors" at bounding box center [148, 442] width 107 height 13
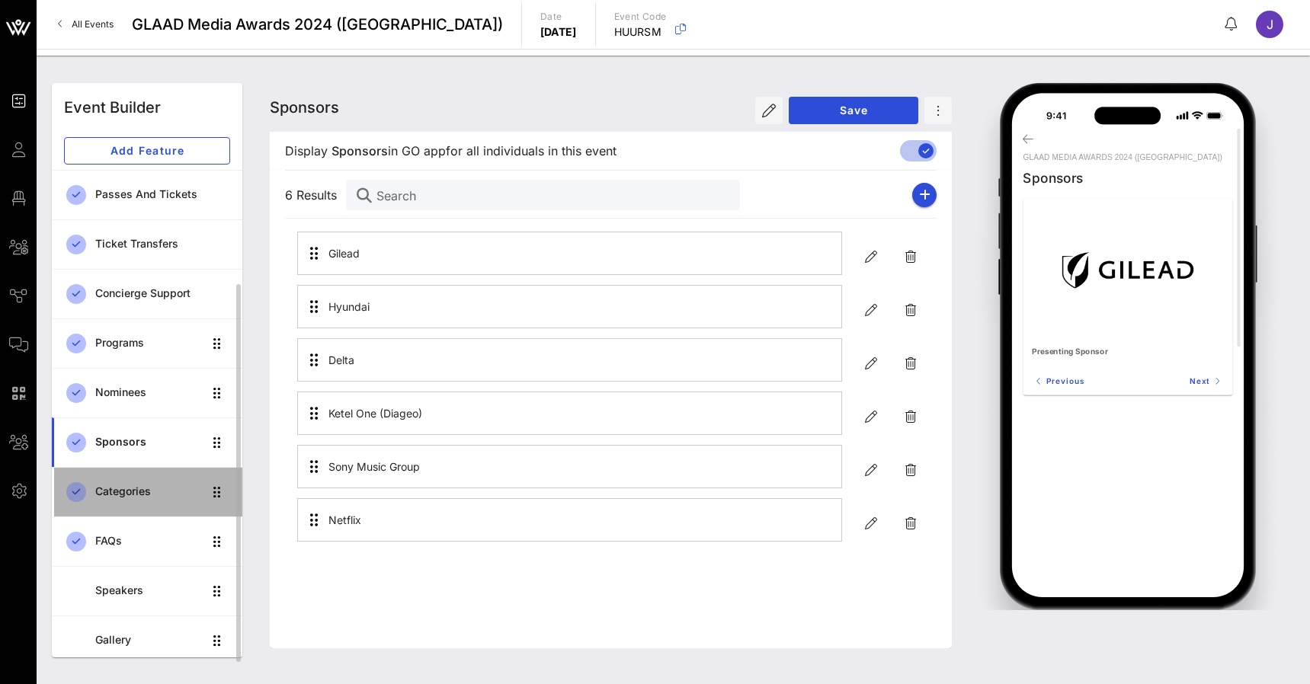
click at [117, 492] on div "Categories" at bounding box center [148, 491] width 107 height 13
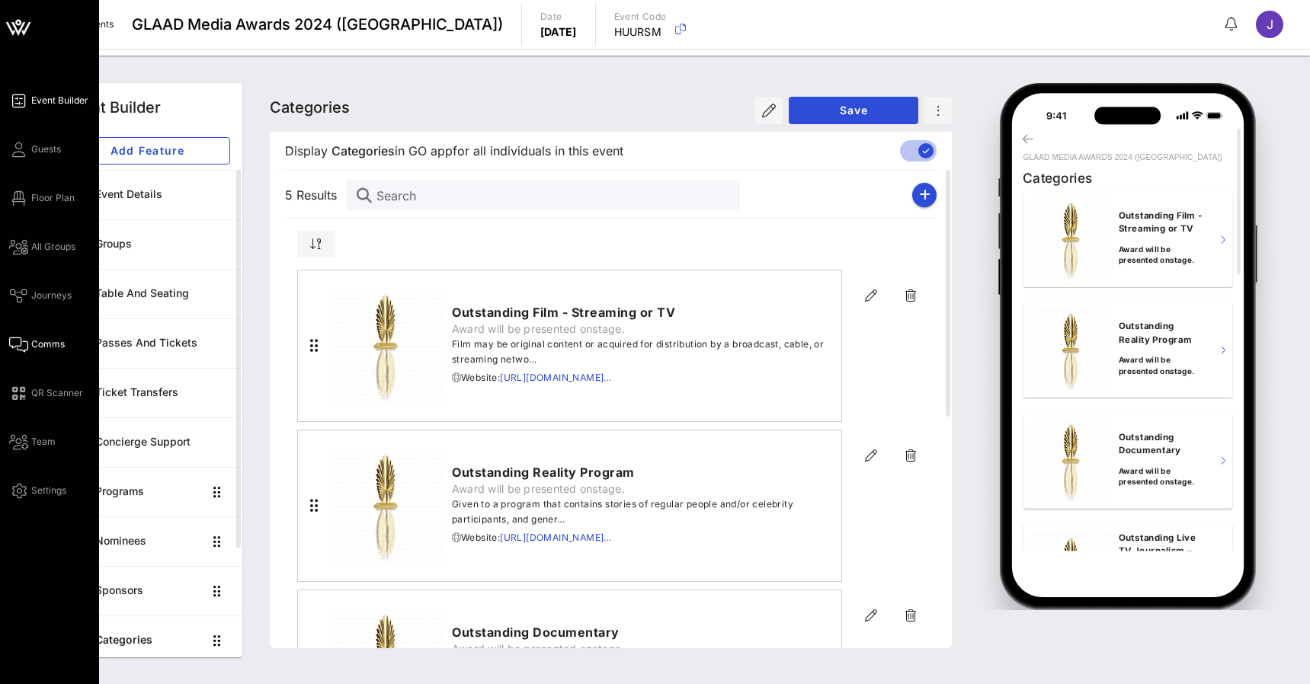
click at [34, 347] on span "Comms" at bounding box center [48, 345] width 34 height 14
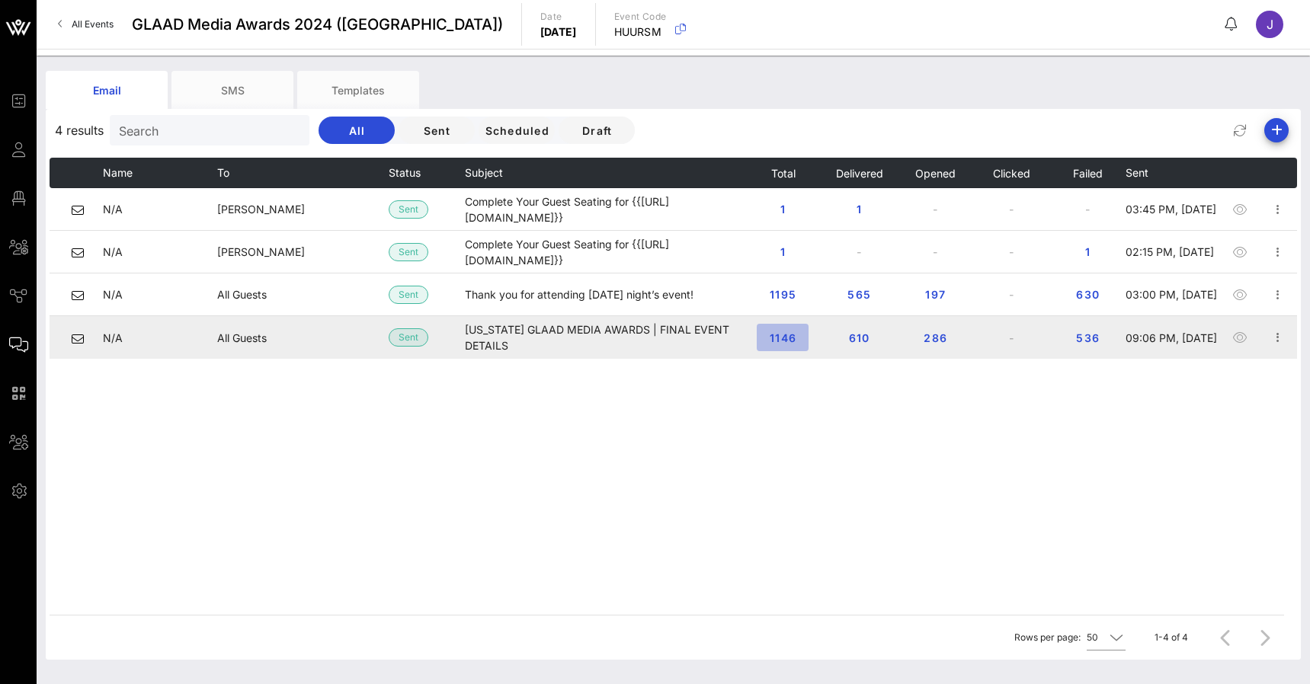
click at [783, 338] on span "1146" at bounding box center [782, 338] width 27 height 13
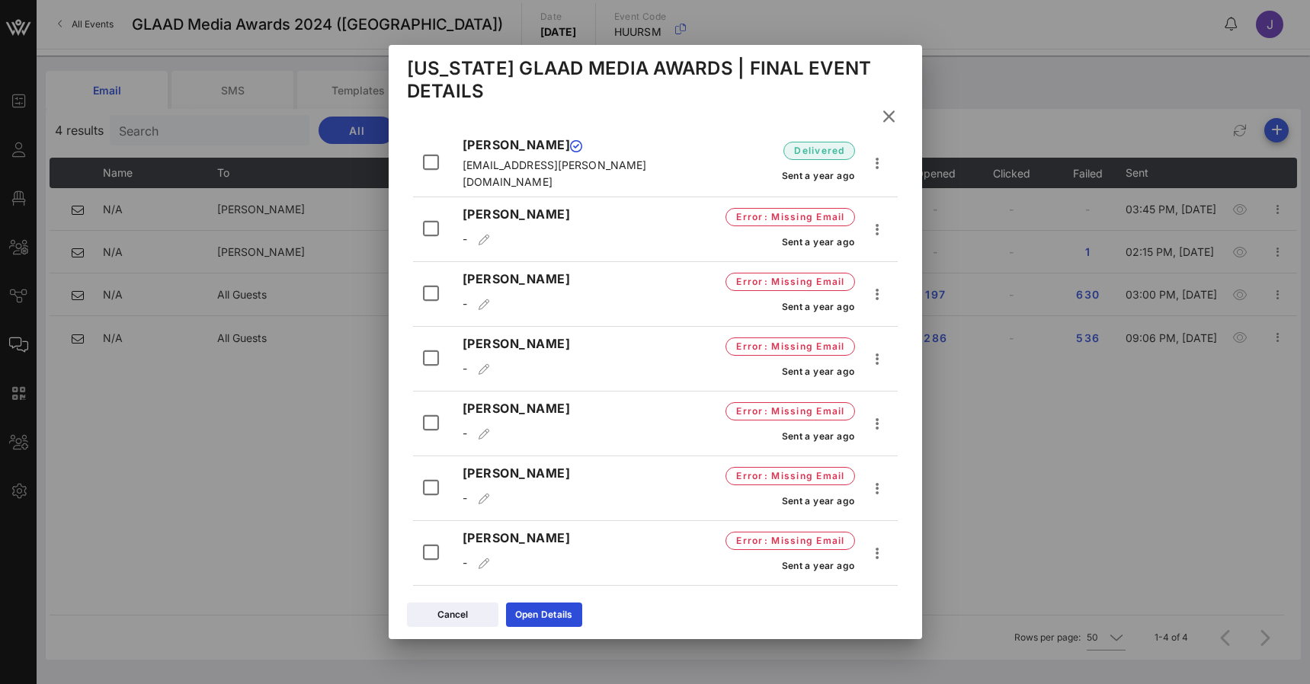
scroll to position [227, 3]
click at [892, 118] on icon at bounding box center [888, 116] width 23 height 21
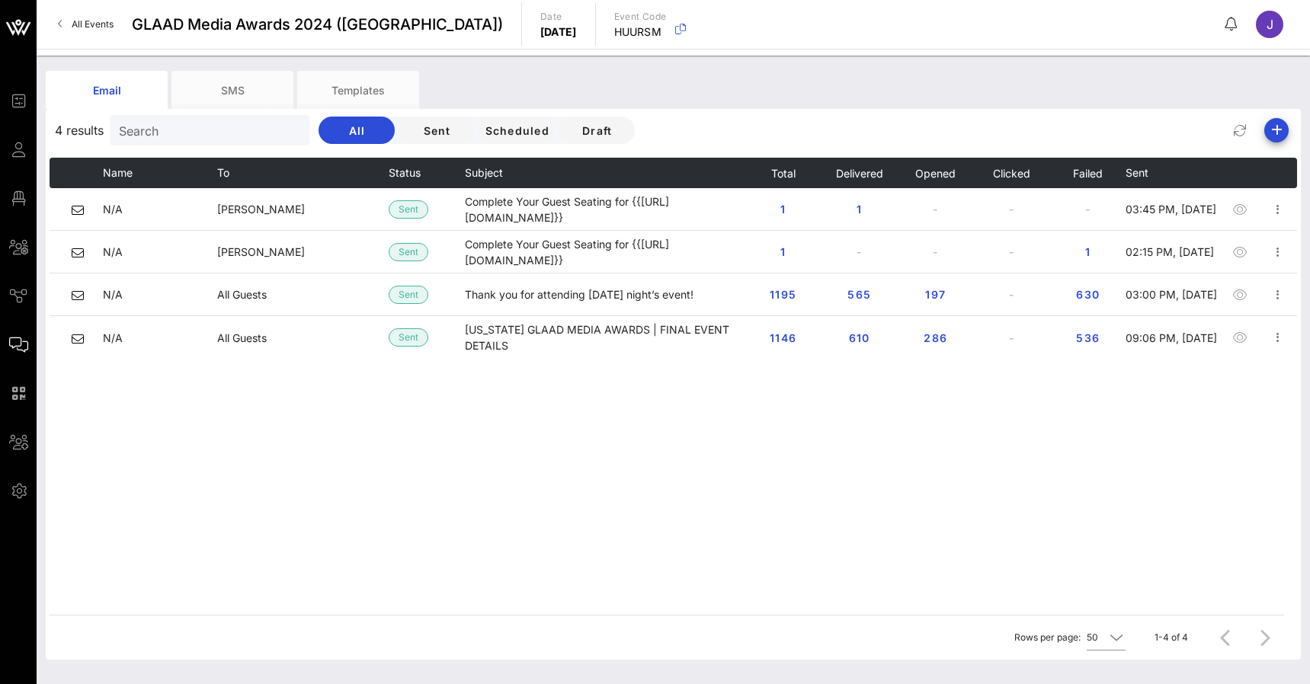
click at [886, 114] on div "4 results Search All Sent Scheduled Draft" at bounding box center [673, 130] width 1255 height 37
click at [891, 116] on div "4 results Search All Sent Scheduled Draft" at bounding box center [673, 130] width 1255 height 37
drag, startPoint x: 891, startPoint y: 117, endPoint x: 1277, endPoint y: 133, distance: 386.7
click at [1277, 133] on icon "button" at bounding box center [1276, 130] width 18 height 18
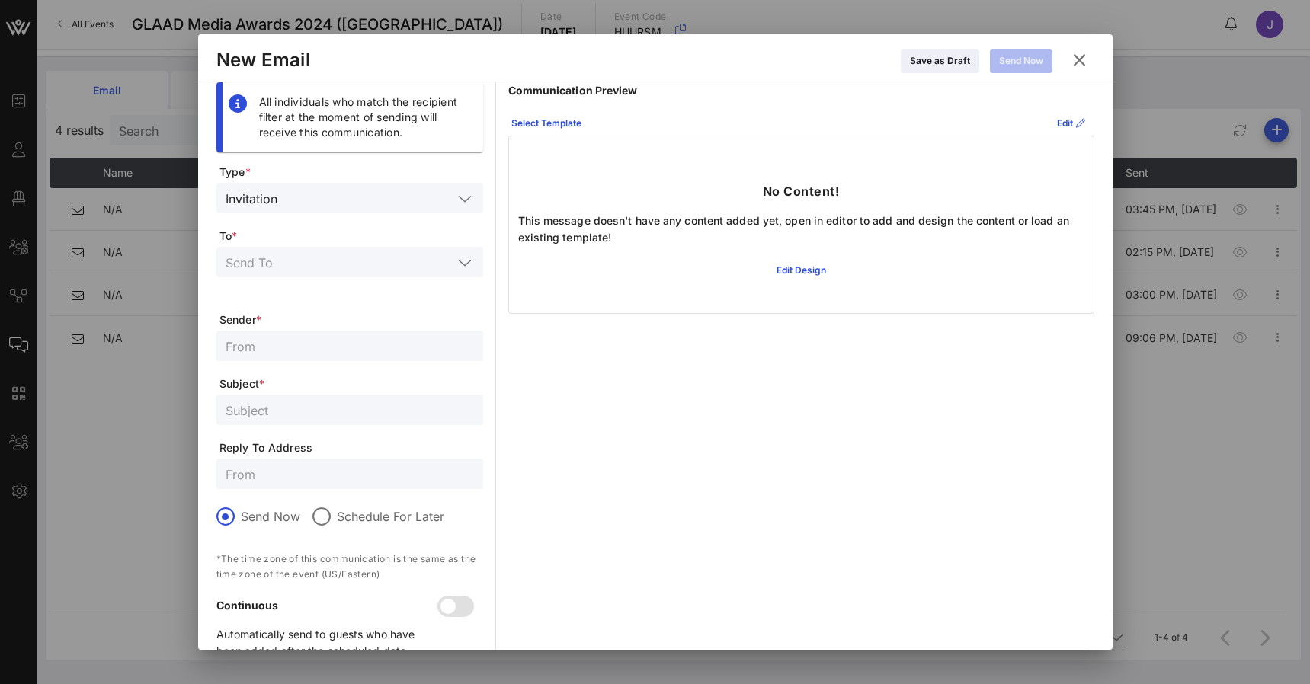
click at [317, 473] on input "text" at bounding box center [350, 474] width 248 height 20
click at [1078, 60] on icon at bounding box center [1079, 60] width 21 height 18
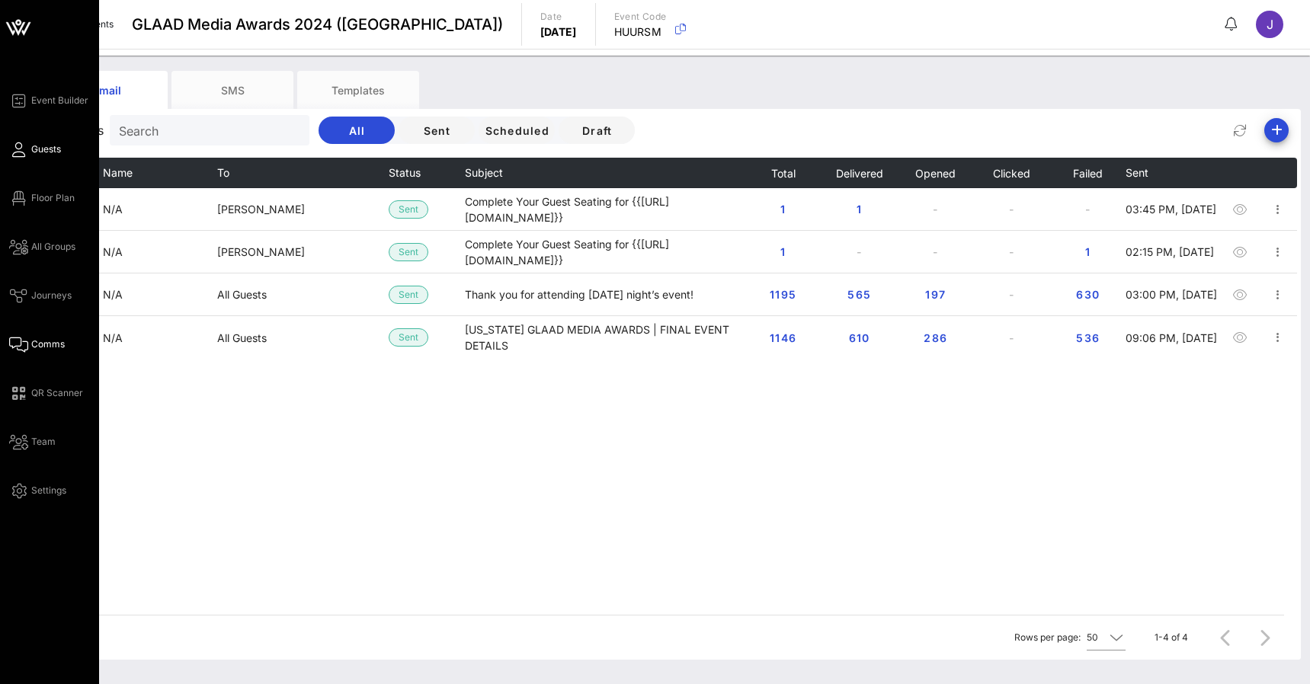
click at [33, 152] on span "Guests" at bounding box center [46, 150] width 30 height 14
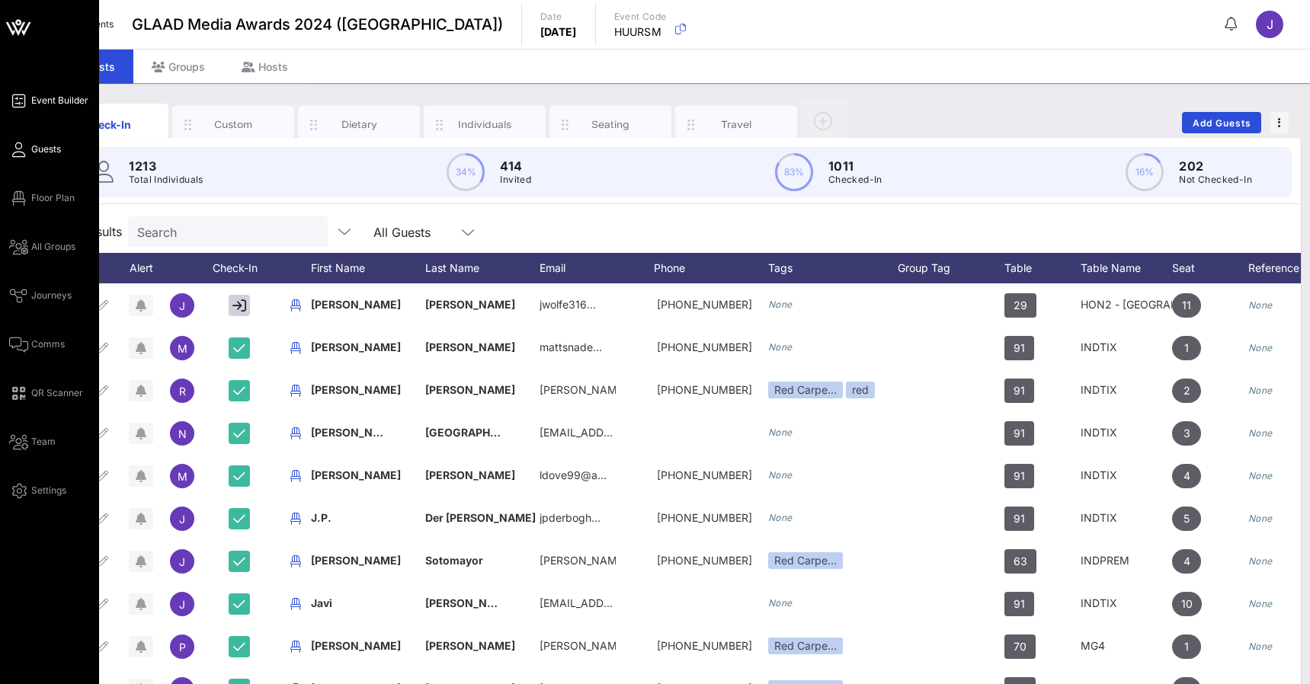
click at [27, 96] on link "Event Builder" at bounding box center [48, 100] width 79 height 18
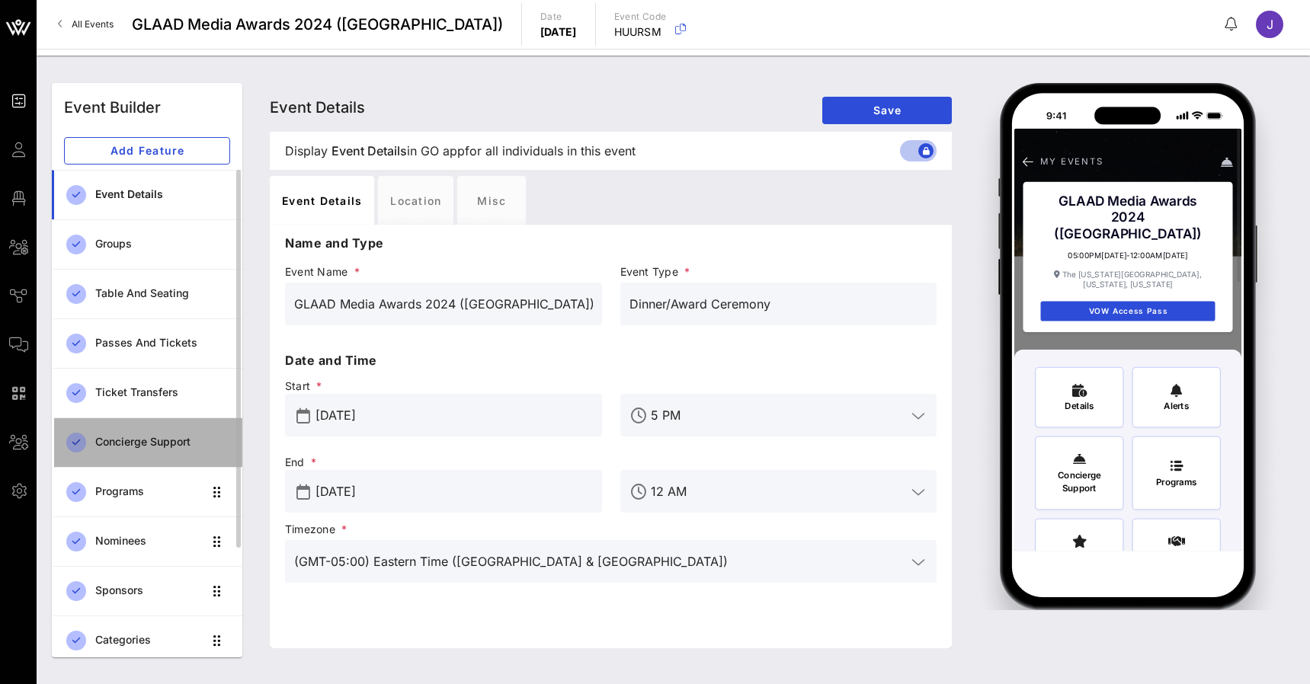
click at [139, 443] on div "Concierge Support" at bounding box center [162, 442] width 135 height 13
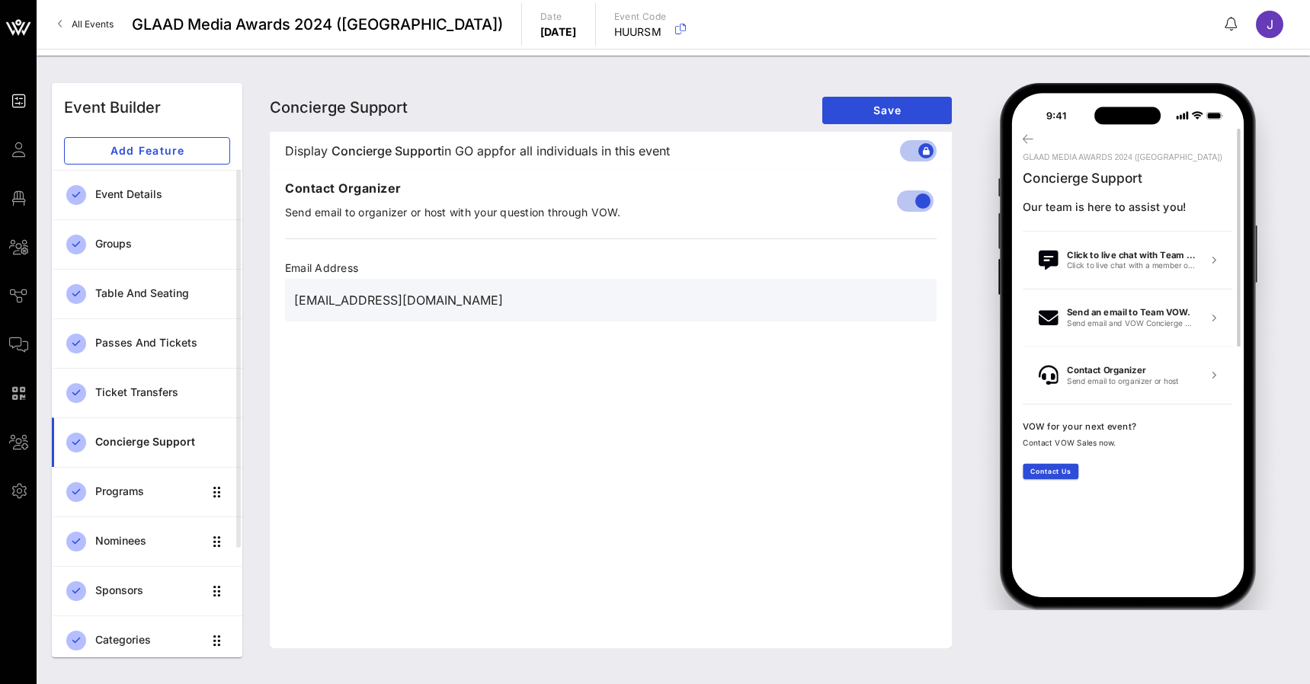
click at [1131, 383] on div "GLAAD Media Awards 2024 (NY) Concierge Support Our team is here to assist you! …" at bounding box center [1127, 339] width 227 height 422
drag, startPoint x: 506, startPoint y: 295, endPoint x: 206, endPoint y: 297, distance: 300.3
click at [206, 297] on div "Event Builder Add Feature Event Details Groups Table and Seating Passes and Tic…" at bounding box center [673, 370] width 1261 height 593
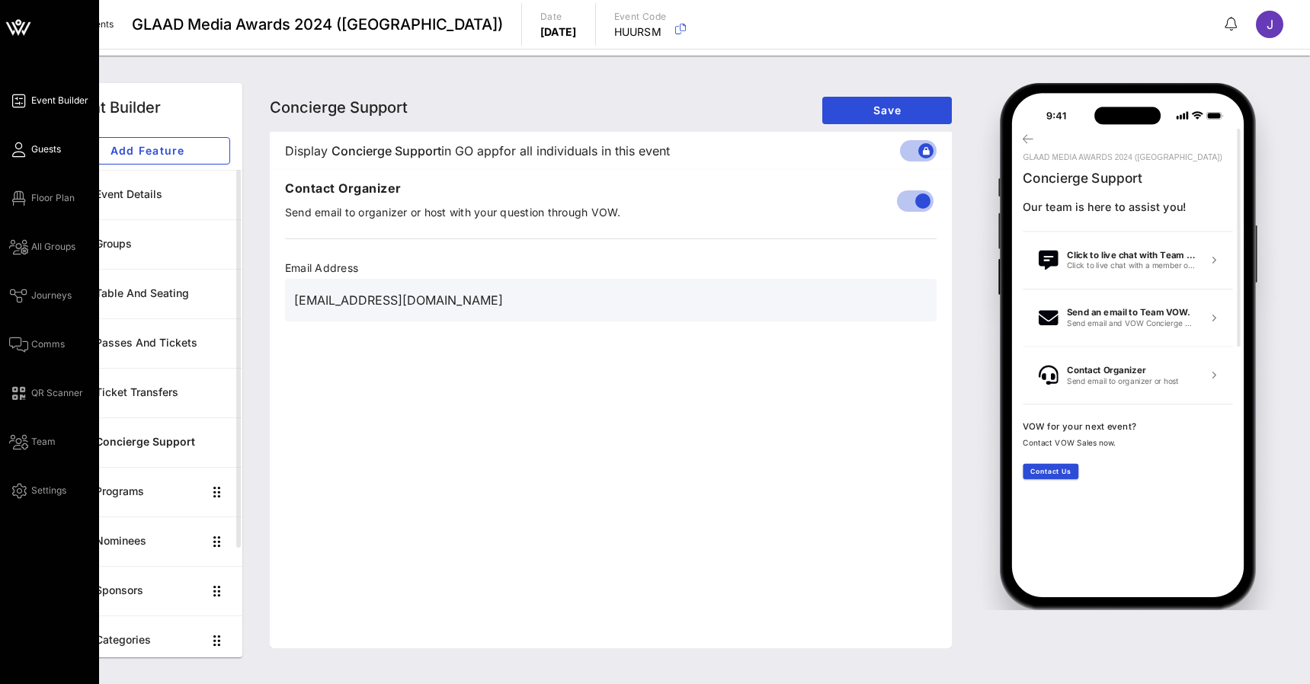
type input "kailee@rsvpevents.com"
click at [27, 150] on icon at bounding box center [18, 150] width 19 height 2
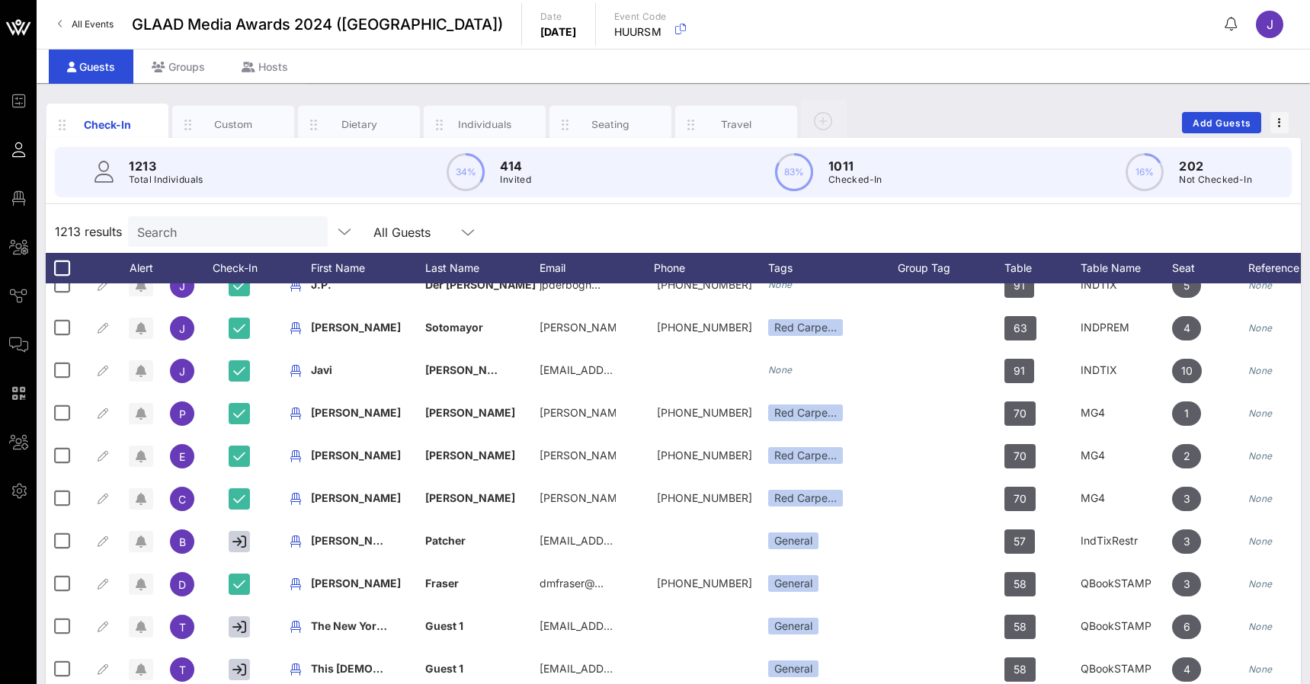
scroll to position [314, 0]
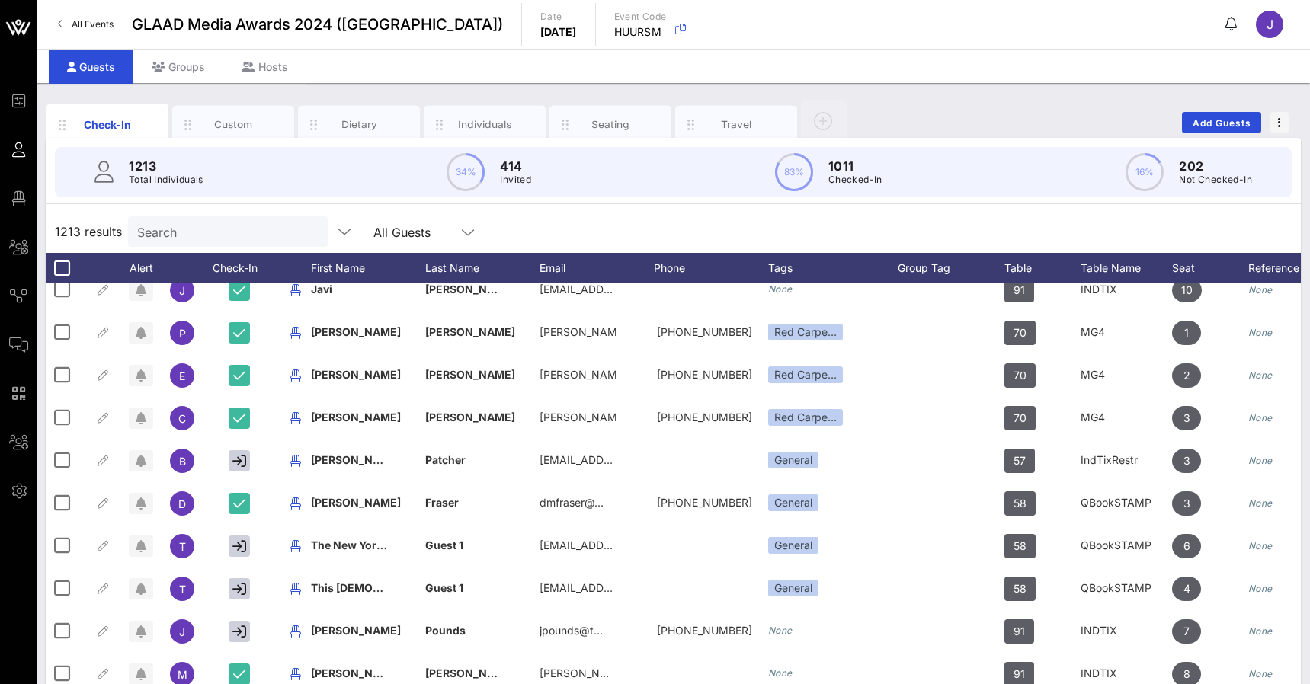
click at [923, 95] on div "Check-In Custom Dietary Individuals Seating Travel Add Guests 1213 Total Indivi…" at bounding box center [674, 419] width 1274 height 673
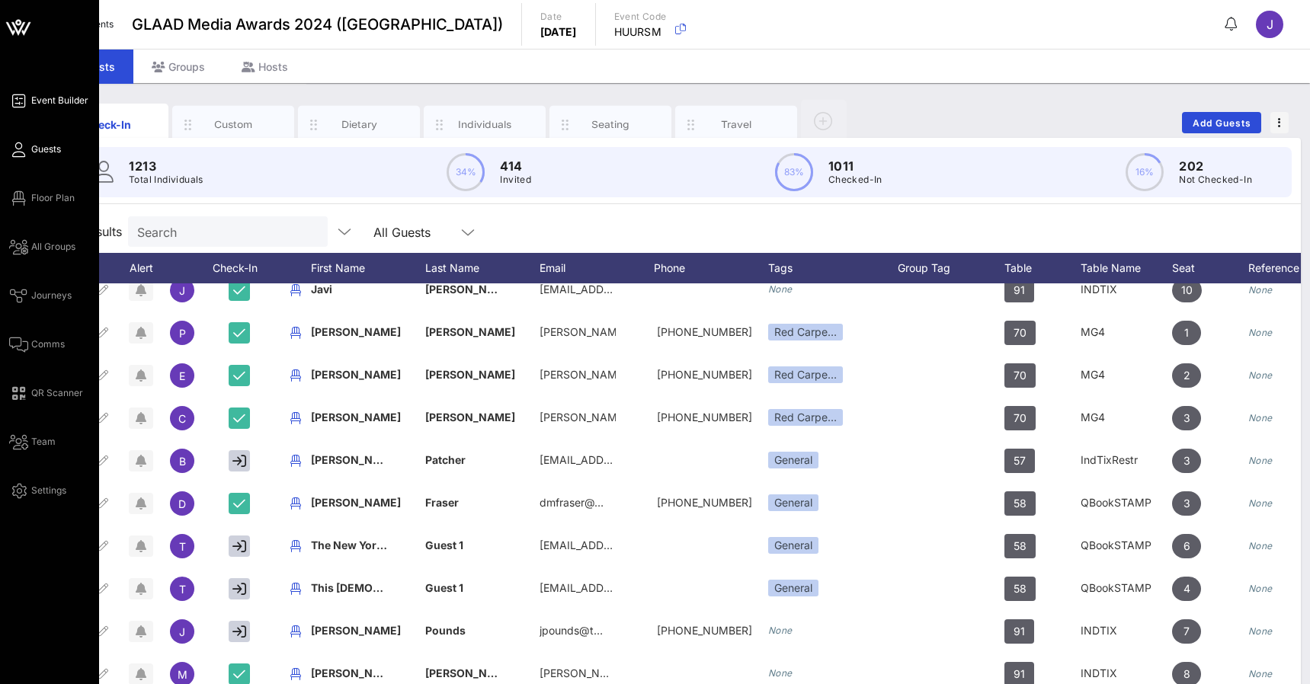
click at [48, 101] on span "Event Builder" at bounding box center [59, 101] width 57 height 14
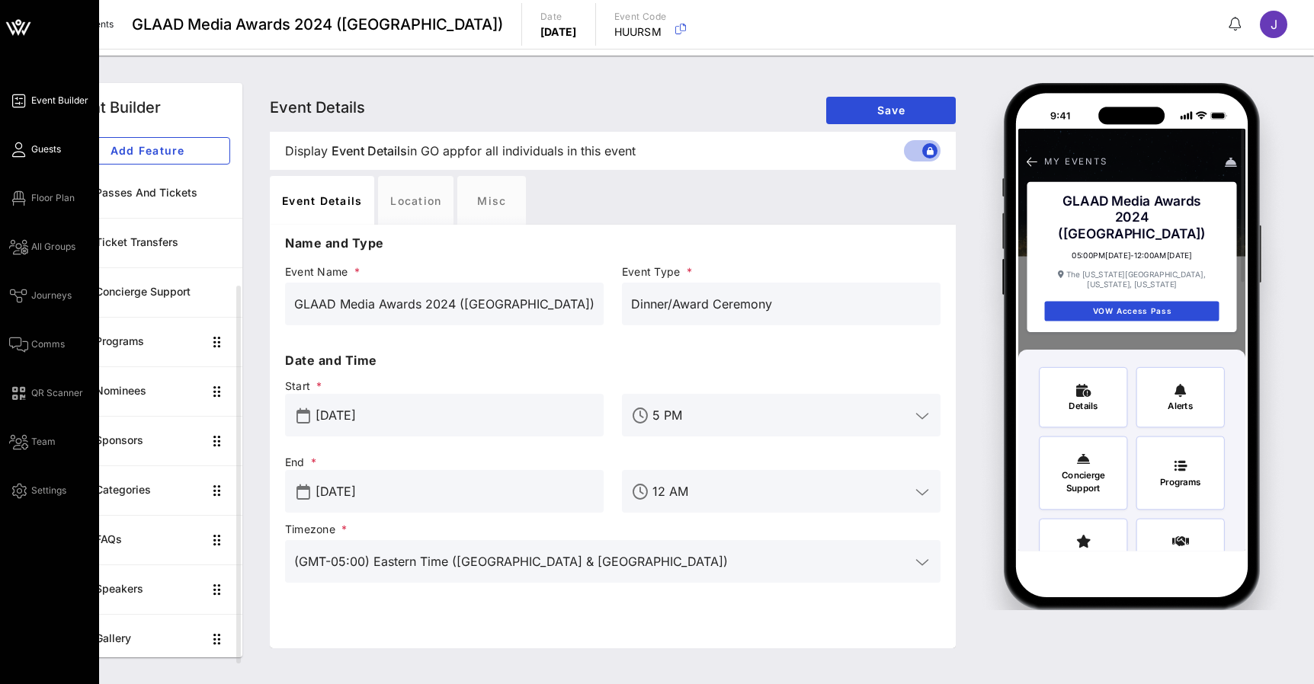
click at [14, 151] on icon at bounding box center [18, 150] width 19 height 2
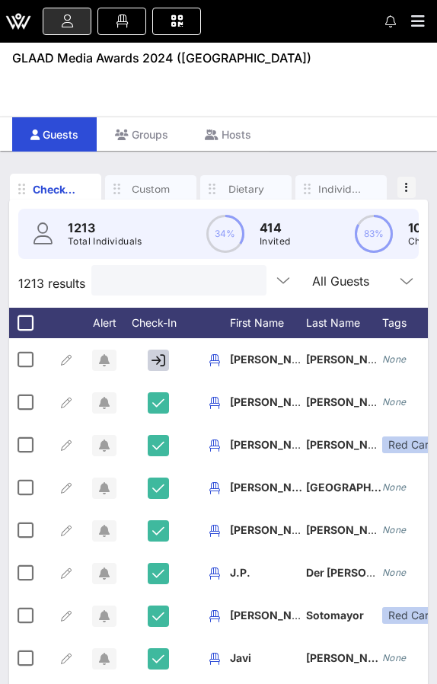
click at [191, 280] on input "text" at bounding box center [178, 281] width 154 height 20
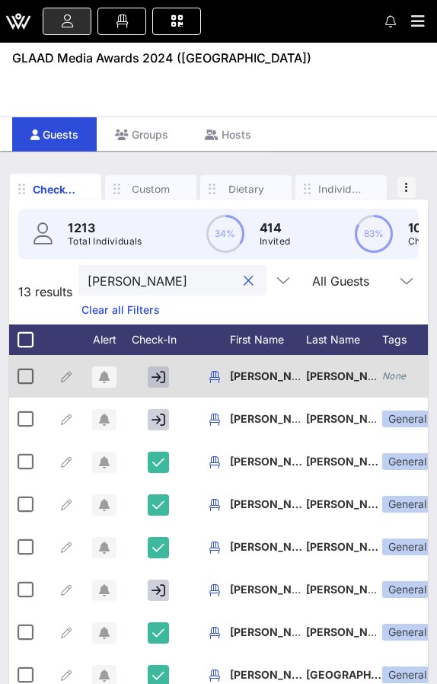
type input "jimmy wol"
click at [159, 376] on icon "button" at bounding box center [159, 377] width 14 height 14
click at [159, 374] on icon "button" at bounding box center [158, 377] width 12 height 14
click at [104, 381] on icon "button" at bounding box center [104, 377] width 11 height 12
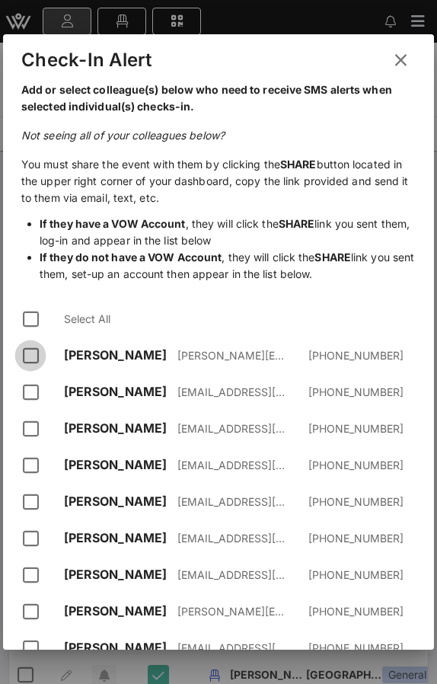
click at [30, 354] on div at bounding box center [31, 356] width 26 height 26
click at [32, 405] on div at bounding box center [31, 393] width 26 height 26
click at [32, 424] on div at bounding box center [31, 429] width 26 height 26
click at [32, 460] on div at bounding box center [31, 466] width 26 height 26
click at [402, 61] on icon at bounding box center [402, 59] width 26 height 27
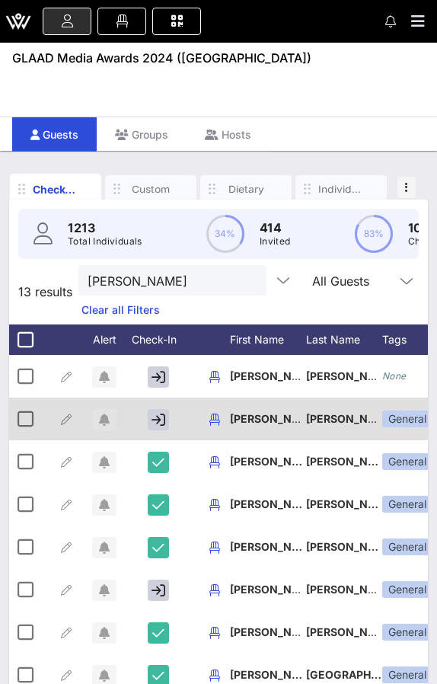
click at [107, 418] on icon "button" at bounding box center [104, 420] width 11 height 12
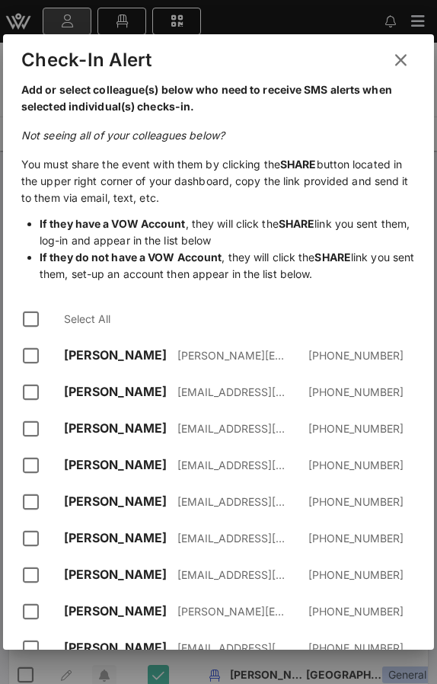
click at [409, 68] on icon at bounding box center [401, 60] width 24 height 22
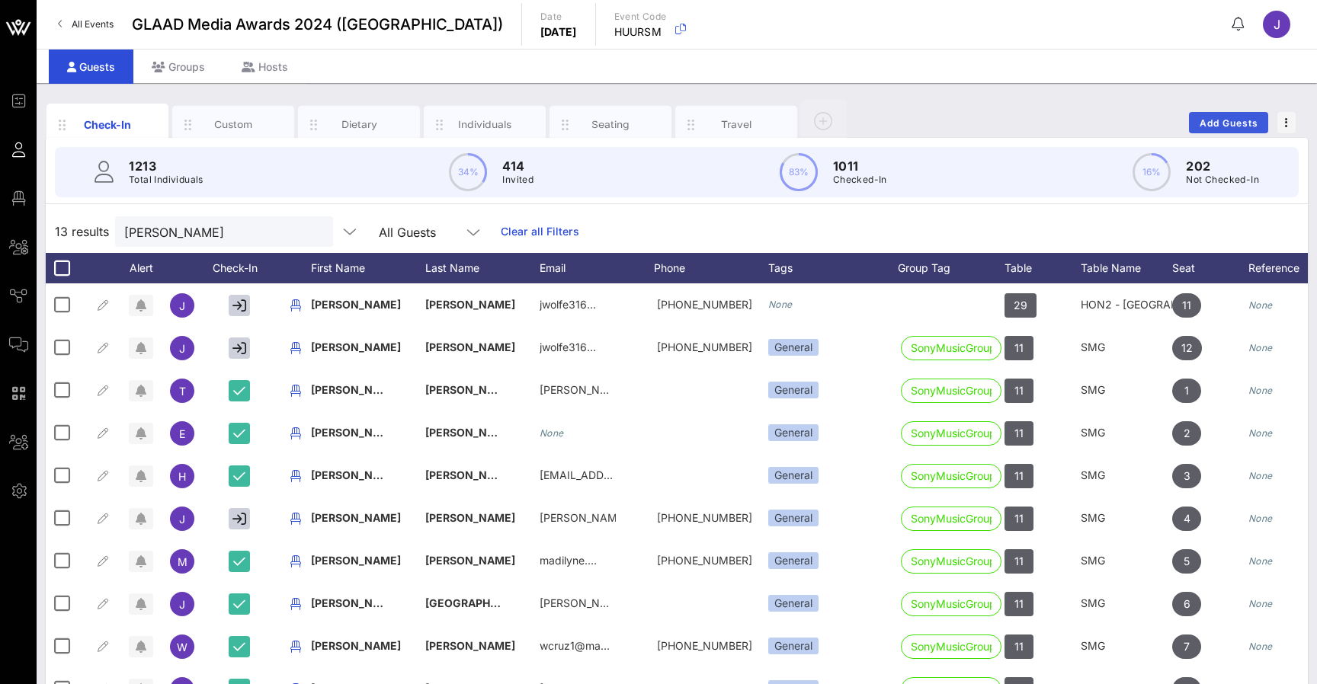
click at [1232, 121] on span "Add Guests" at bounding box center [1229, 122] width 60 height 11
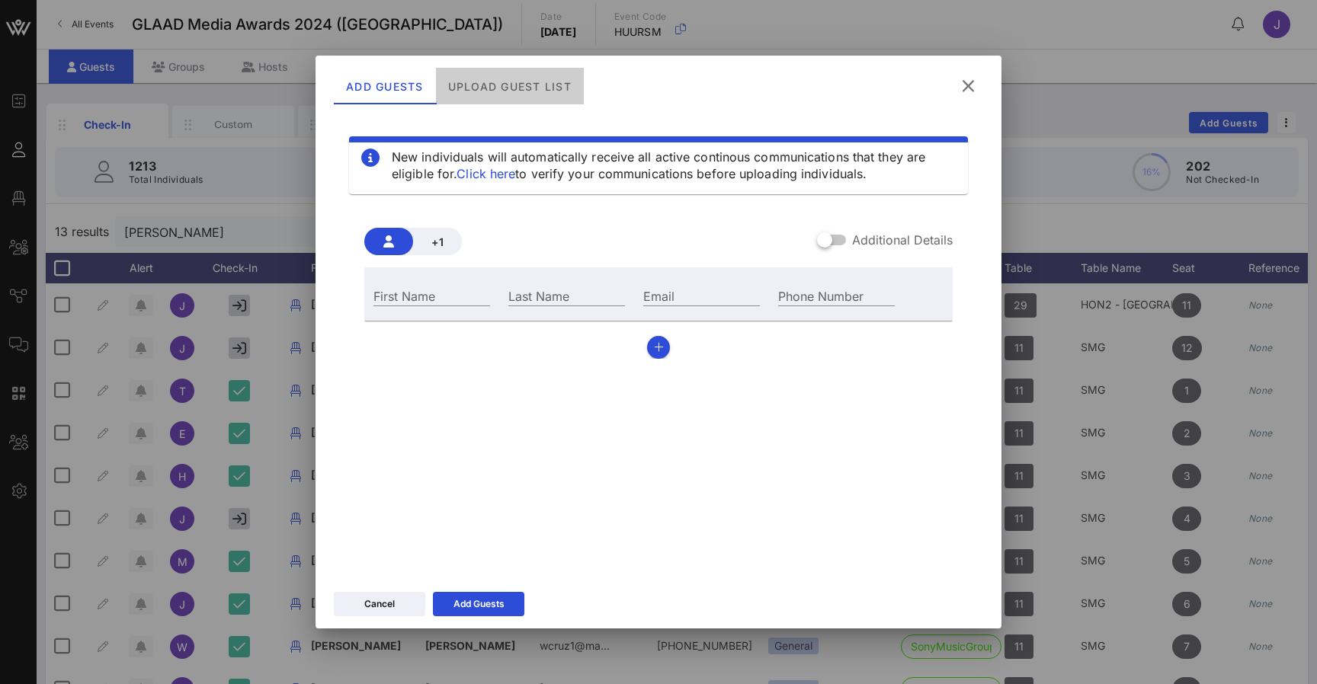
click at [534, 101] on div "Upload Guest List" at bounding box center [510, 86] width 148 height 37
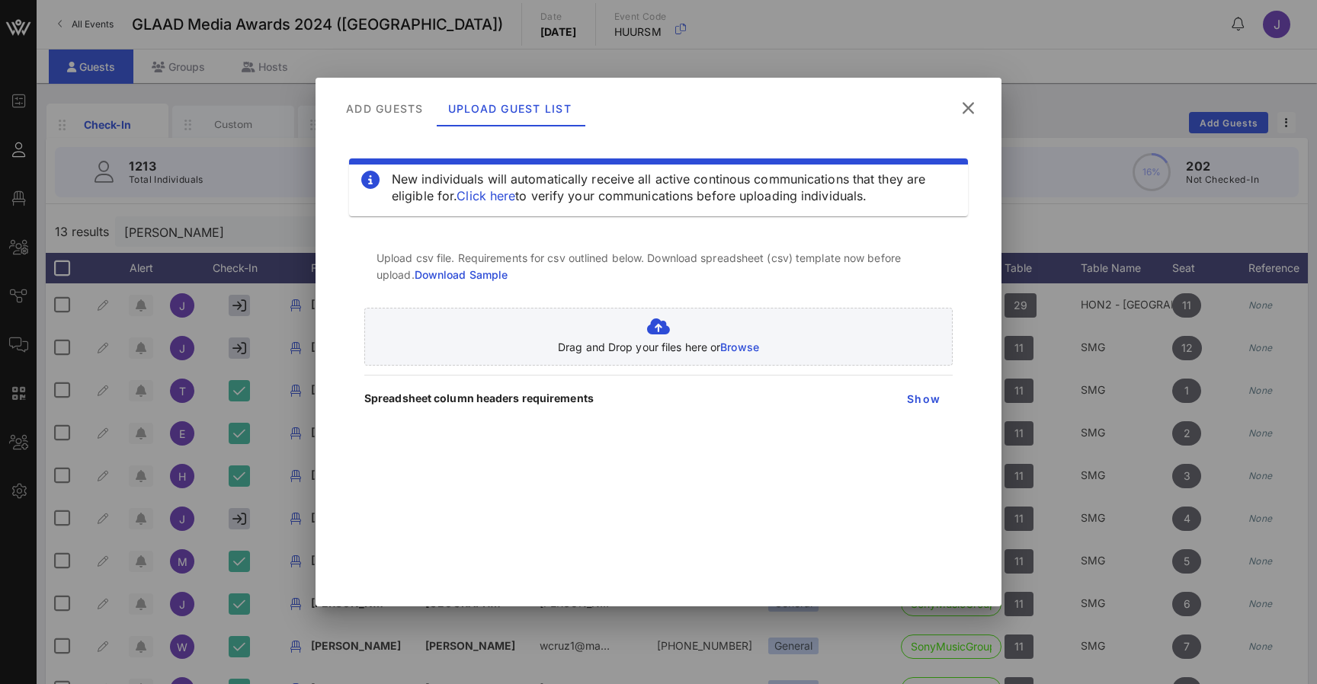
drag, startPoint x: 958, startPoint y: 133, endPoint x: 969, endPoint y: 108, distance: 27.3
click at [969, 108] on icon at bounding box center [968, 108] width 25 height 24
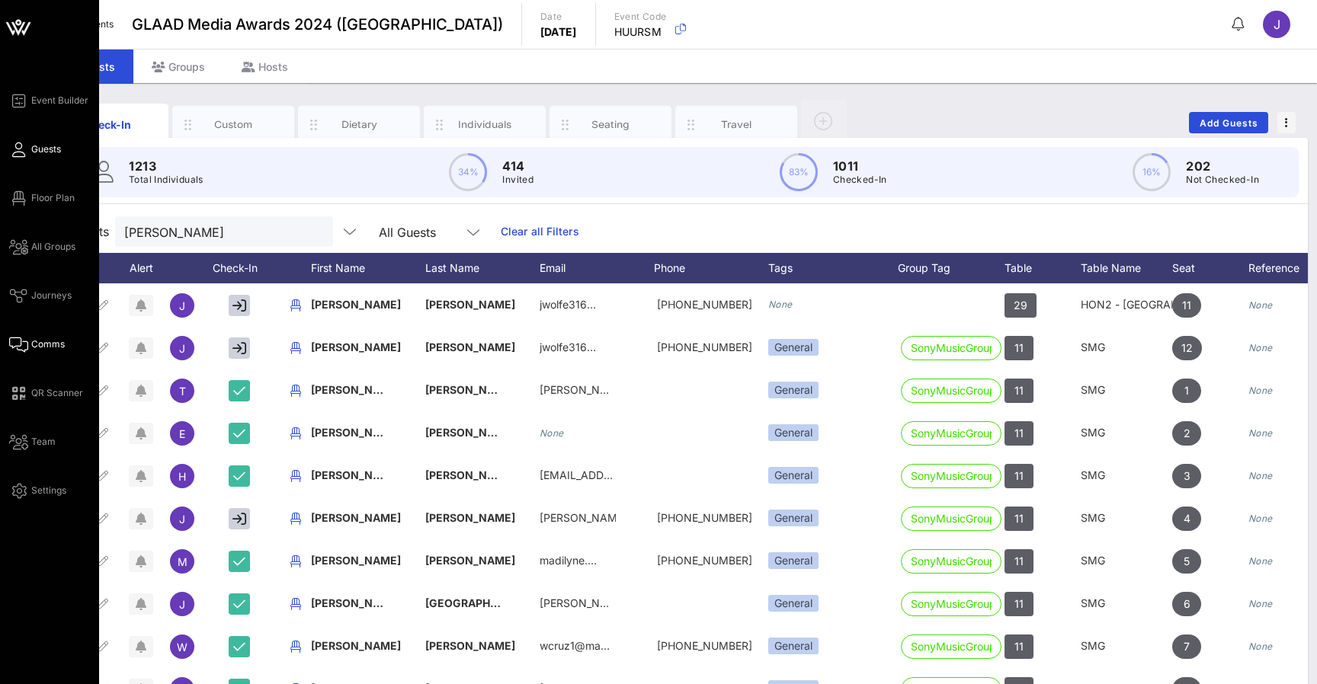
click at [23, 344] on icon at bounding box center [18, 345] width 19 height 2
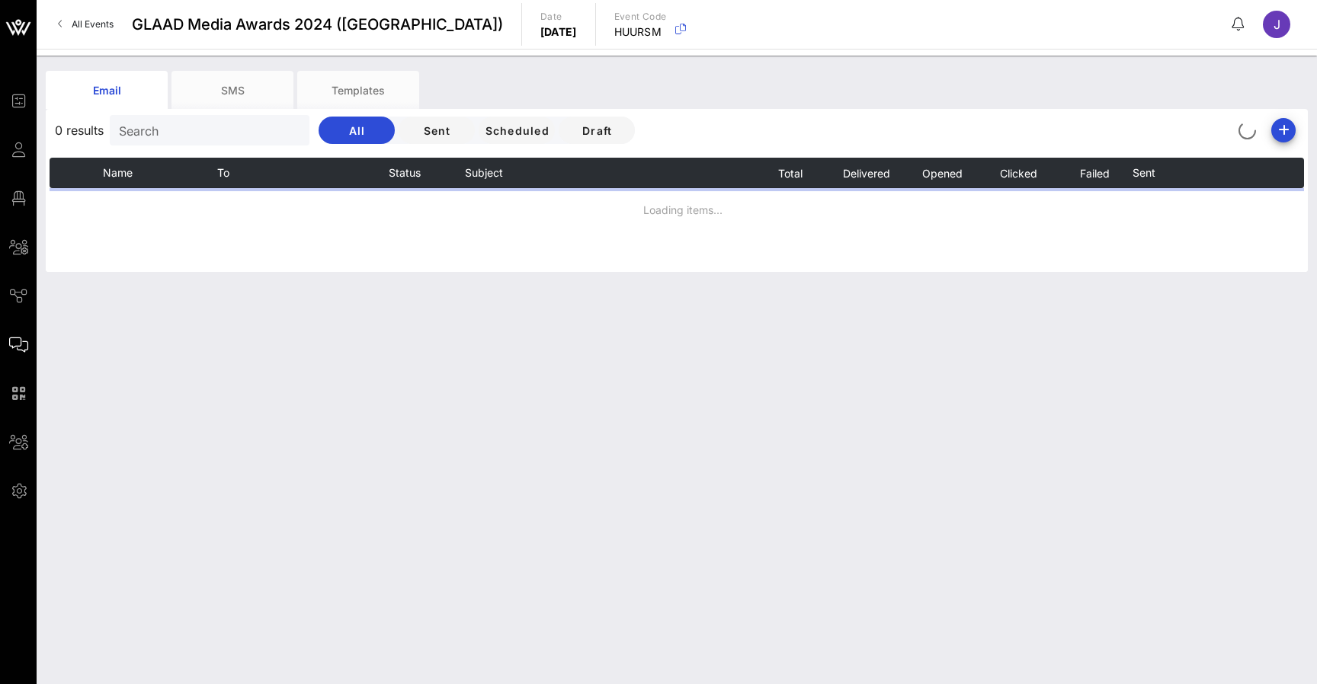
click at [1276, 127] on icon "button" at bounding box center [1283, 130] width 18 height 18
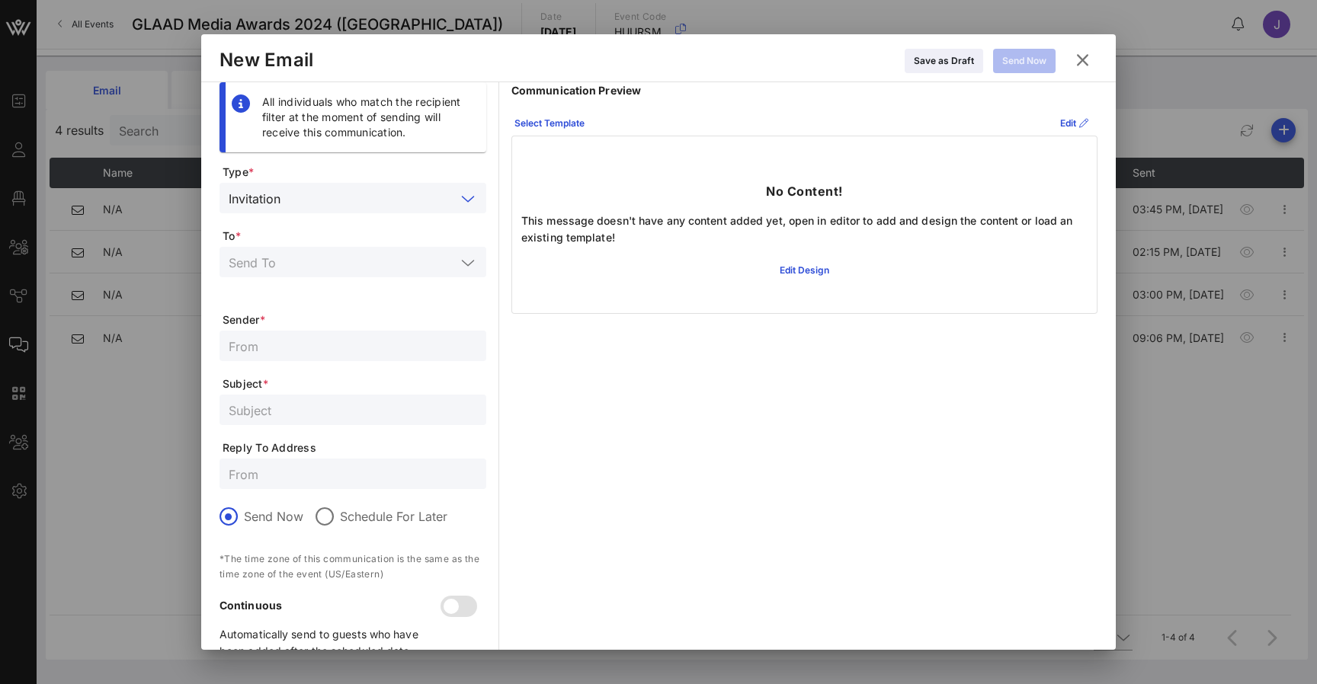
click at [324, 200] on input "text" at bounding box center [371, 198] width 169 height 20
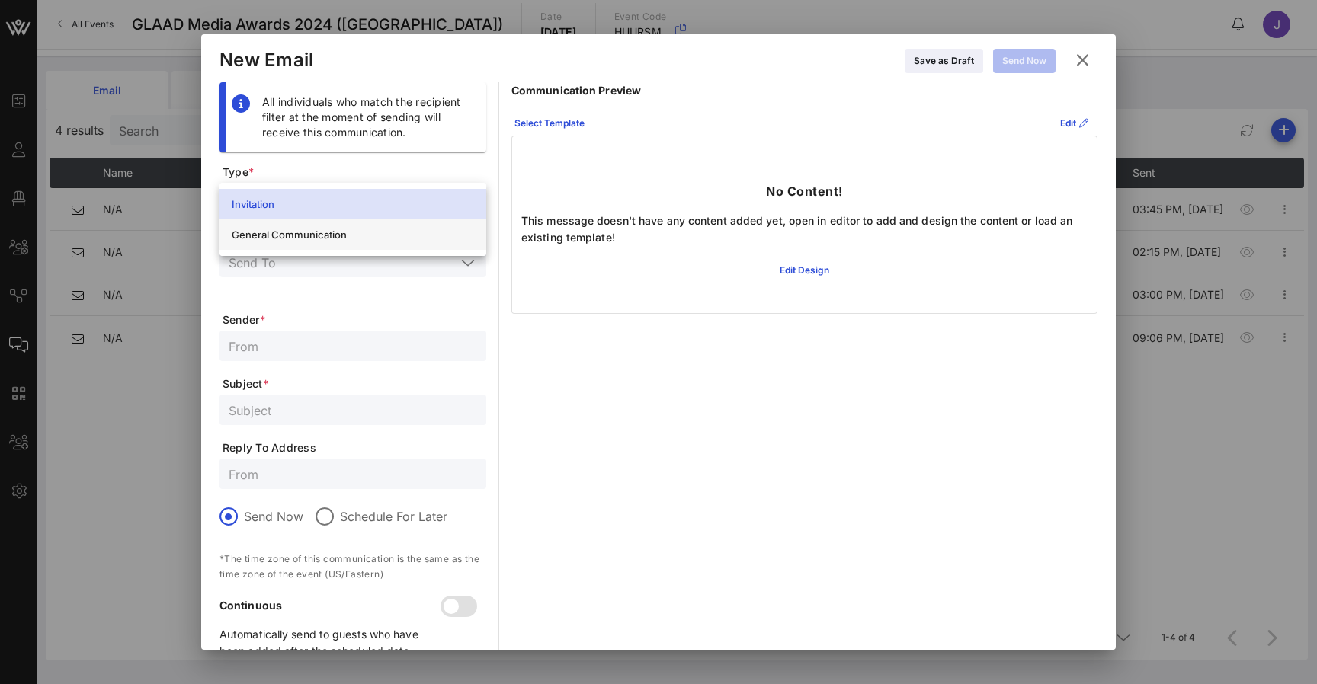
click at [315, 240] on div "General Communication" at bounding box center [353, 235] width 242 height 12
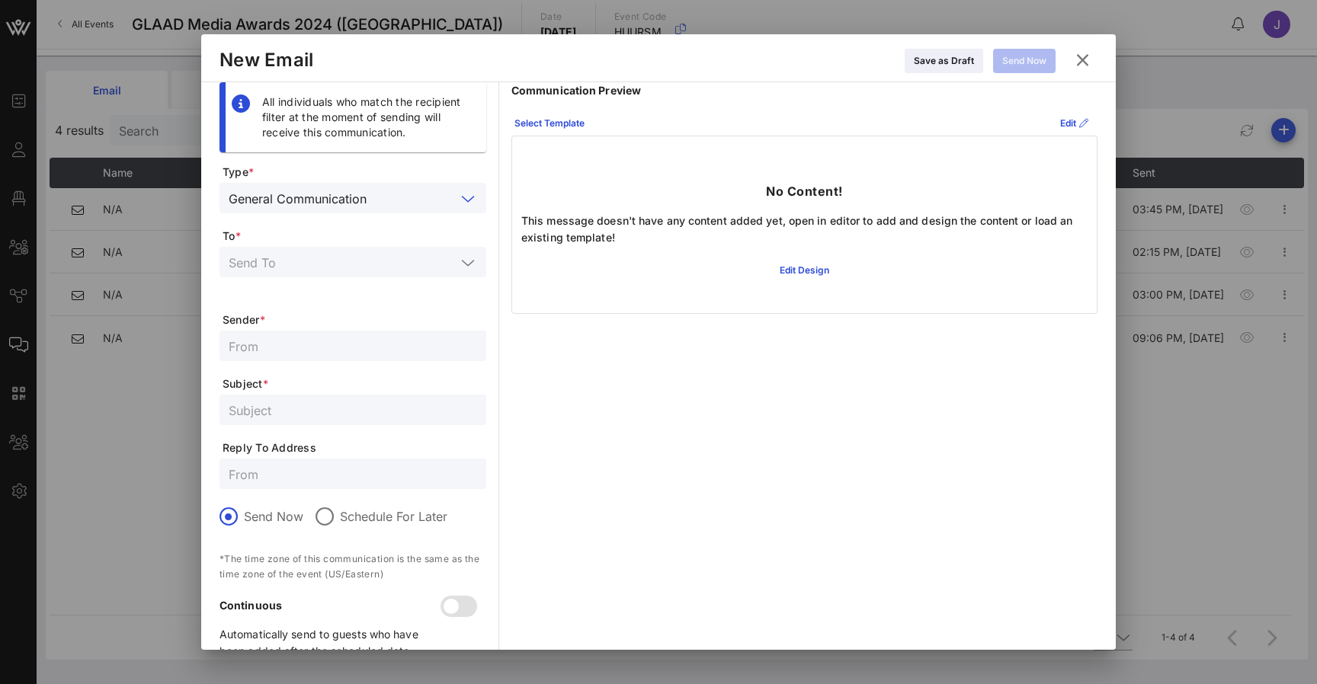
click at [308, 263] on input "text" at bounding box center [342, 262] width 227 height 20
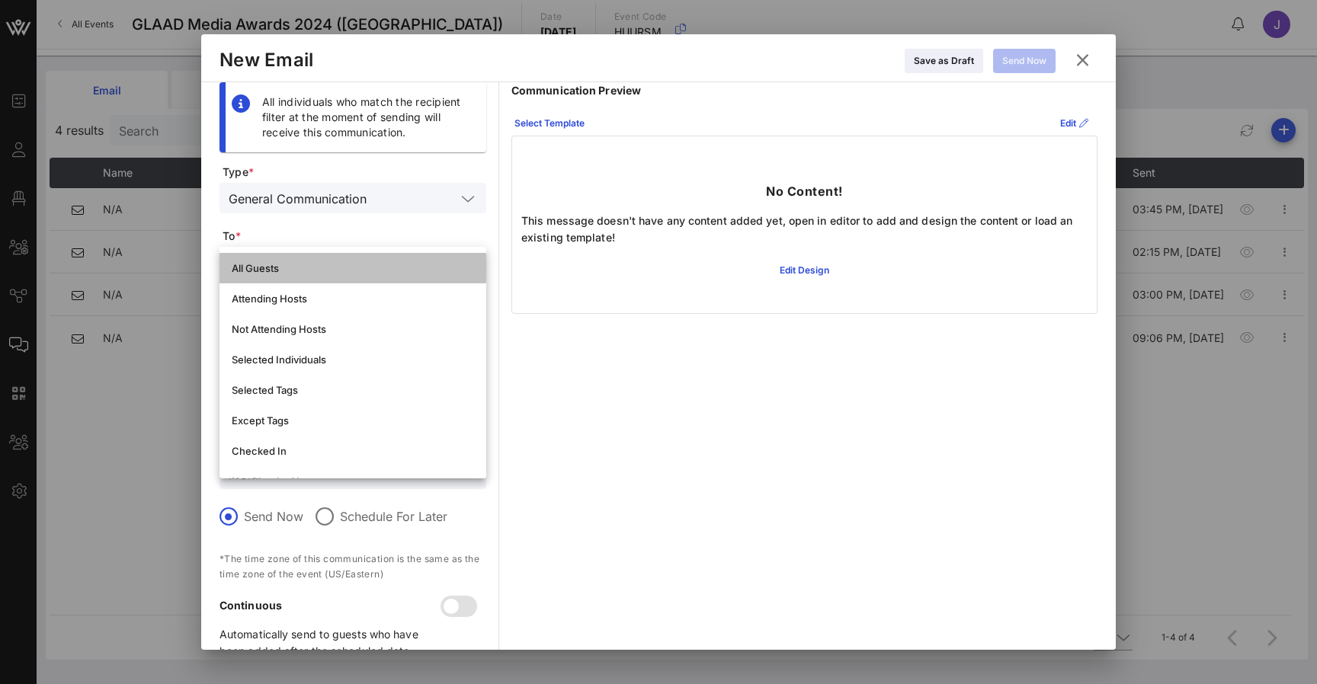
click at [296, 273] on div "All Guests" at bounding box center [353, 268] width 242 height 12
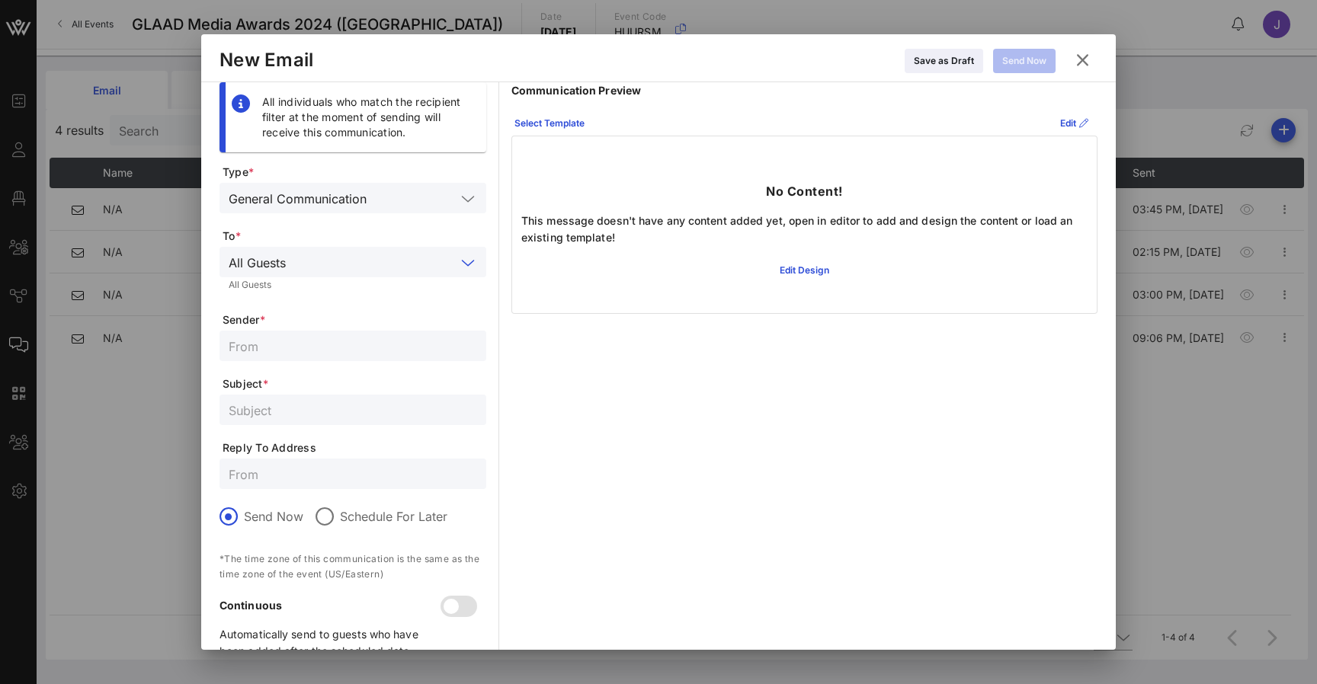
click at [319, 354] on input "text" at bounding box center [353, 346] width 248 height 20
type input "Heckman Financial"
click at [341, 411] on input "text" at bounding box center [353, 410] width 248 height 20
type input "RSVP for Weekend Getaway"
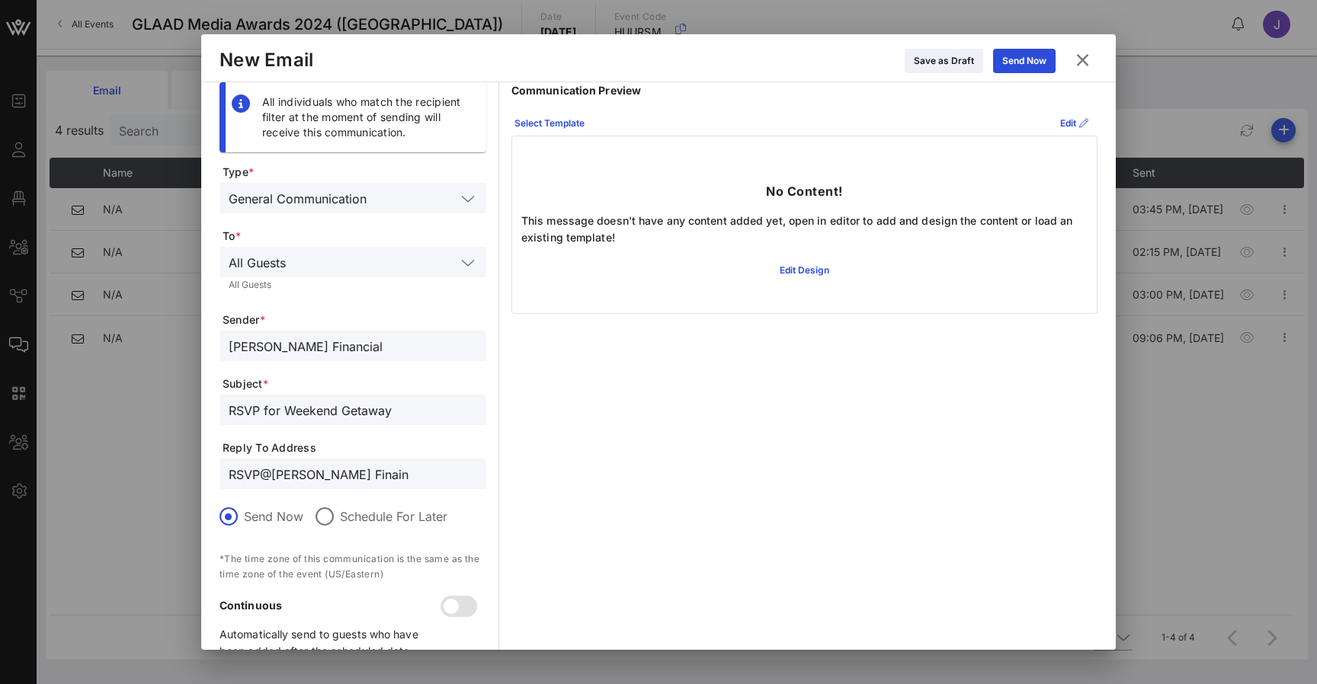
type input "RSVP@Heckmann Finain"
click at [1087, 62] on icon at bounding box center [1082, 59] width 26 height 25
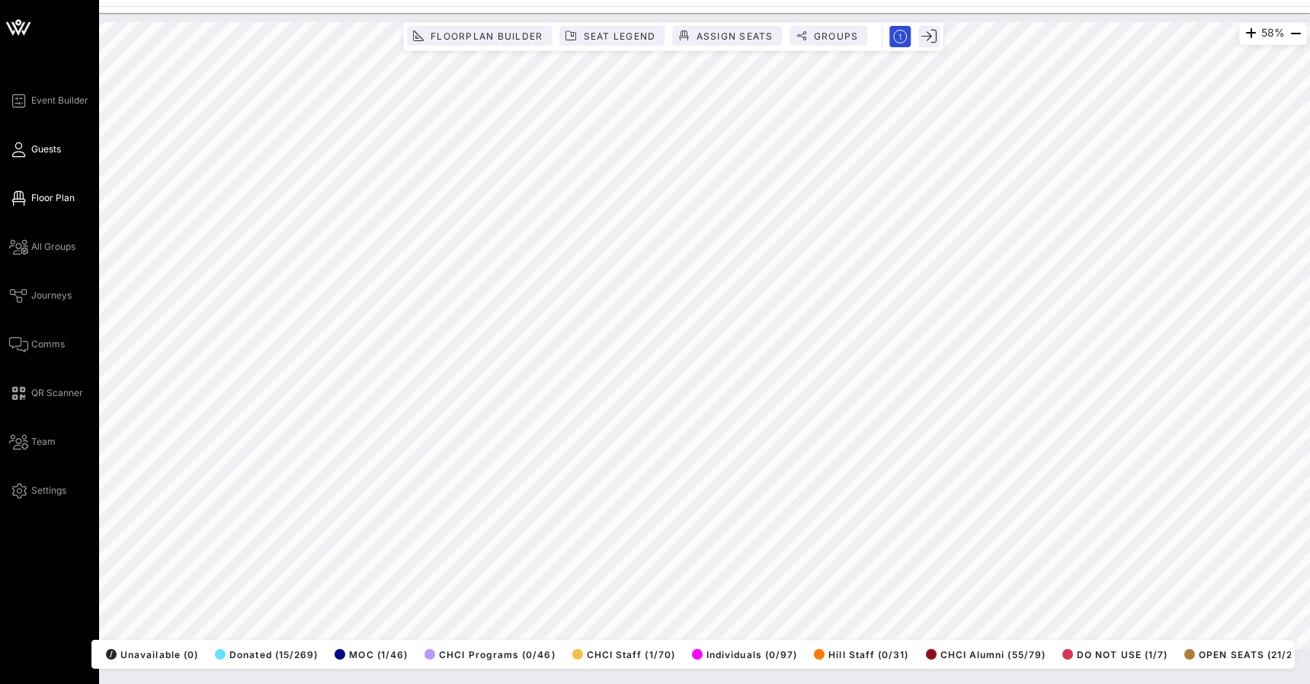
click at [23, 150] on icon at bounding box center [18, 150] width 19 height 2
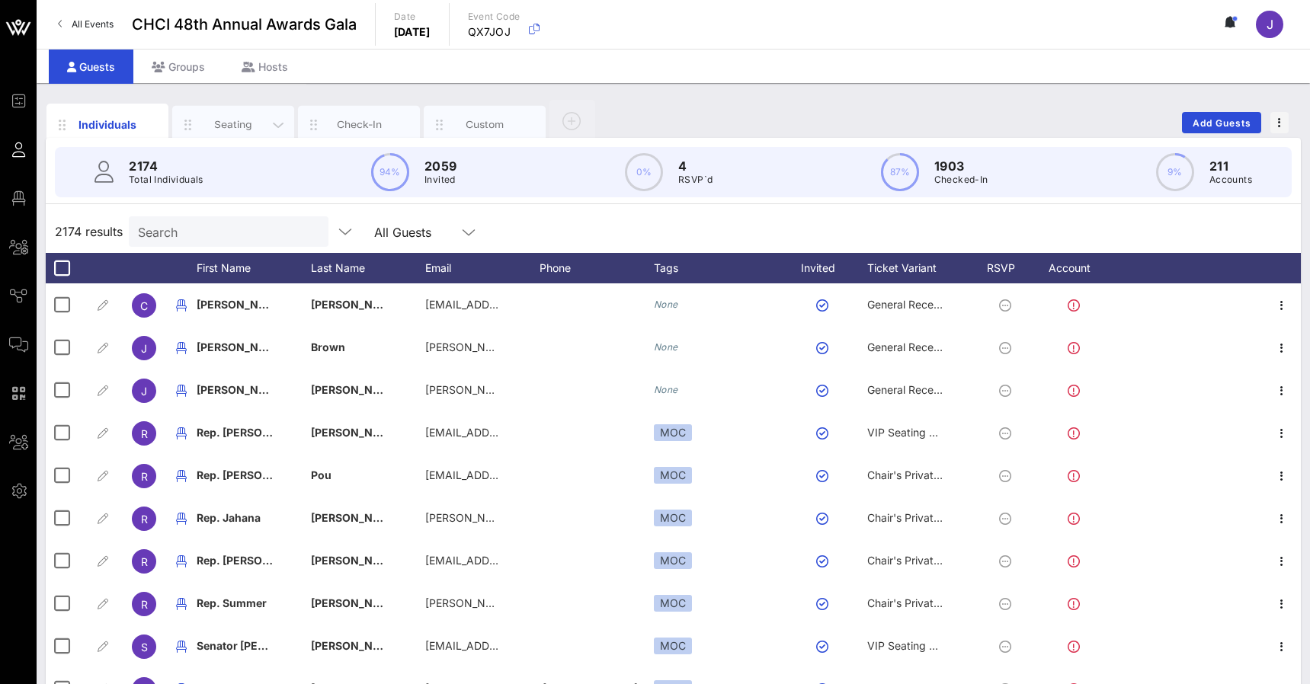
click at [221, 123] on div "Seating" at bounding box center [234, 124] width 68 height 14
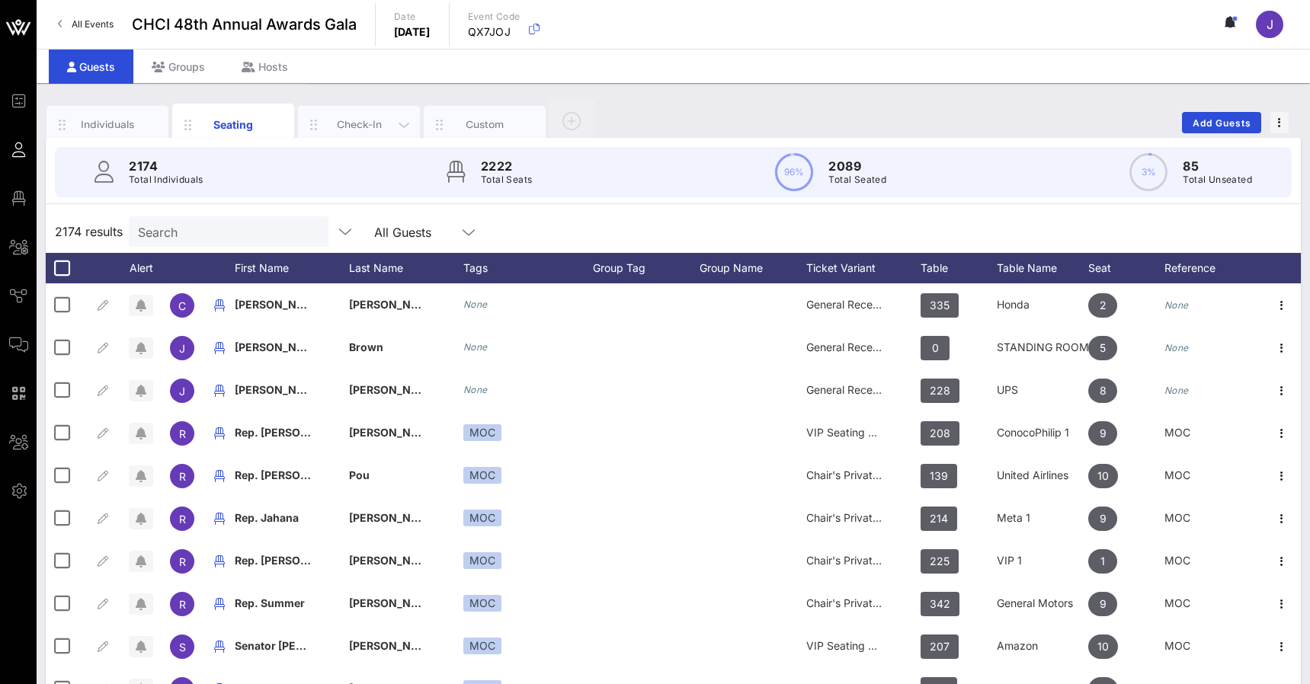
click at [359, 121] on div "Check-In" at bounding box center [359, 124] width 68 height 14
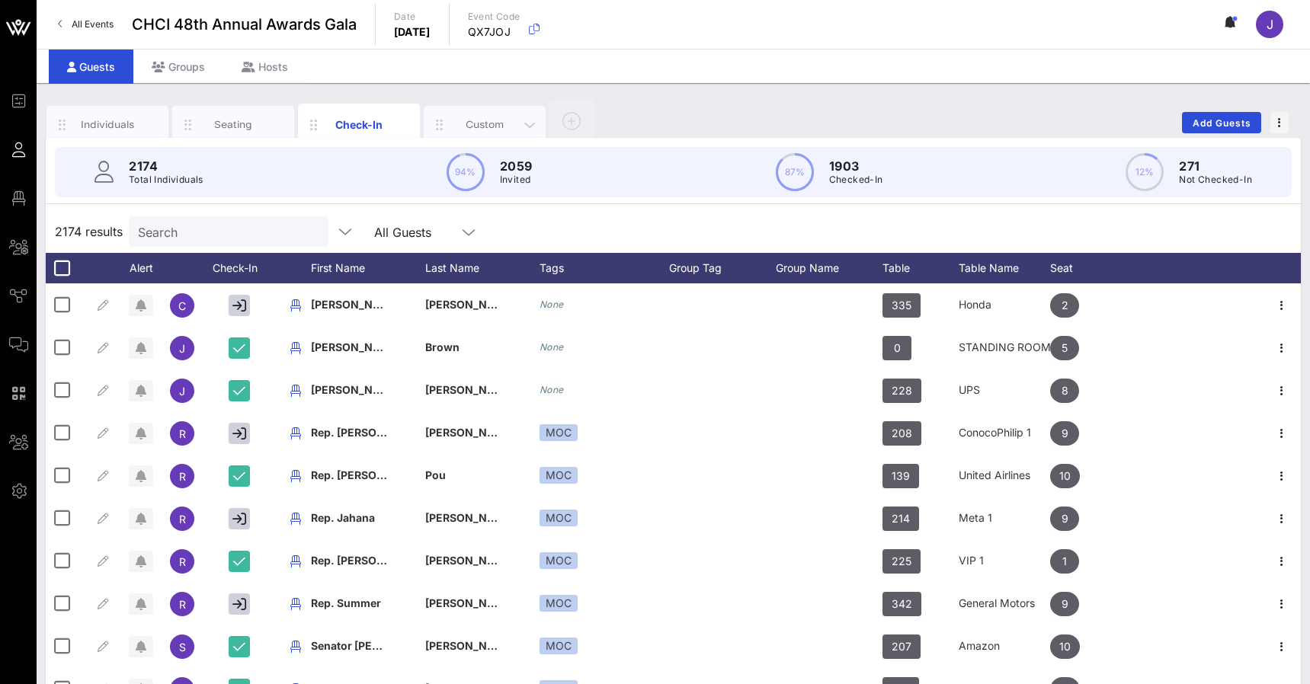
click at [469, 126] on div "Custom" at bounding box center [485, 124] width 68 height 14
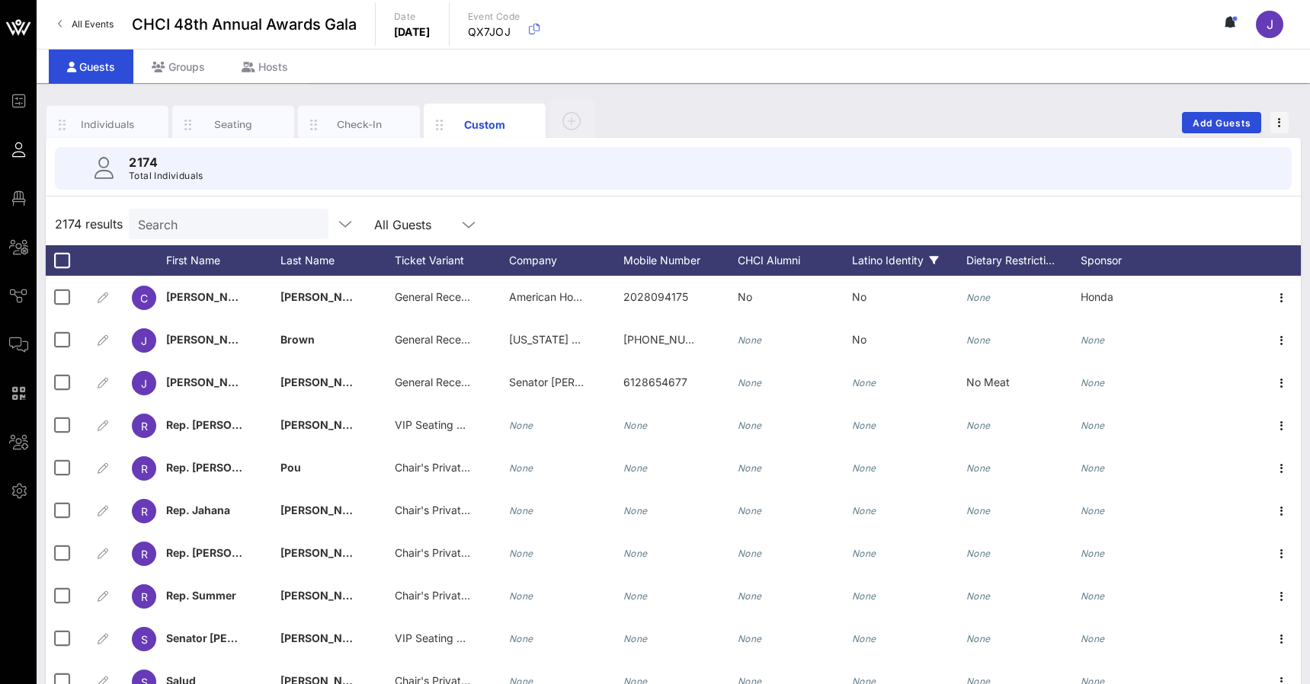
click at [887, 262] on div "Latino Identity" at bounding box center [909, 260] width 114 height 30
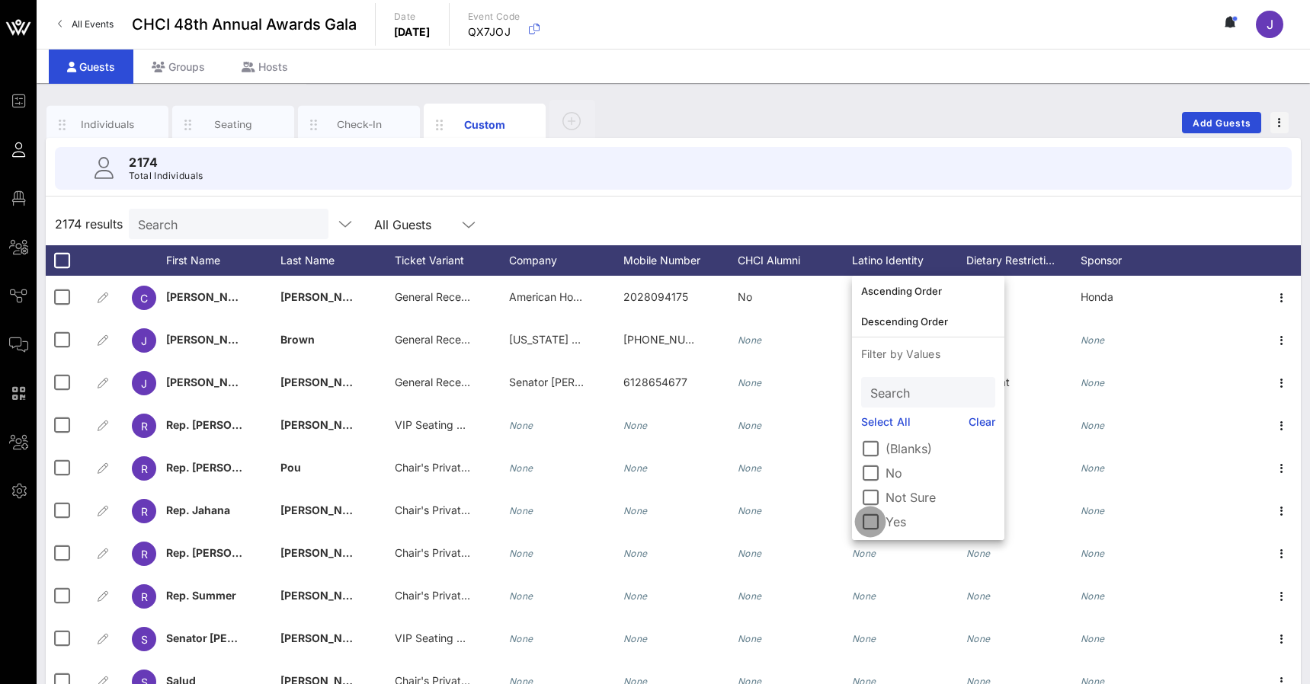
click at [876, 521] on div at bounding box center [870, 522] width 26 height 26
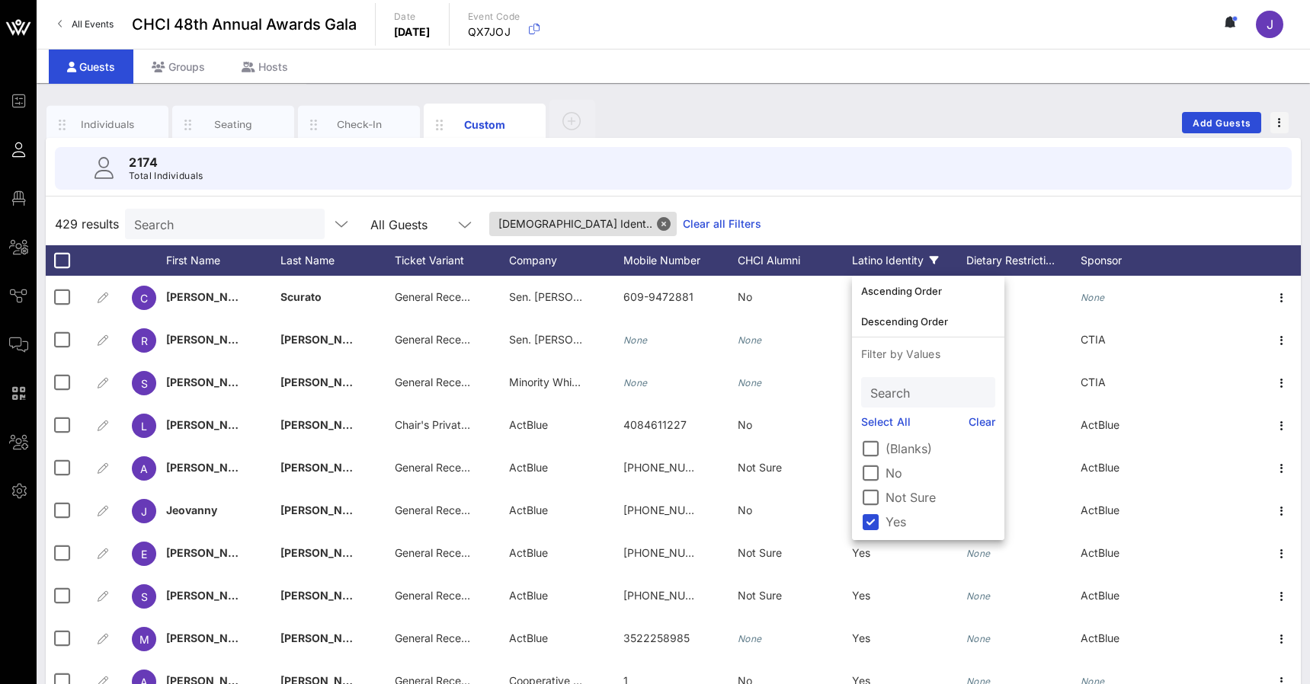
click at [887, 187] on div "2174 Total Individuals" at bounding box center [673, 168] width 1237 height 43
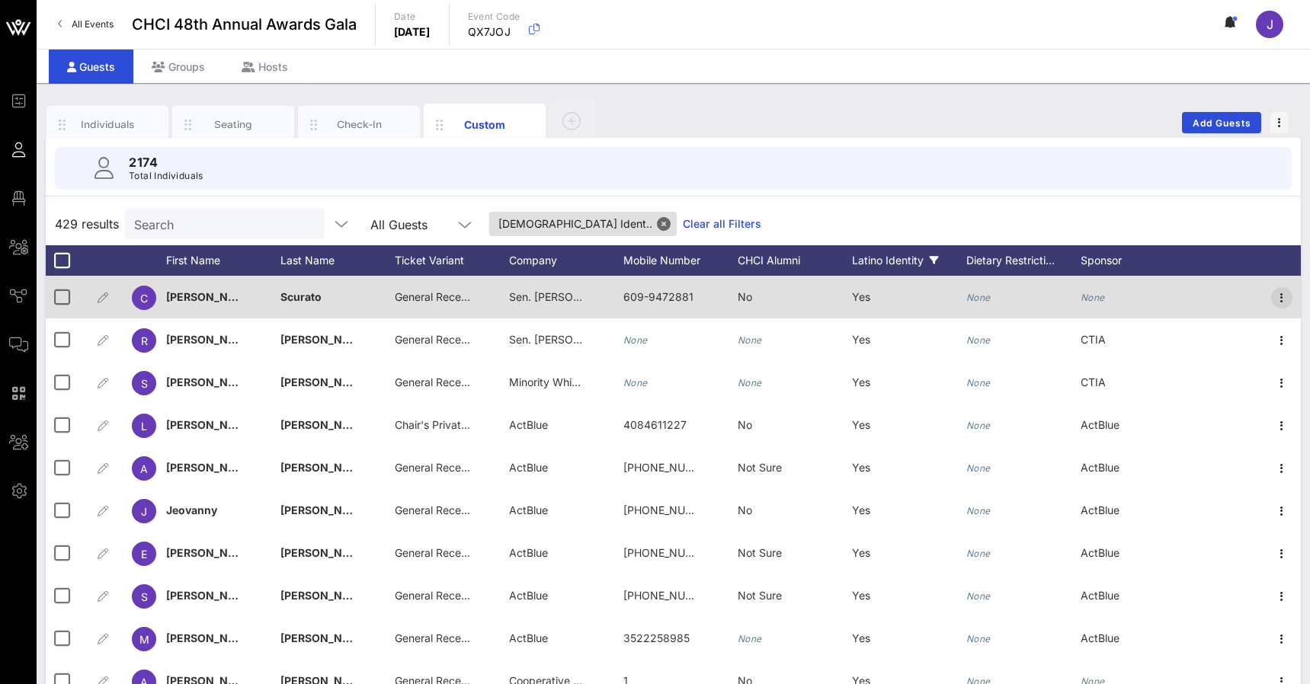
click at [1284, 298] on icon "button" at bounding box center [1282, 298] width 18 height 18
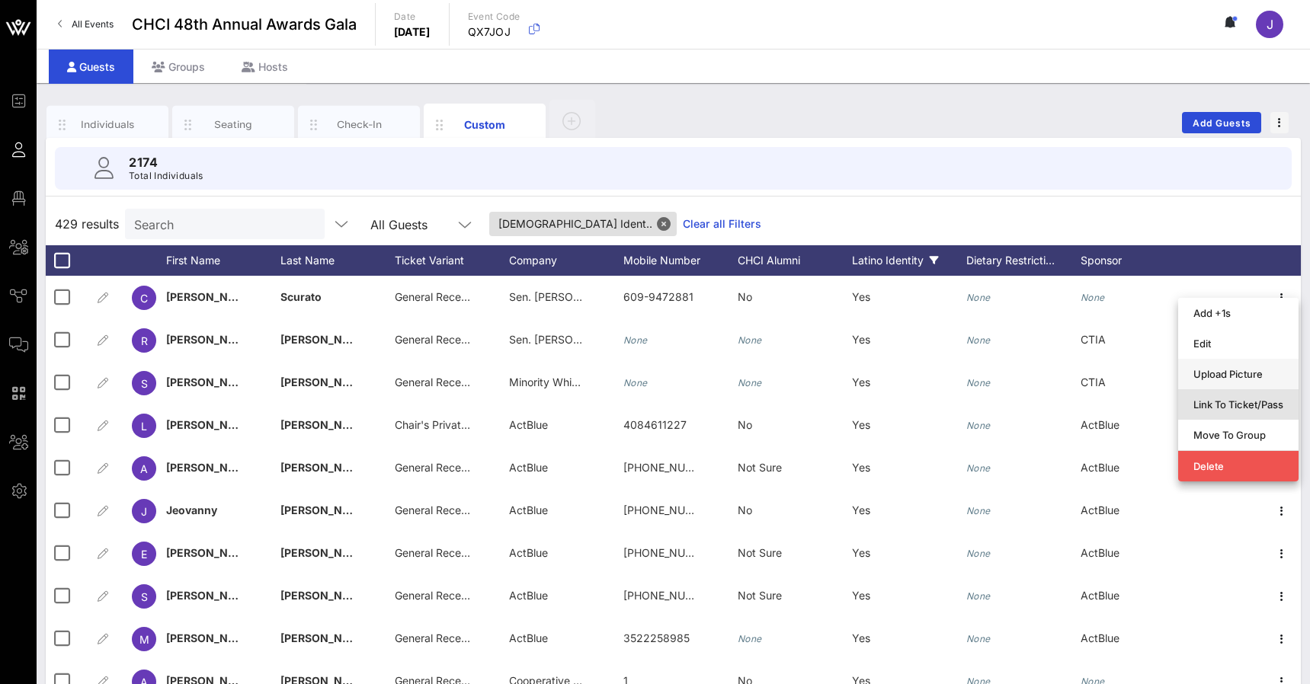
click at [1237, 400] on div "Link To Ticket/Pass" at bounding box center [1239, 405] width 90 height 12
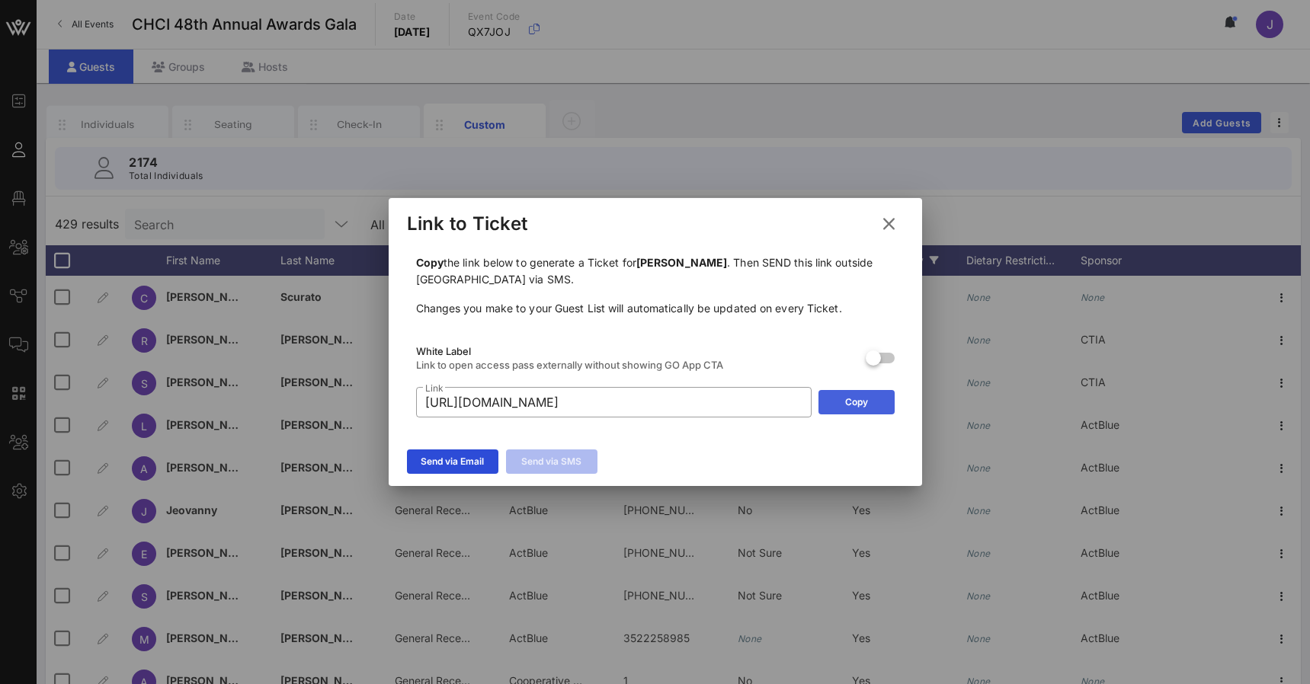
click at [851, 400] on button "Copy" at bounding box center [857, 402] width 76 height 24
click at [900, 221] on button at bounding box center [889, 223] width 30 height 27
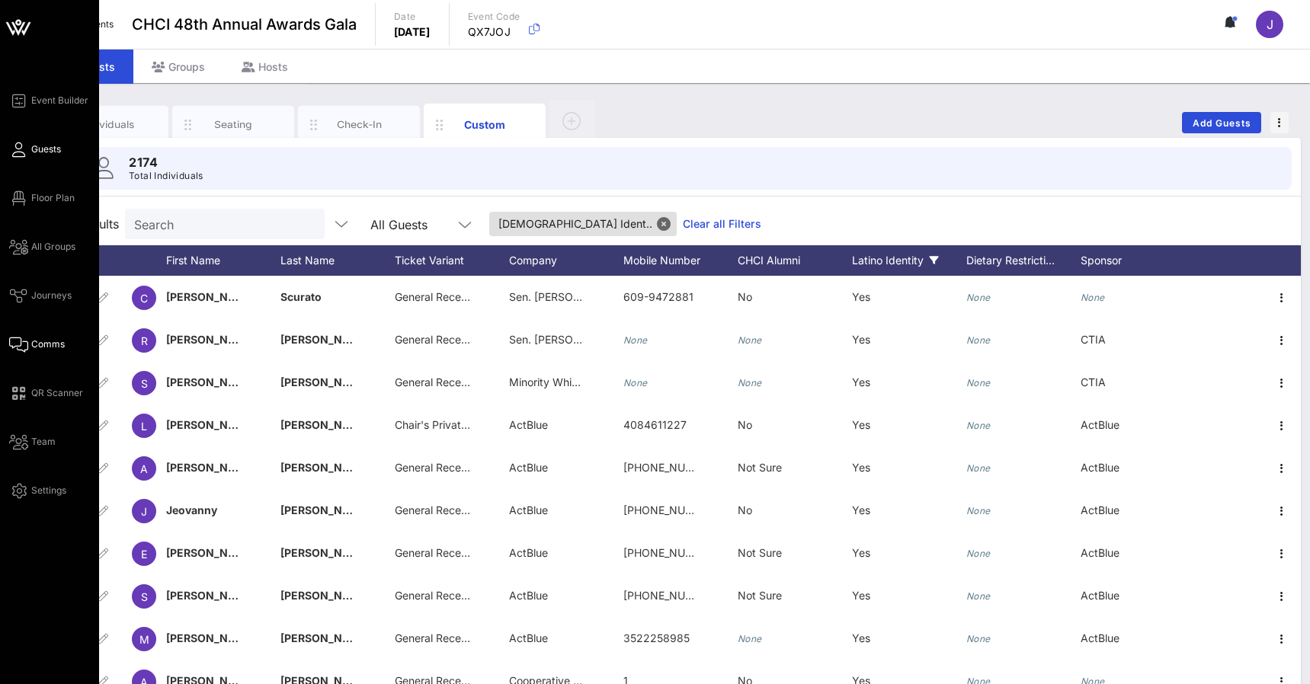
click at [24, 344] on icon at bounding box center [18, 345] width 19 height 2
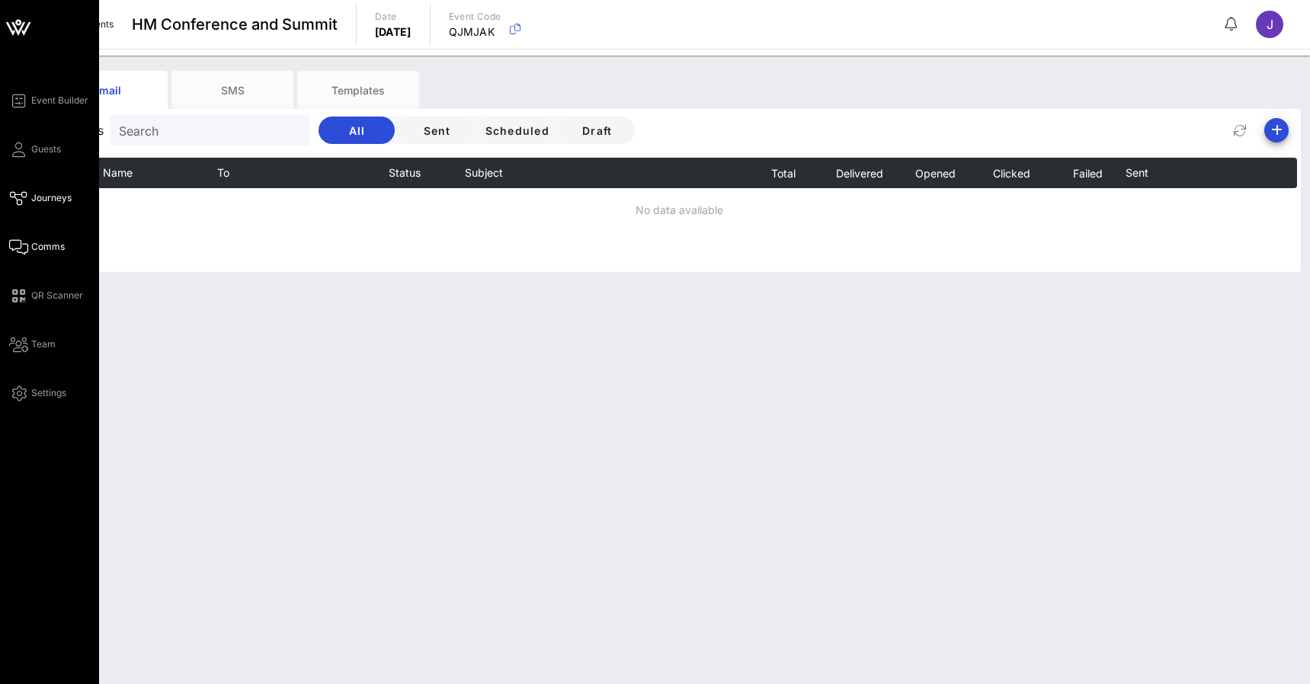
click at [27, 197] on icon at bounding box center [18, 198] width 19 height 2
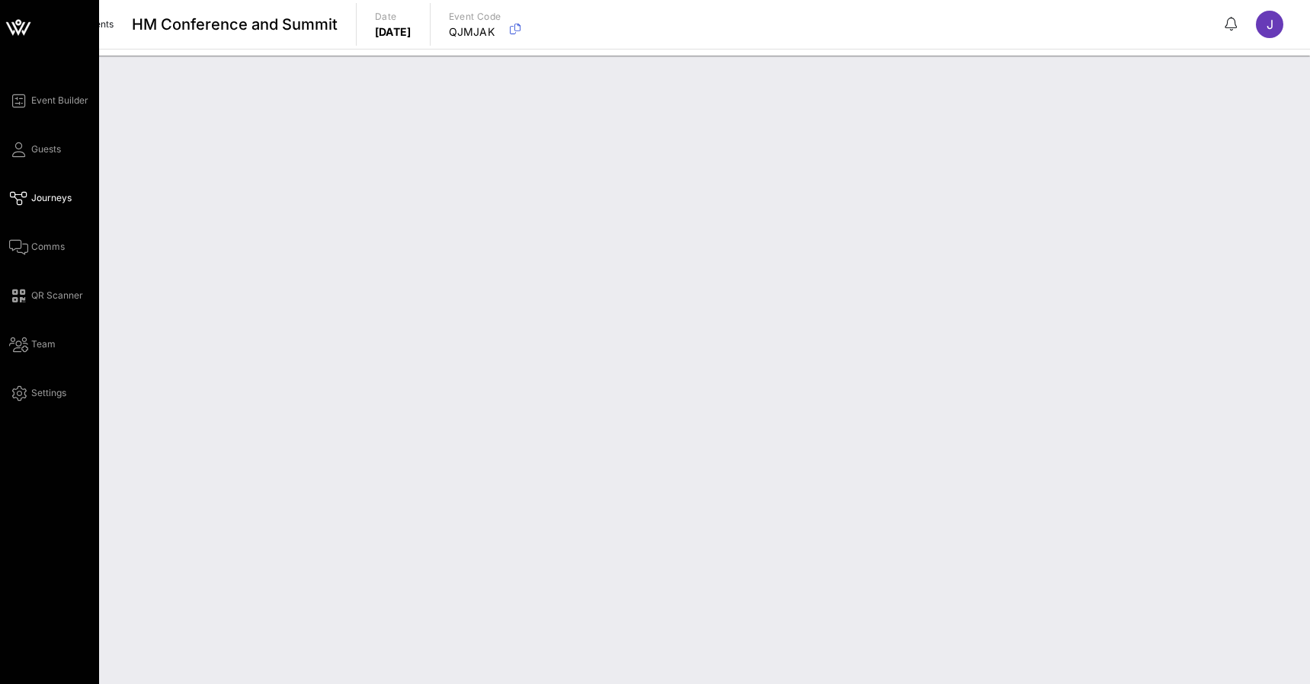
click at [27, 197] on icon at bounding box center [18, 198] width 19 height 2
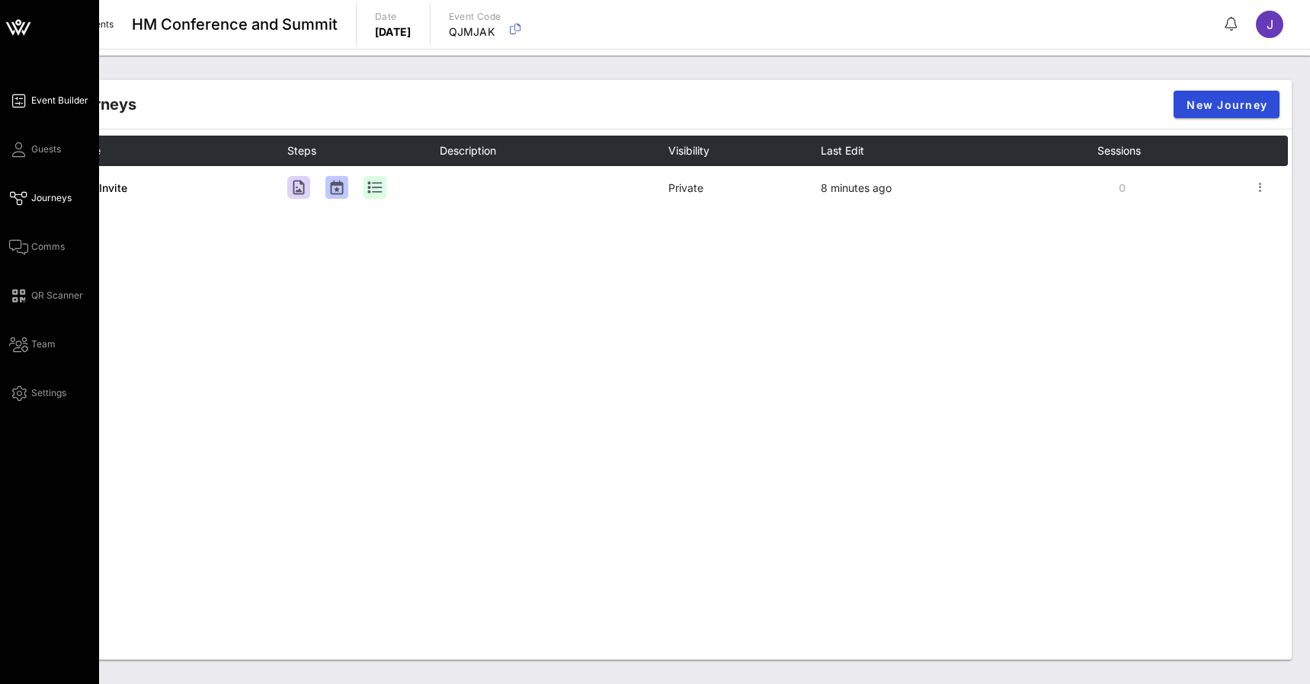
click at [59, 101] on span "Event Builder" at bounding box center [59, 101] width 57 height 14
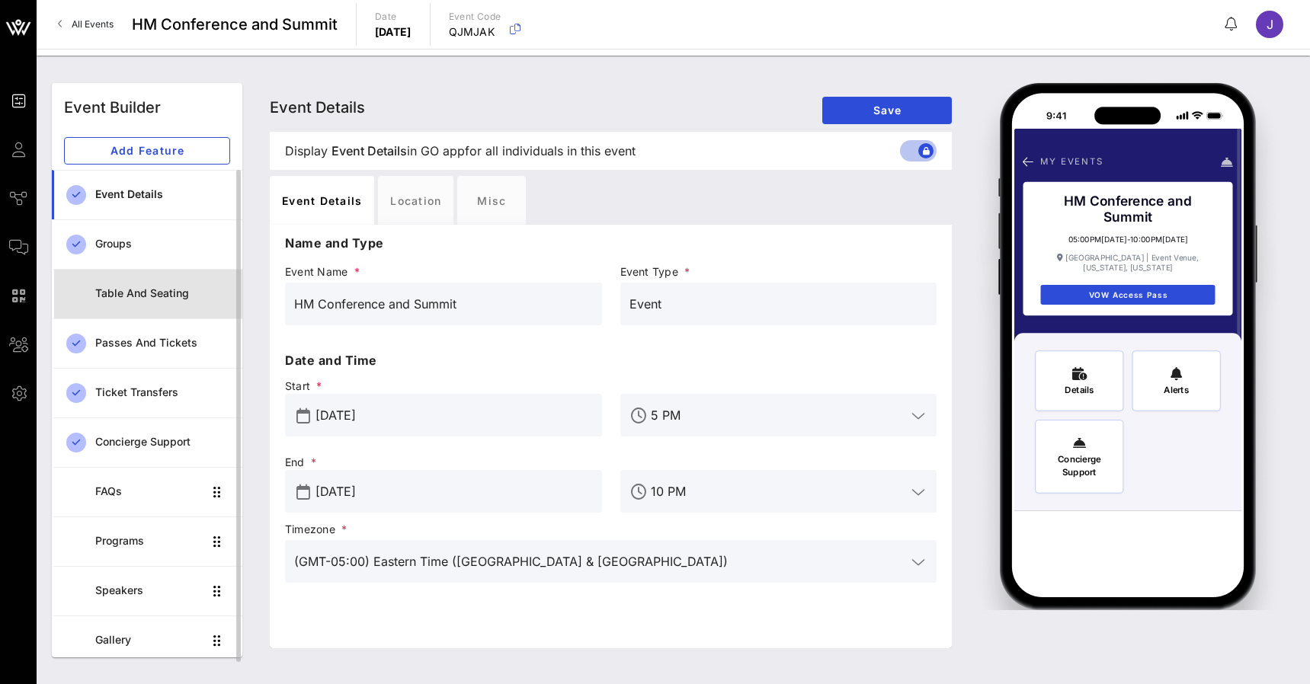
click at [154, 281] on div "Table and Seating" at bounding box center [162, 293] width 135 height 31
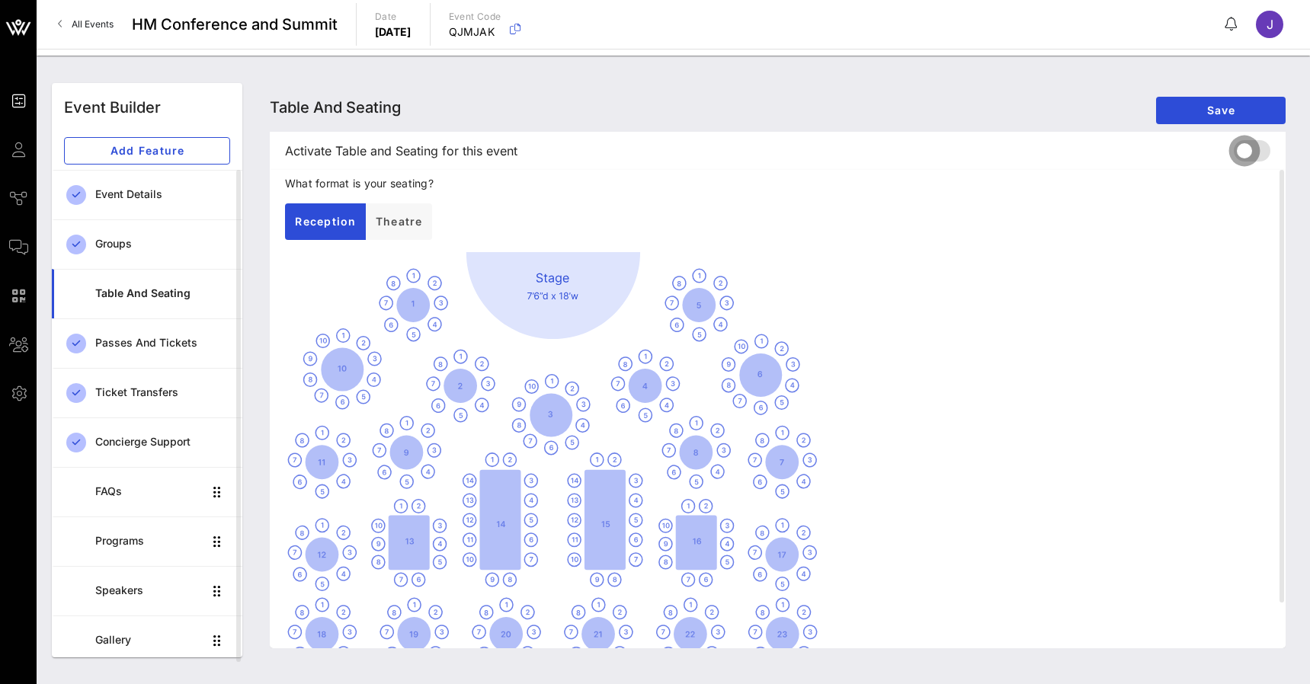
click at [1256, 154] on div at bounding box center [1245, 151] width 26 height 26
click at [1244, 104] on span "Save" at bounding box center [1220, 110] width 105 height 13
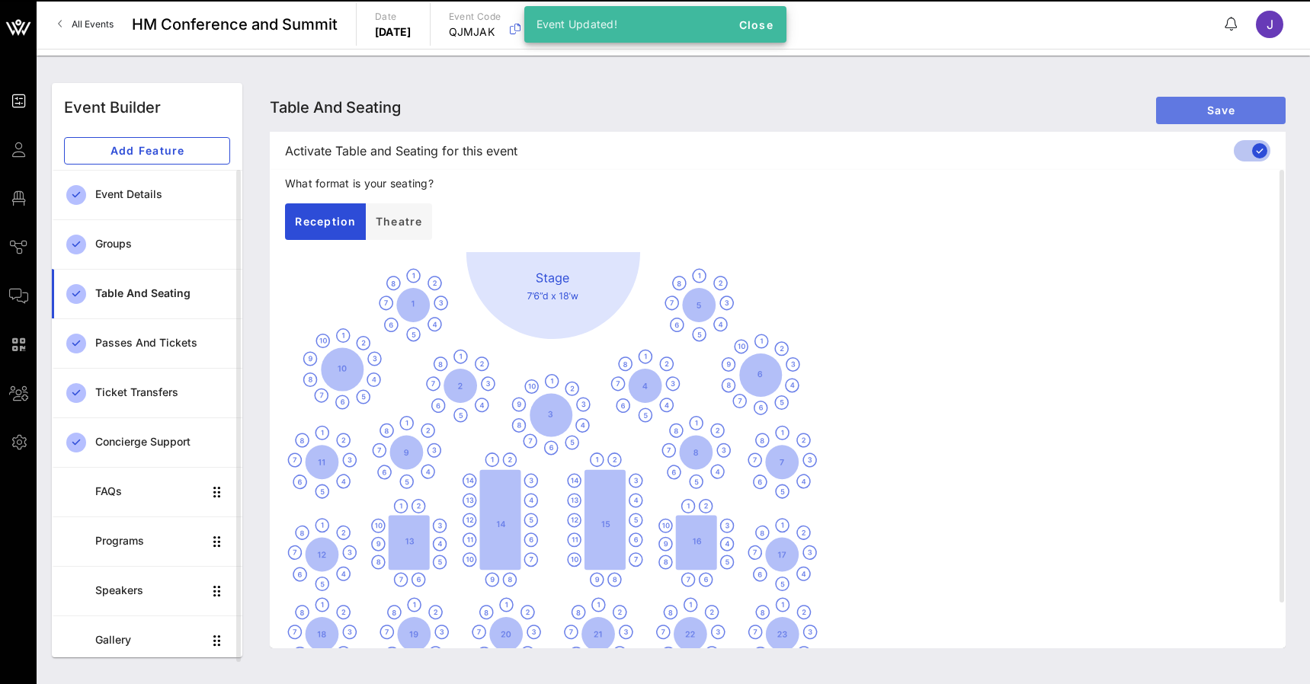
drag, startPoint x: 1244, startPoint y: 104, endPoint x: 362, endPoint y: 149, distance: 883.0
click at [373, 147] on div "Table and Seating Table and Seating Table and Seating Save Activate Table and S…" at bounding box center [778, 366] width 1016 height 566
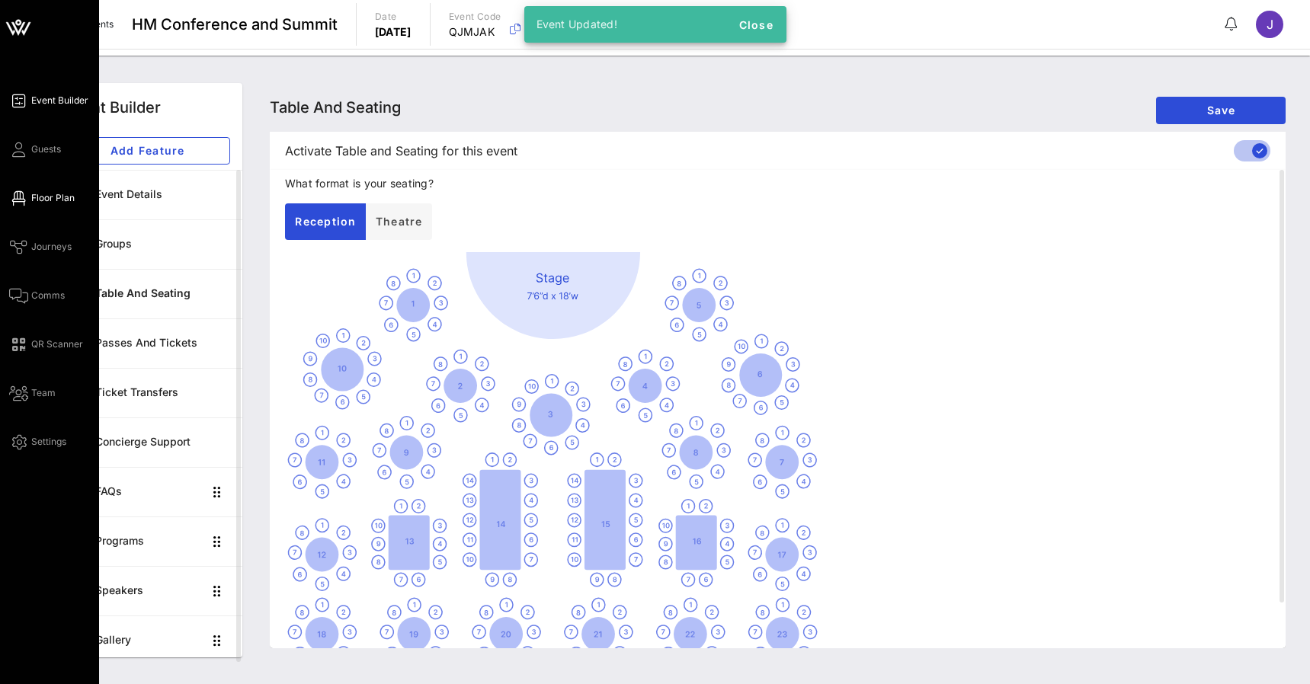
click at [22, 198] on icon at bounding box center [18, 198] width 19 height 2
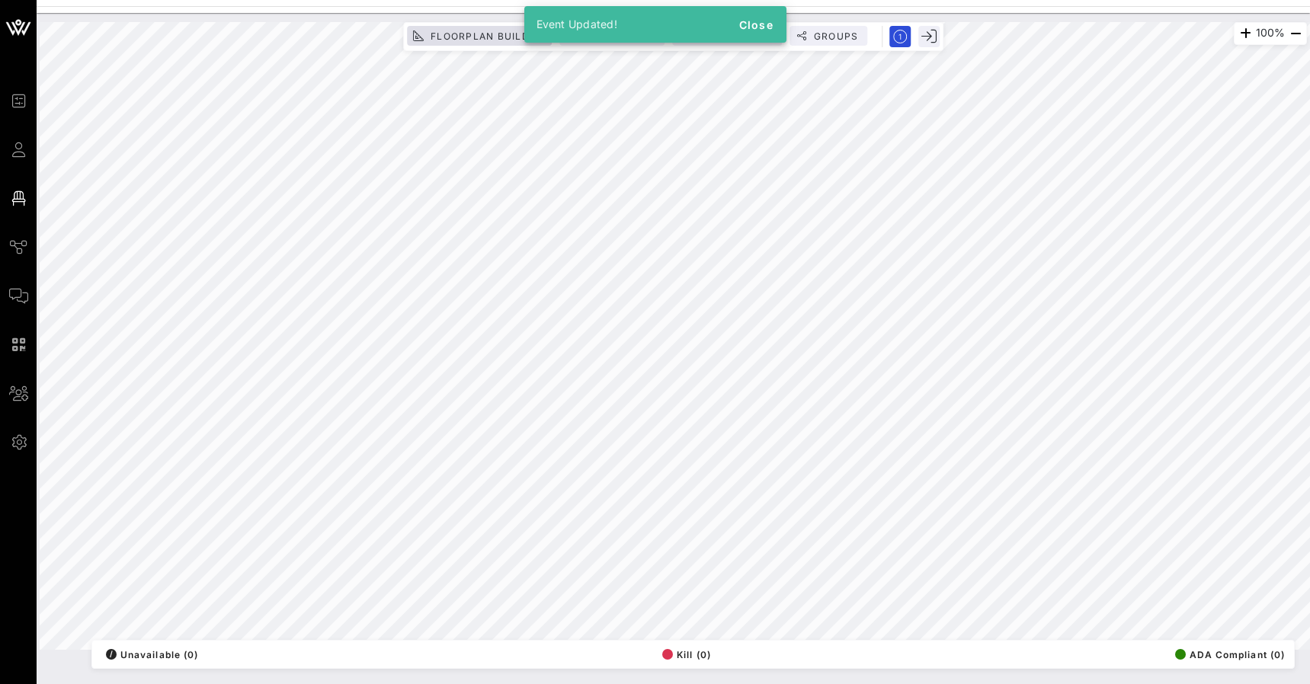
click at [470, 34] on span "Floorplan Builder" at bounding box center [487, 35] width 114 height 11
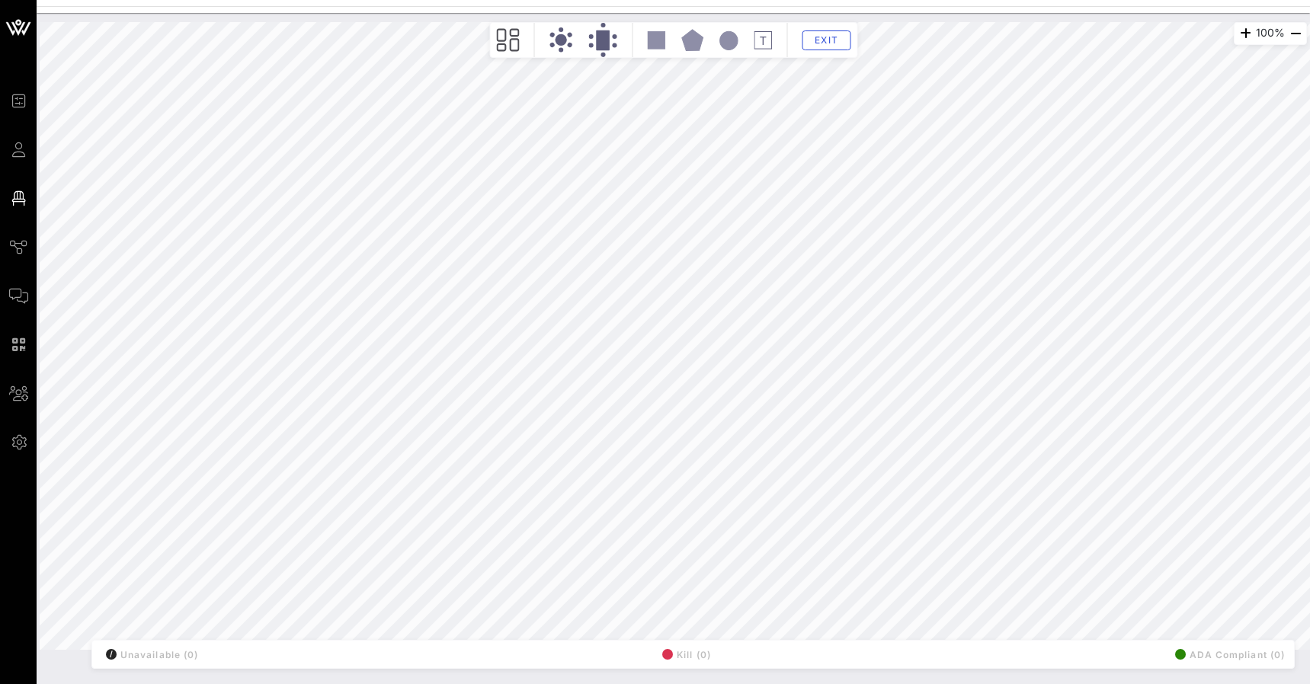
click at [504, 42] on icon at bounding box center [507, 40] width 23 height 24
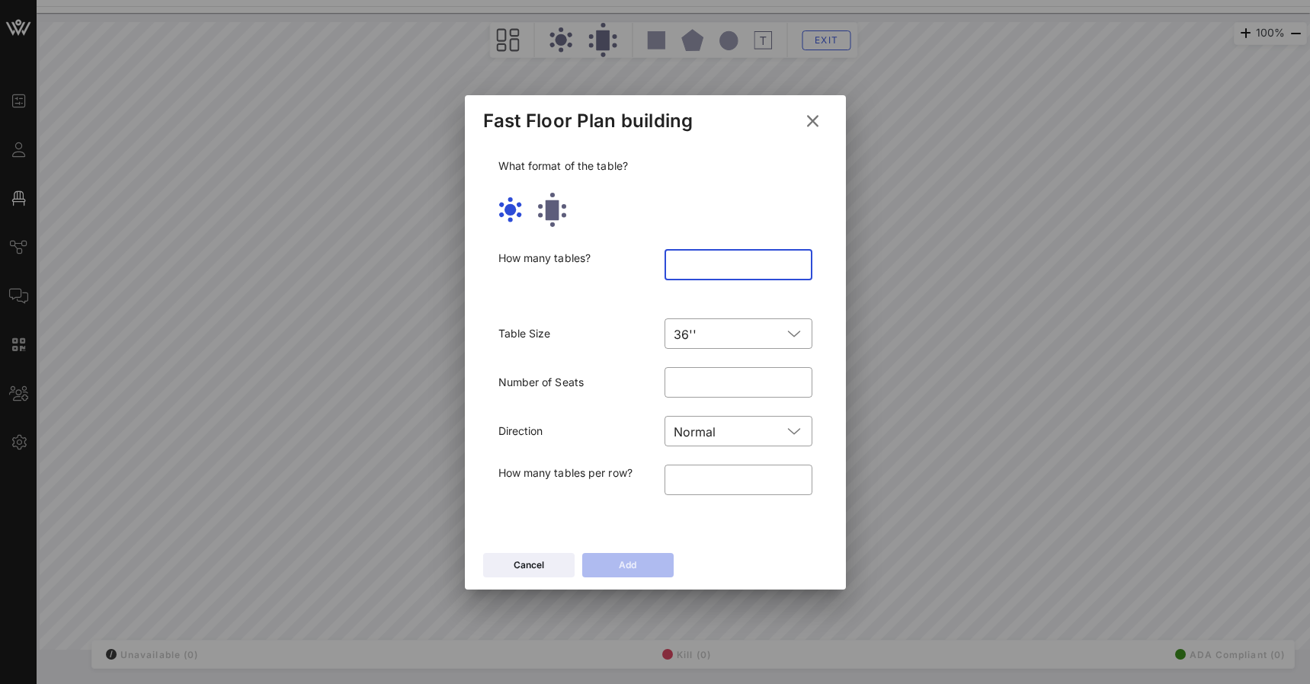
click at [718, 270] on input "number" at bounding box center [739, 265] width 130 height 24
type input "**"
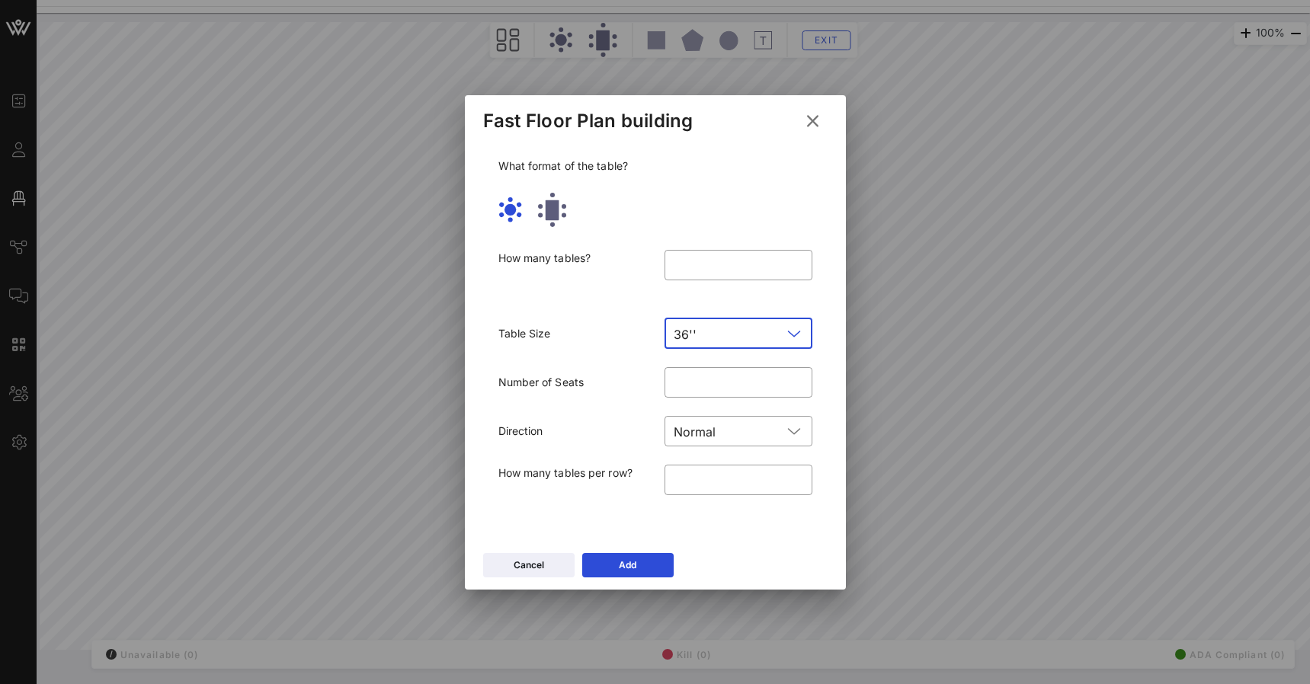
click at [714, 328] on input "text" at bounding box center [742, 334] width 79 height 24
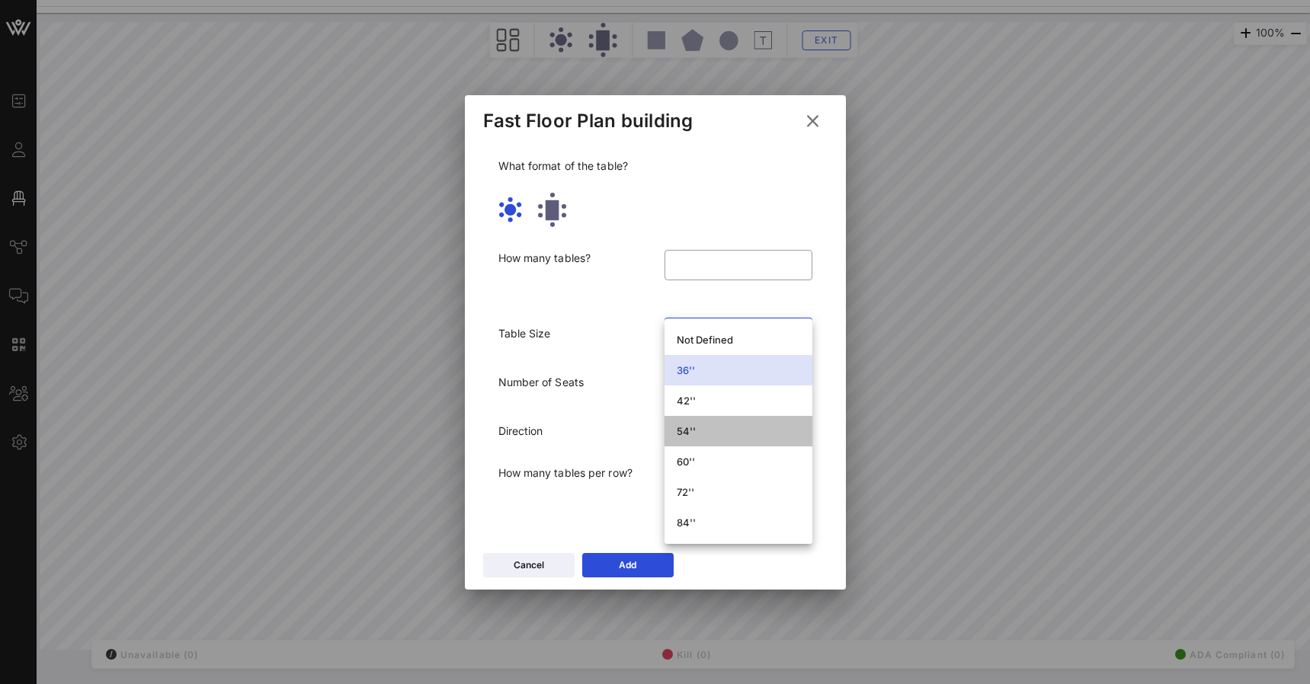
click at [709, 430] on div "54''" at bounding box center [738, 431] width 123 height 12
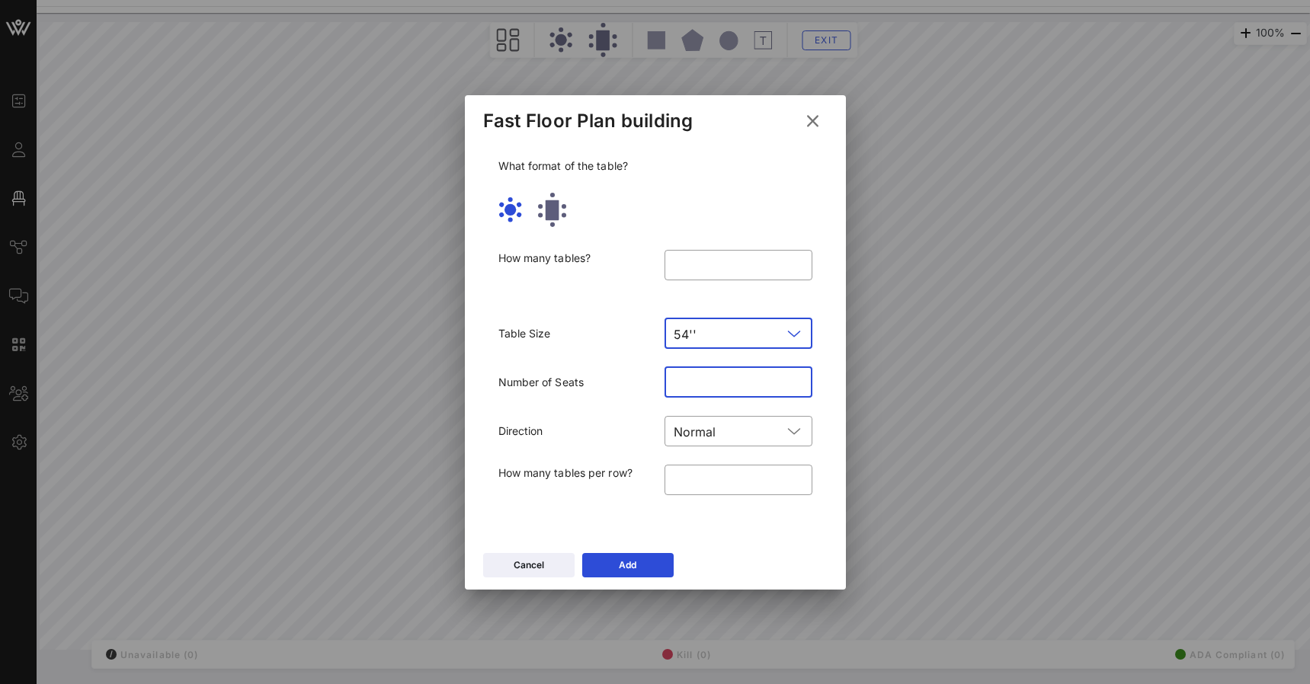
drag, startPoint x: 705, startPoint y: 389, endPoint x: 635, endPoint y: 389, distance: 70.1
click at [635, 389] on div "Number of Seats ​ *" at bounding box center [655, 382] width 332 height 49
type input "*"
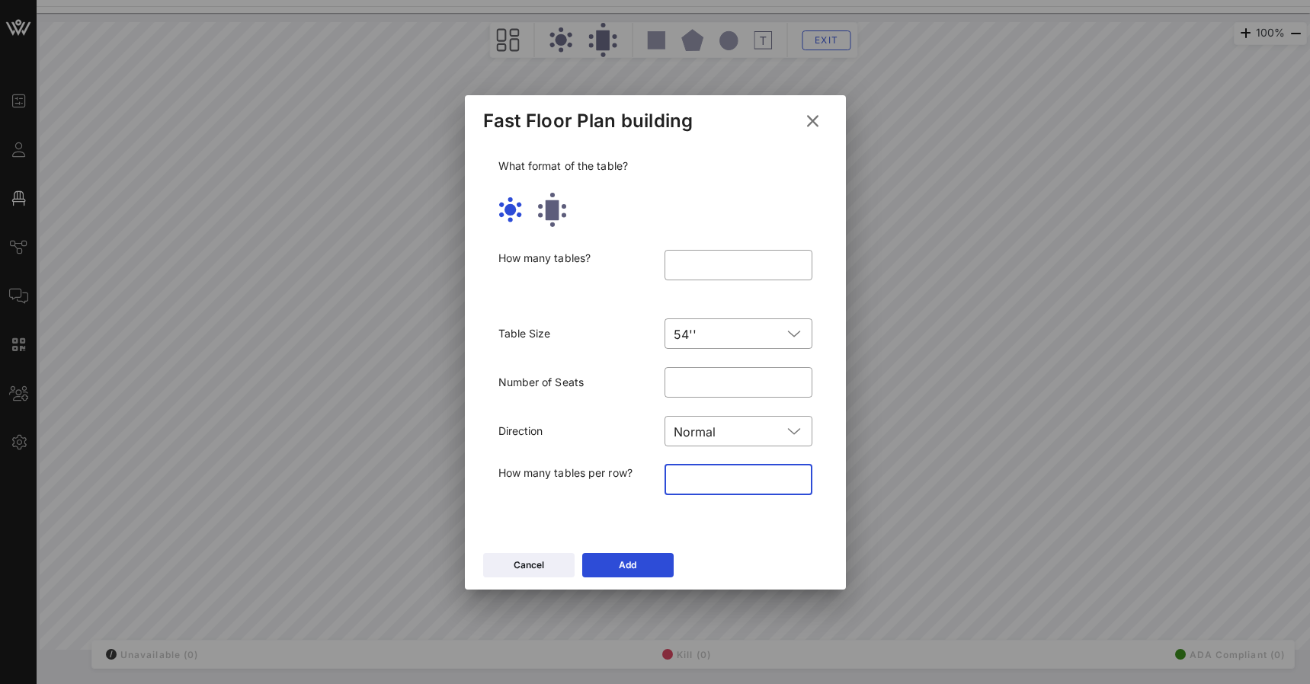
drag, startPoint x: 724, startPoint y: 489, endPoint x: 589, endPoint y: 469, distance: 136.3
click at [589, 469] on div "How many tables per row? ​ *" at bounding box center [655, 490] width 332 height 69
type input "*"
click at [607, 566] on button "Add" at bounding box center [627, 565] width 91 height 24
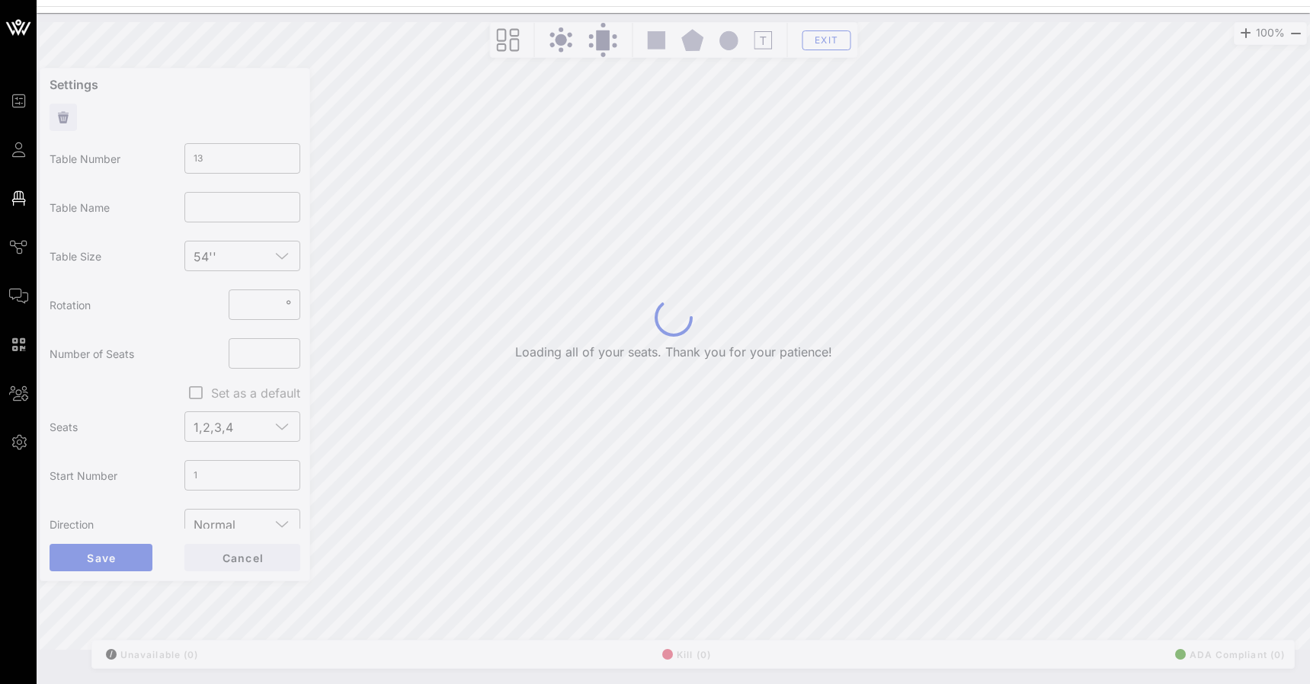
type input "14"
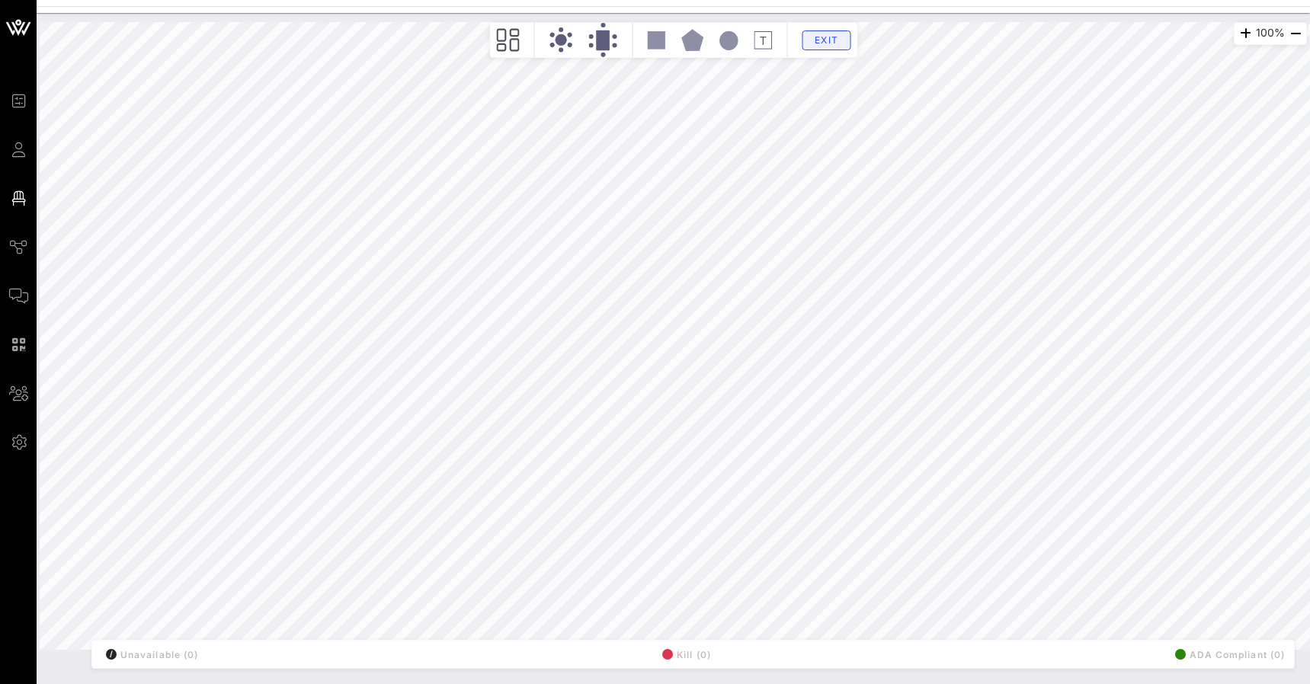
click at [825, 46] on button "Exit" at bounding box center [826, 40] width 49 height 20
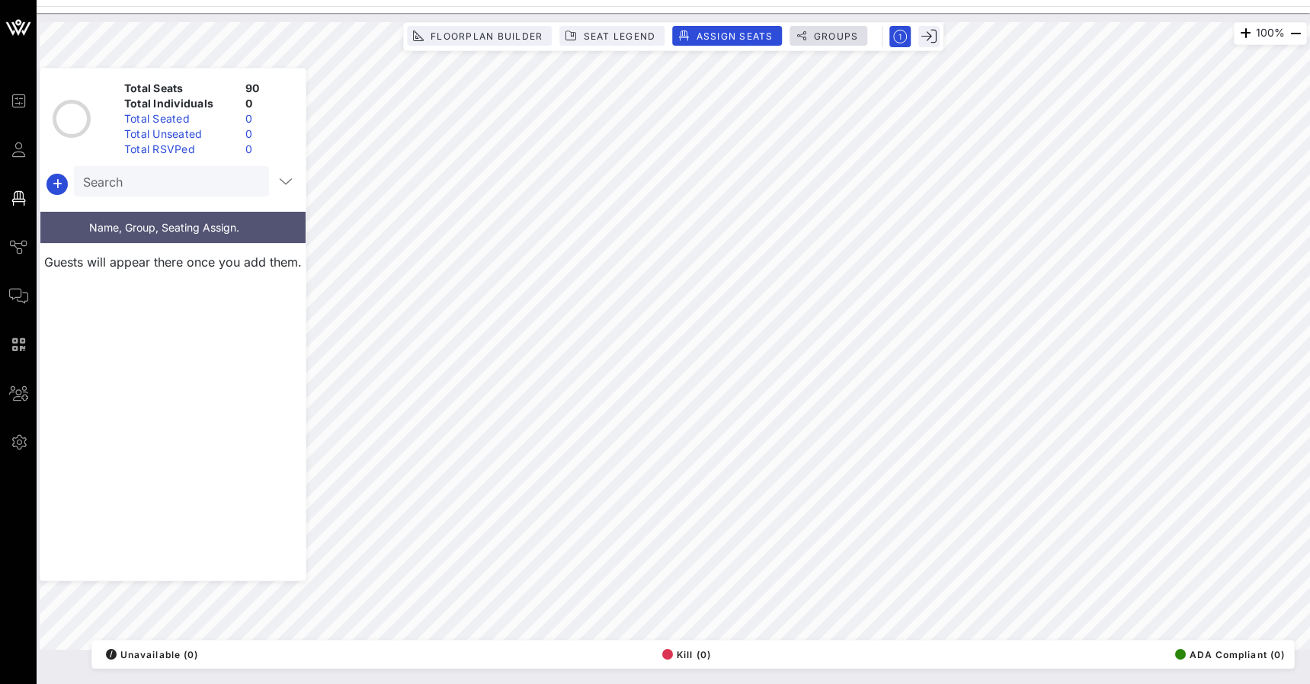
click at [828, 34] on span "Groups" at bounding box center [836, 35] width 46 height 11
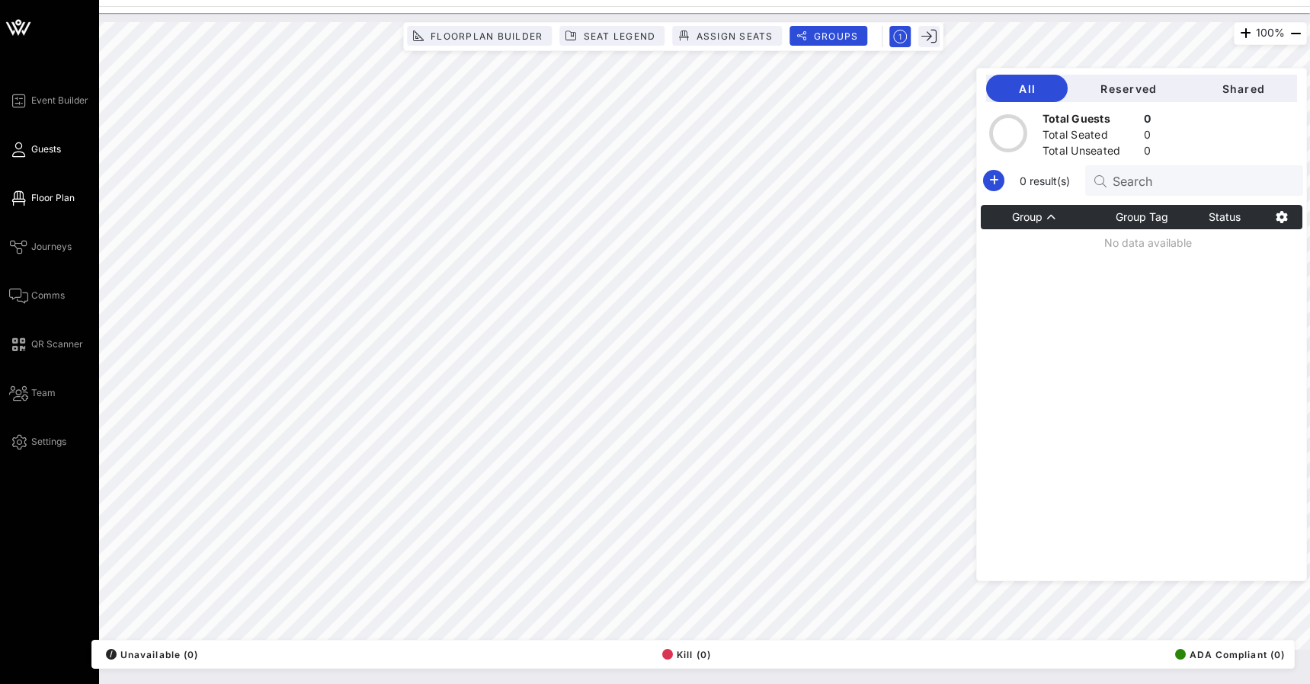
click at [18, 149] on icon at bounding box center [18, 150] width 19 height 2
